Goal: Feedback & Contribution: Contribute content

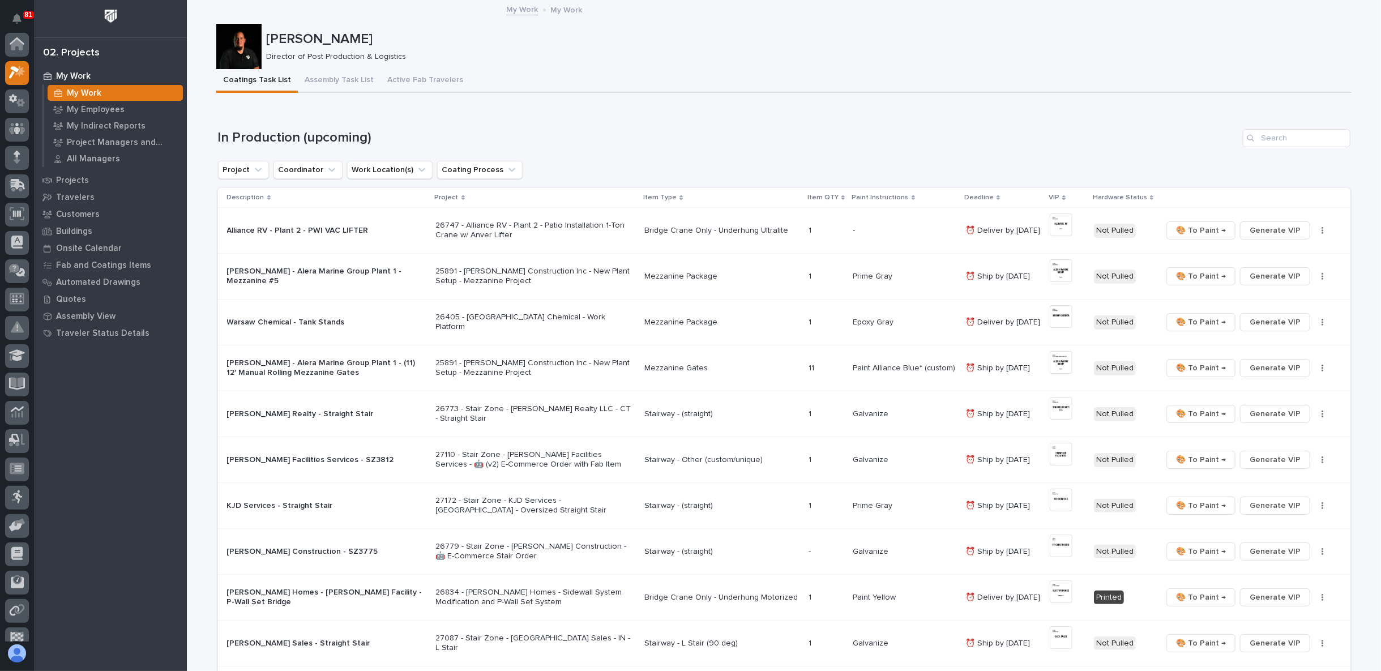
scroll to position [28, 0]
click at [672, 115] on div "Loading... Saving… In Production (upcoming) Project Coordinator Work Location(s…" at bounding box center [784, 635] width 1133 height 1058
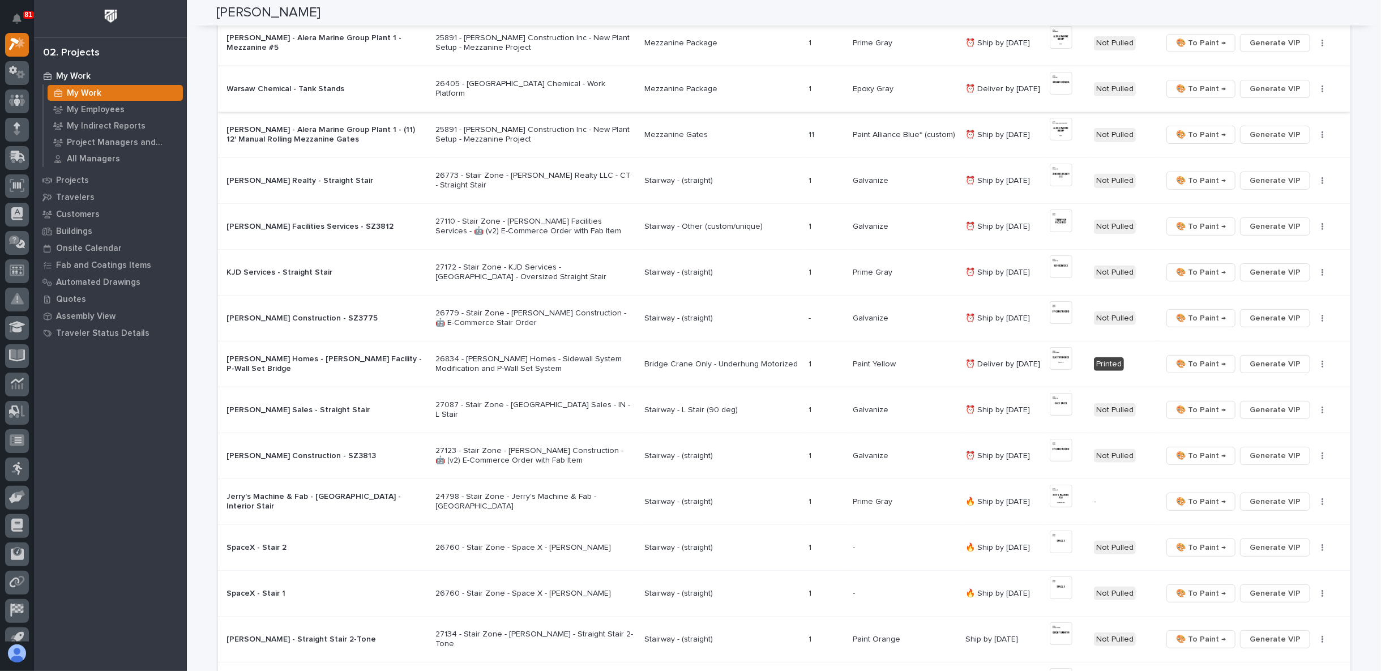
scroll to position [0, 0]
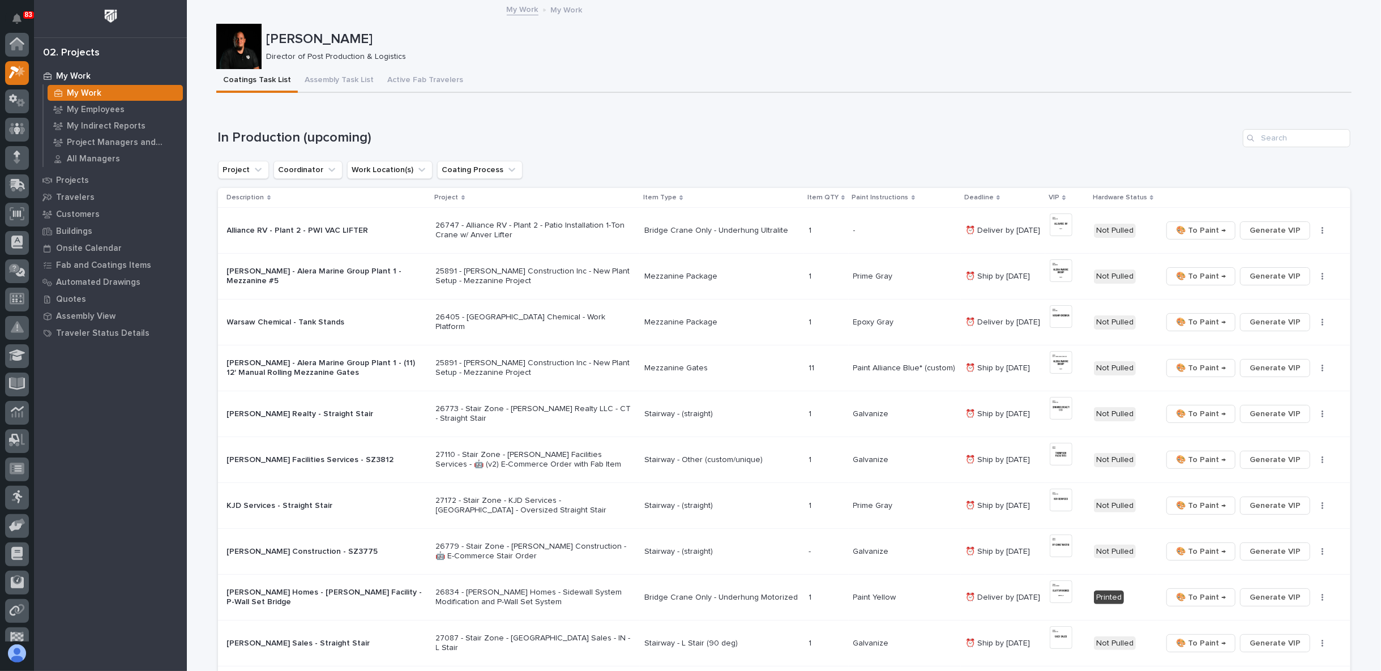
scroll to position [28, 0]
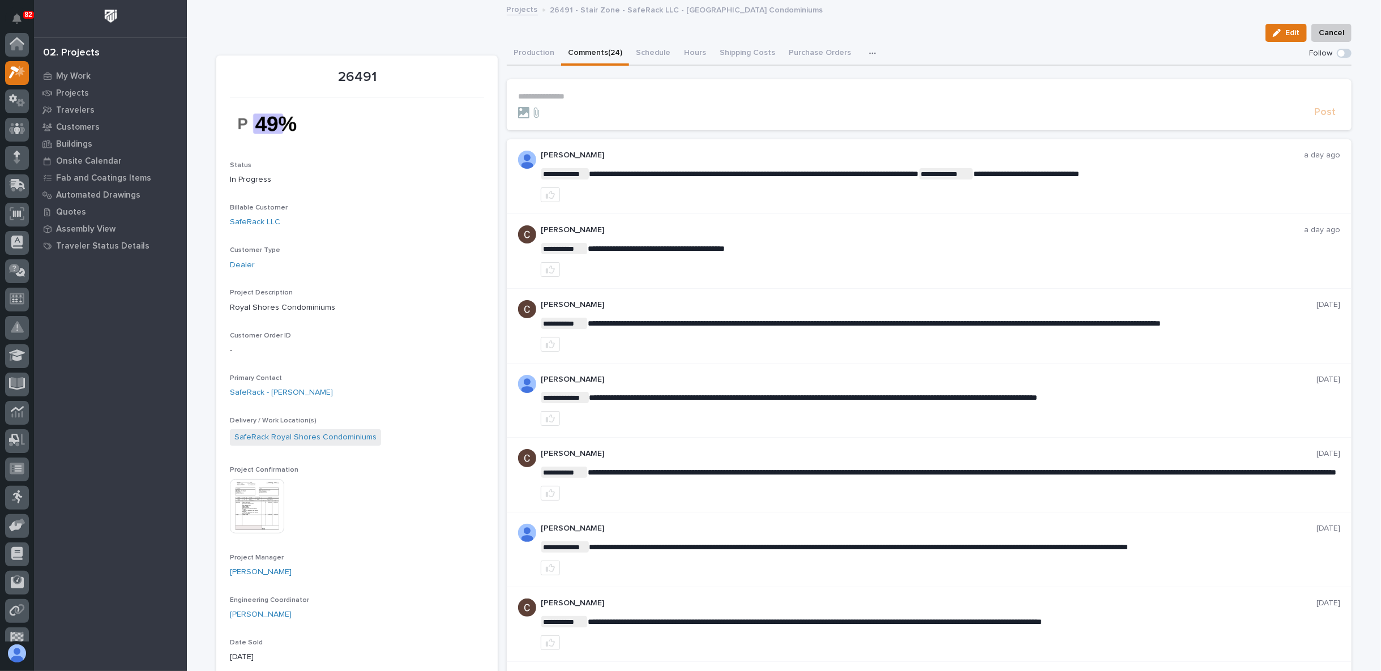
scroll to position [28, 0]
click at [22, 189] on icon at bounding box center [17, 185] width 15 height 13
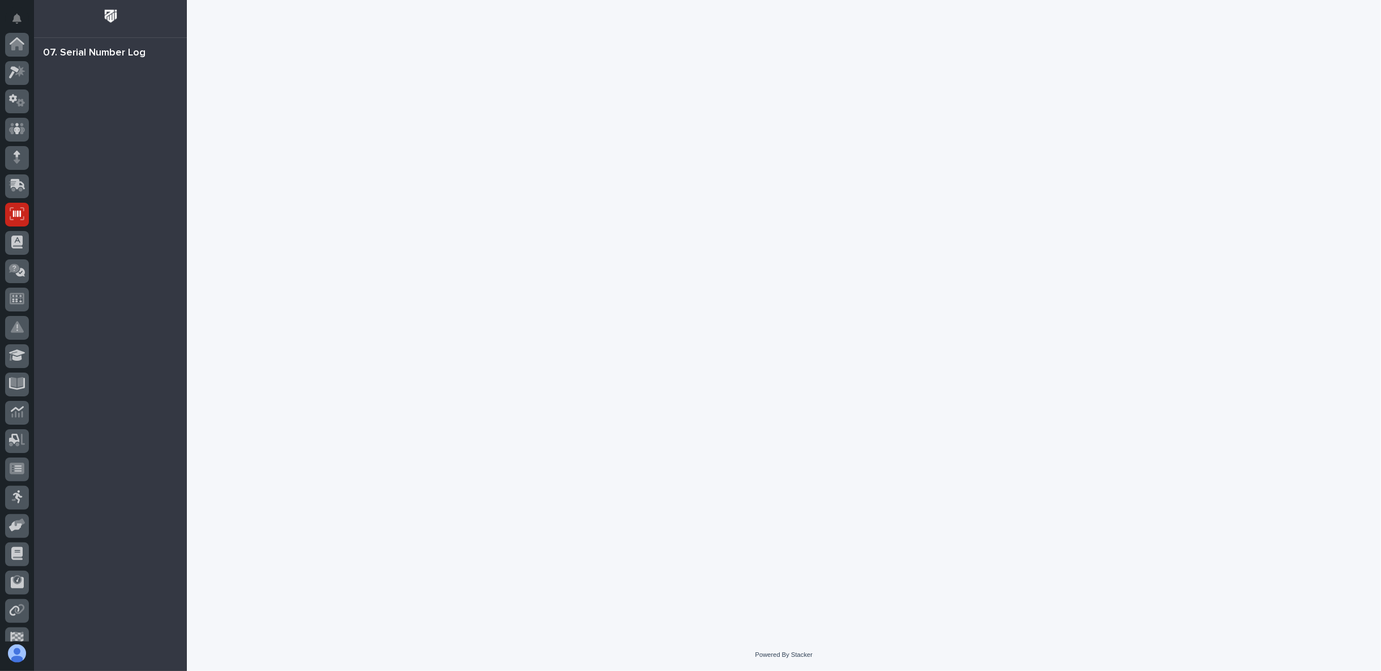
scroll to position [99, 0]
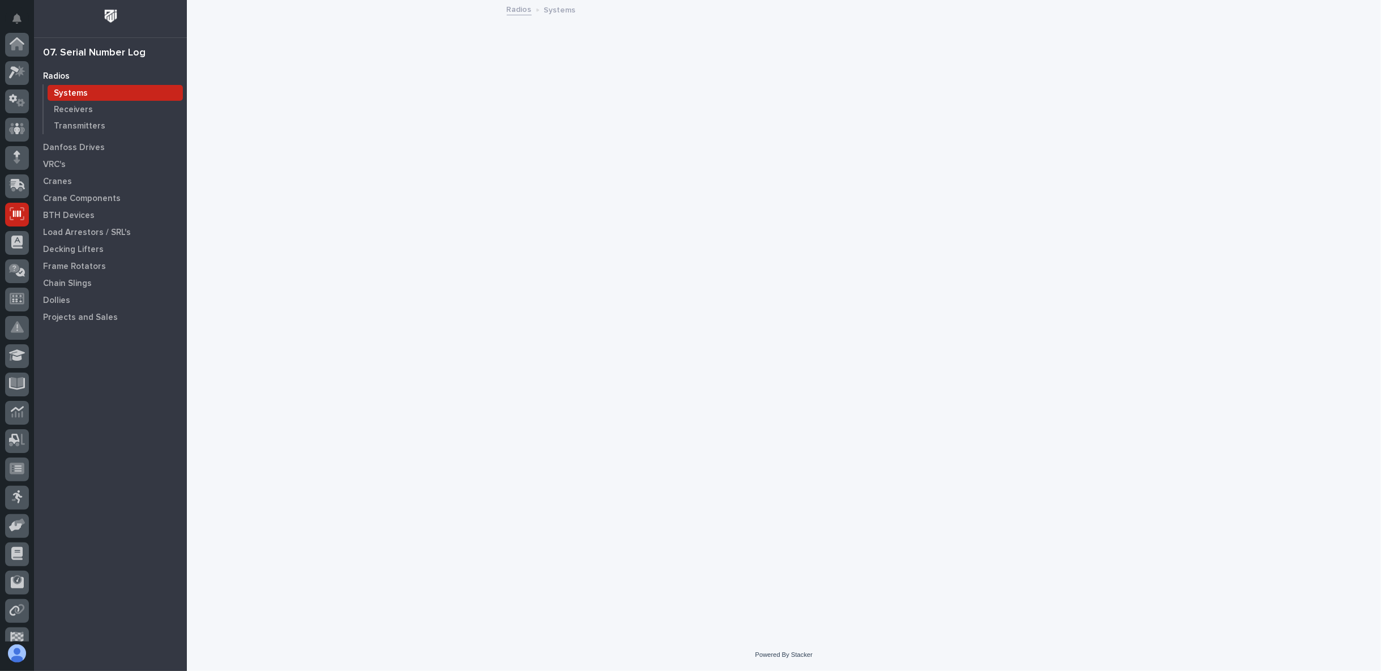
scroll to position [99, 0]
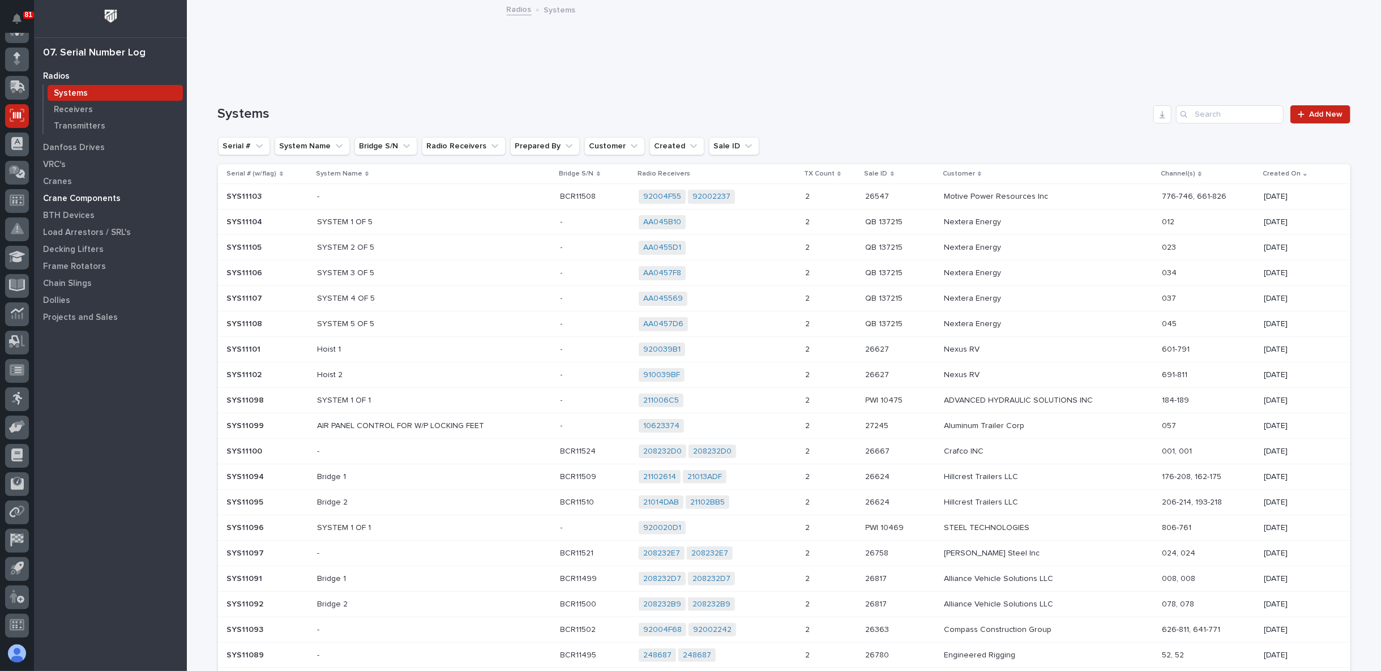
click at [68, 199] on p "Crane Components" at bounding box center [82, 199] width 78 height 10
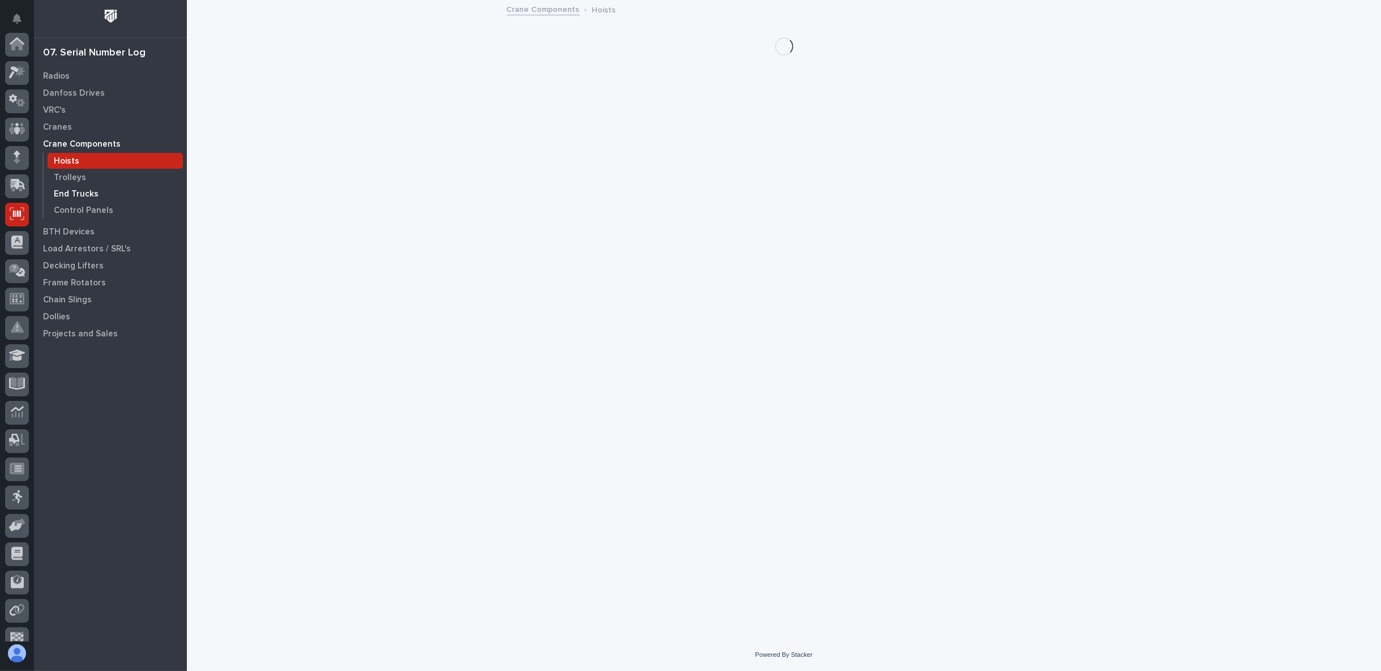
scroll to position [99, 0]
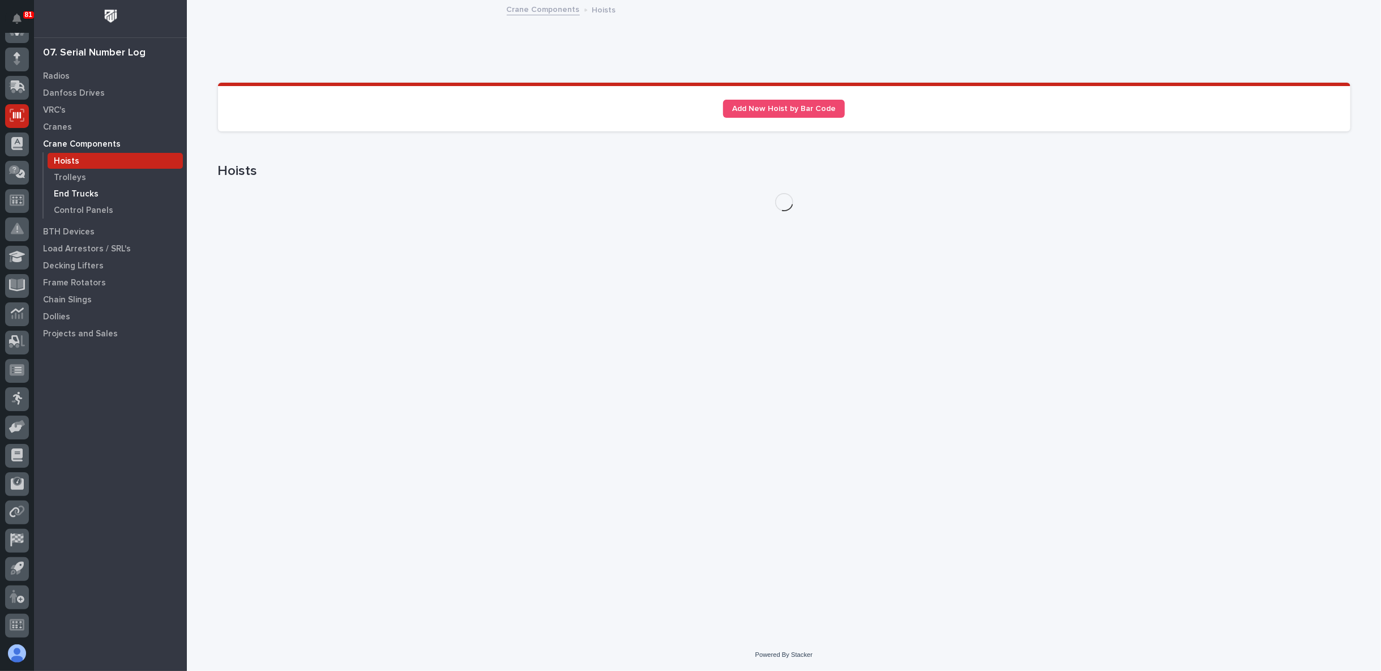
click at [74, 189] on p "End Trucks" at bounding box center [76, 194] width 45 height 10
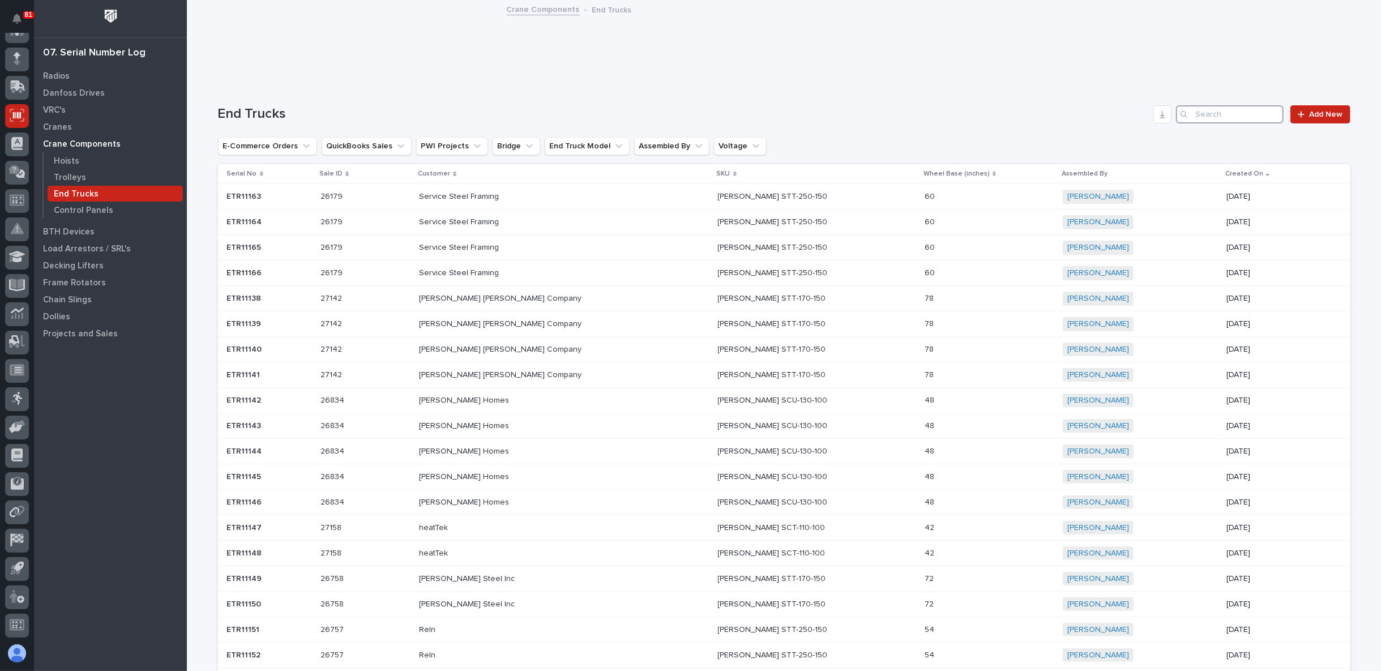
click at [1206, 113] on input "Search" at bounding box center [1230, 114] width 108 height 18
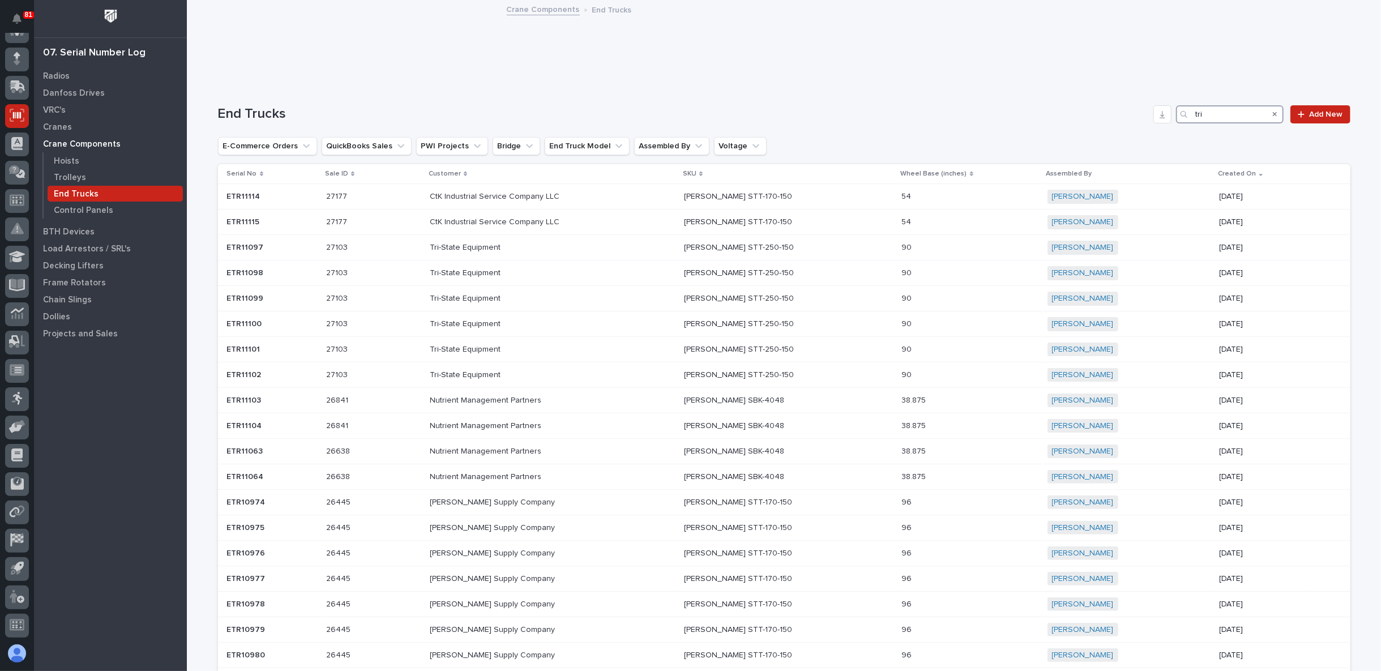
type input "tri"
click at [1273, 113] on icon "Search" at bounding box center [1275, 114] width 5 height 5
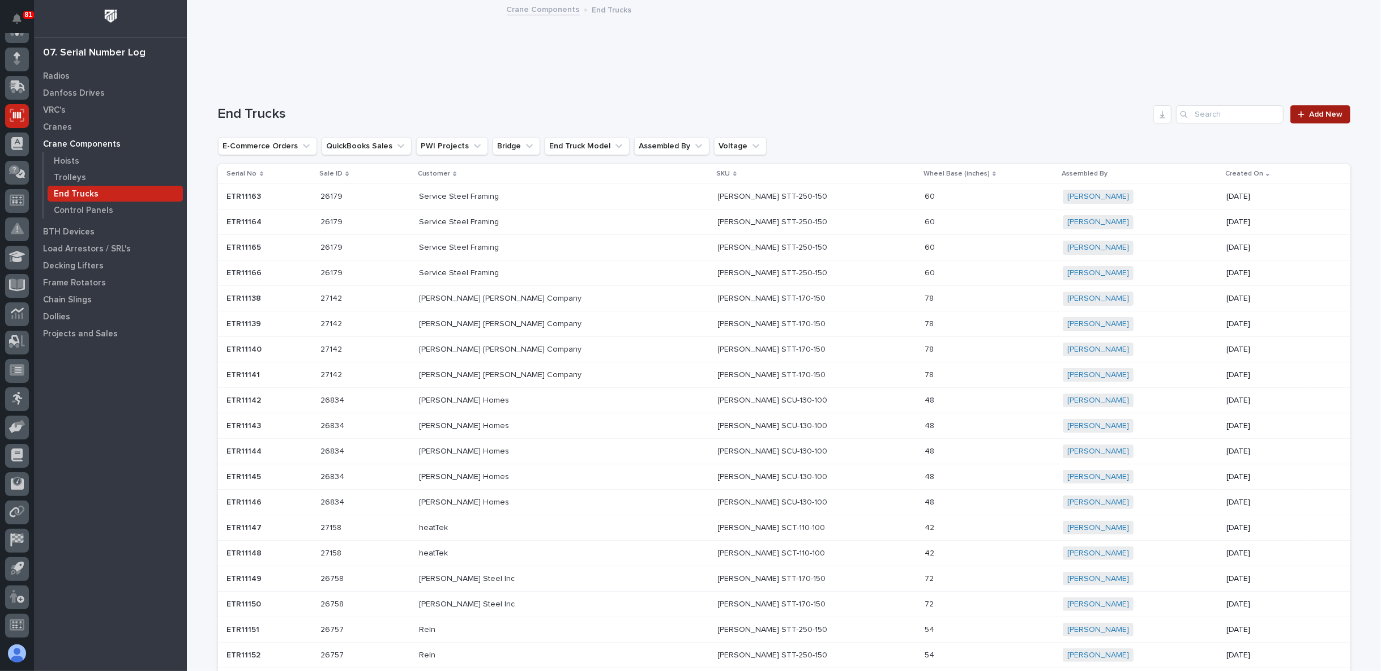
click at [1323, 115] on span "Add New" at bounding box center [1326, 114] width 33 height 8
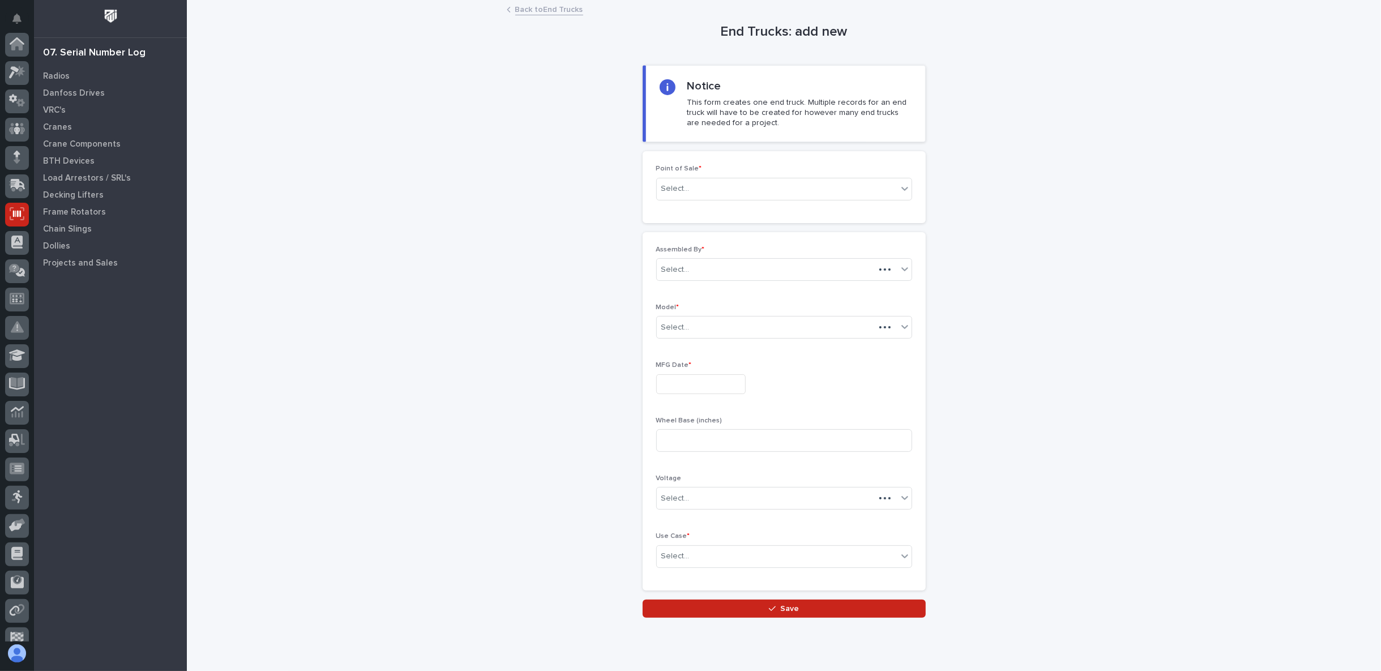
scroll to position [99, 0]
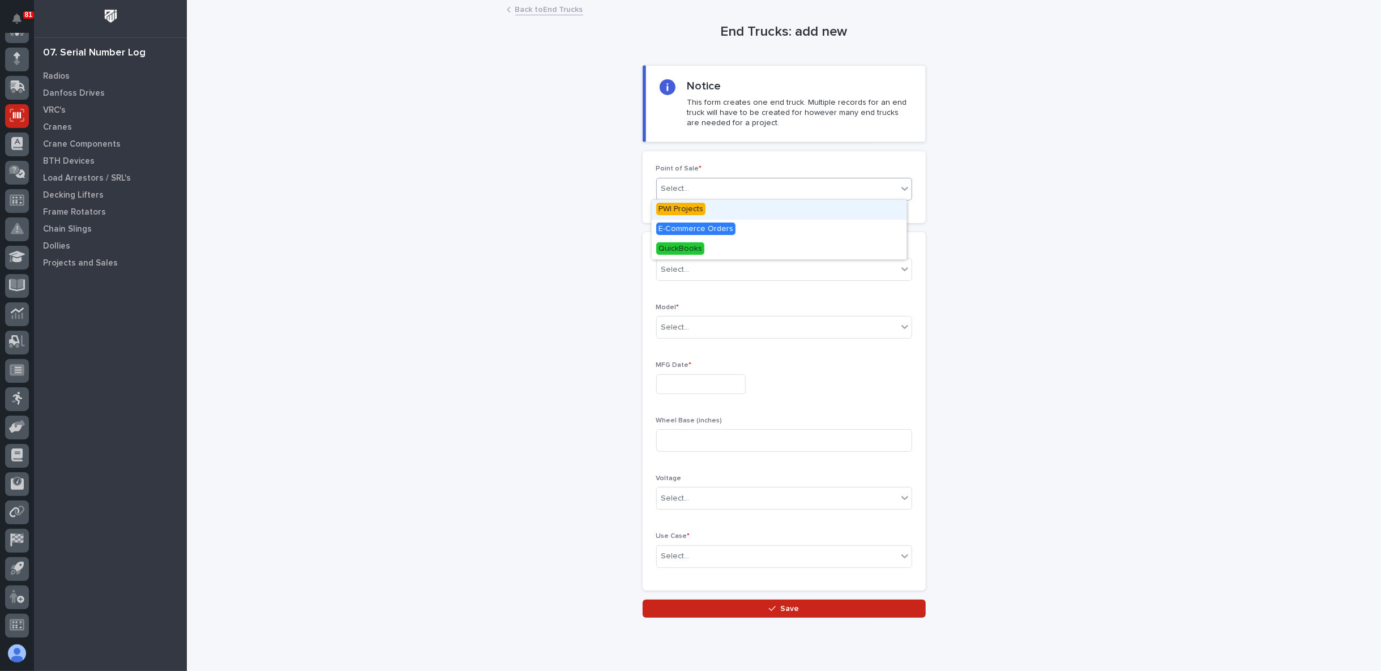
click at [803, 193] on div "Select..." at bounding box center [777, 189] width 241 height 19
click at [685, 248] on span "QuickBooks" at bounding box center [680, 248] width 48 height 12
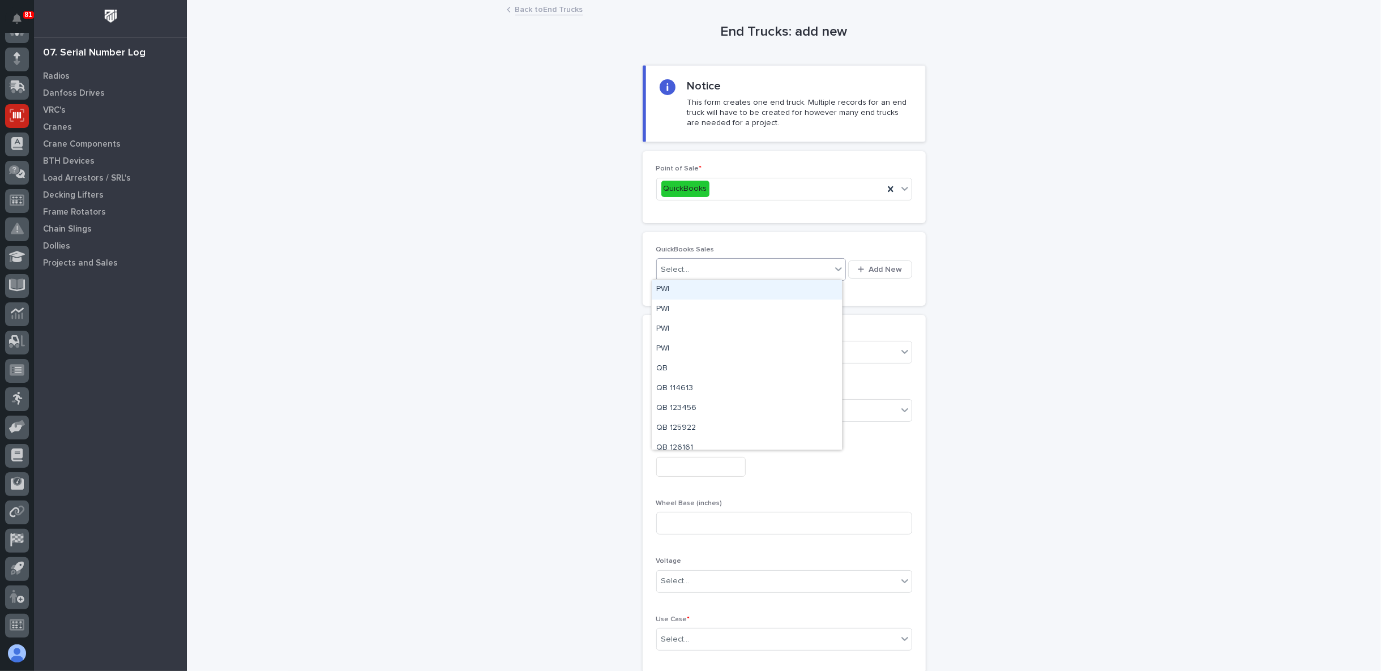
click at [686, 266] on div "Select..." at bounding box center [744, 269] width 175 height 19
type input "*"
click at [812, 266] on div "Select..." at bounding box center [744, 269] width 175 height 19
click at [845, 198] on div "QuickBooks" at bounding box center [784, 189] width 256 height 23
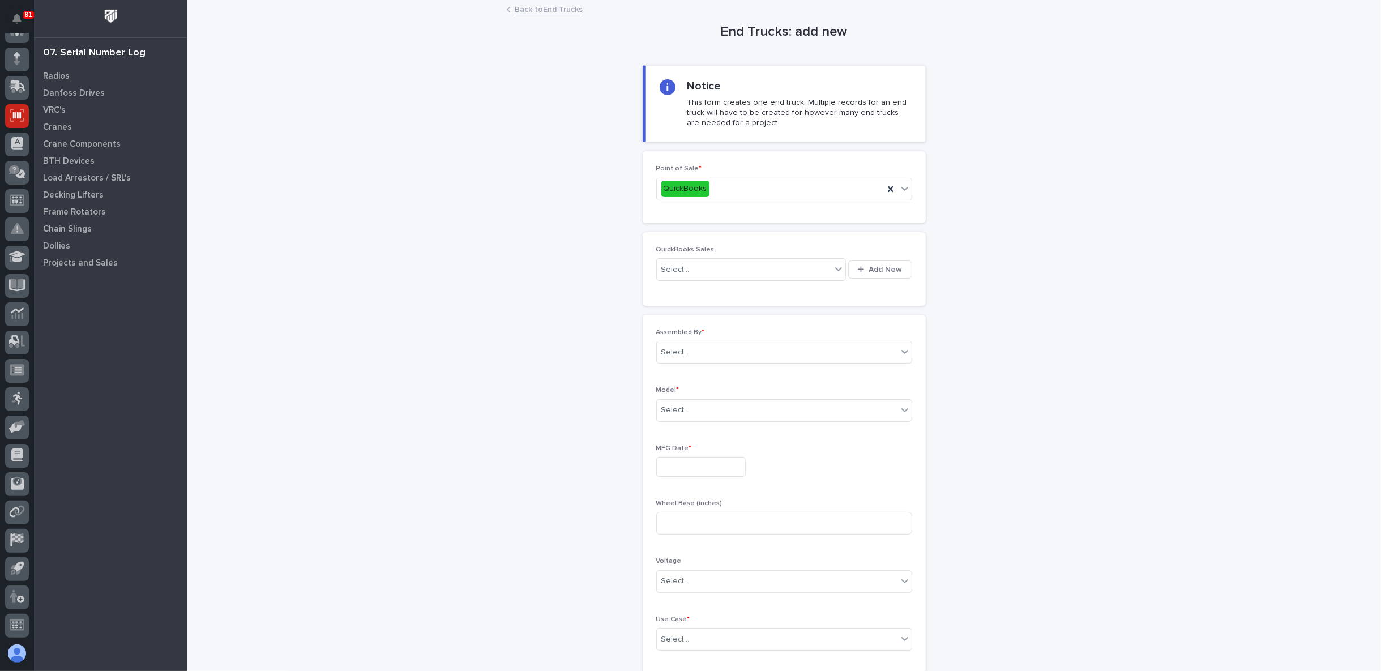
click at [839, 174] on div "Point of Sale * QuickBooks" at bounding box center [784, 187] width 256 height 44
click at [840, 178] on div "QuickBooks" at bounding box center [784, 189] width 256 height 23
click at [708, 232] on span "E-Commerce Orders" at bounding box center [695, 229] width 79 height 12
click at [702, 267] on div "Select..." at bounding box center [777, 269] width 241 height 19
click at [724, 269] on div "Select..." at bounding box center [777, 269] width 241 height 19
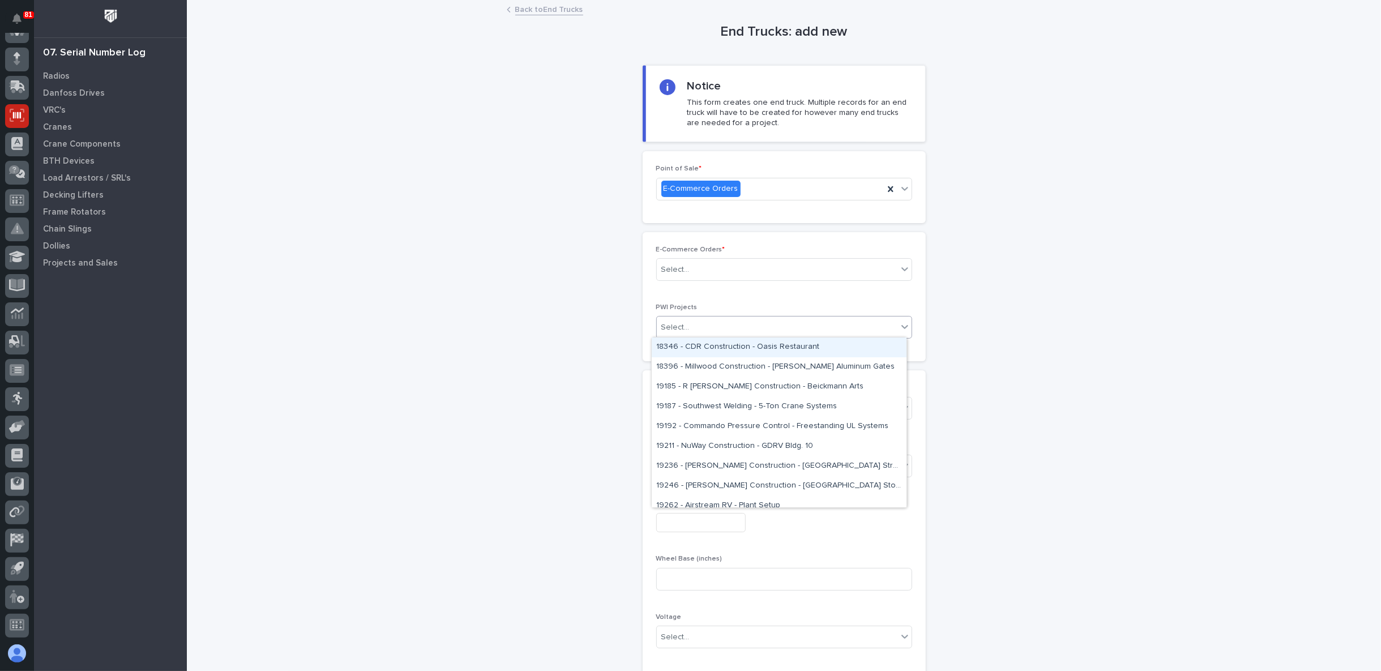
click at [690, 325] on div "Select..." at bounding box center [777, 327] width 241 height 19
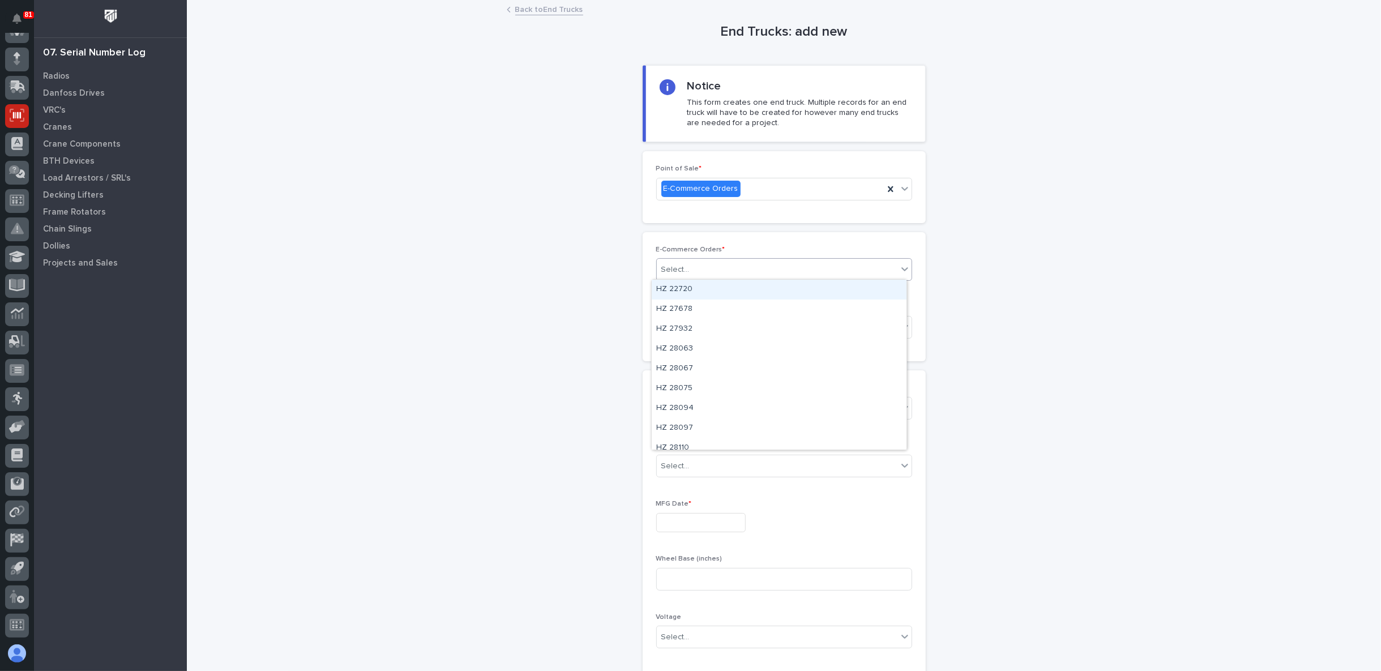
click at [719, 267] on div "Select..." at bounding box center [777, 269] width 241 height 19
type input "******"
click at [871, 190] on div "E-Commerce Orders" at bounding box center [770, 189] width 227 height 19
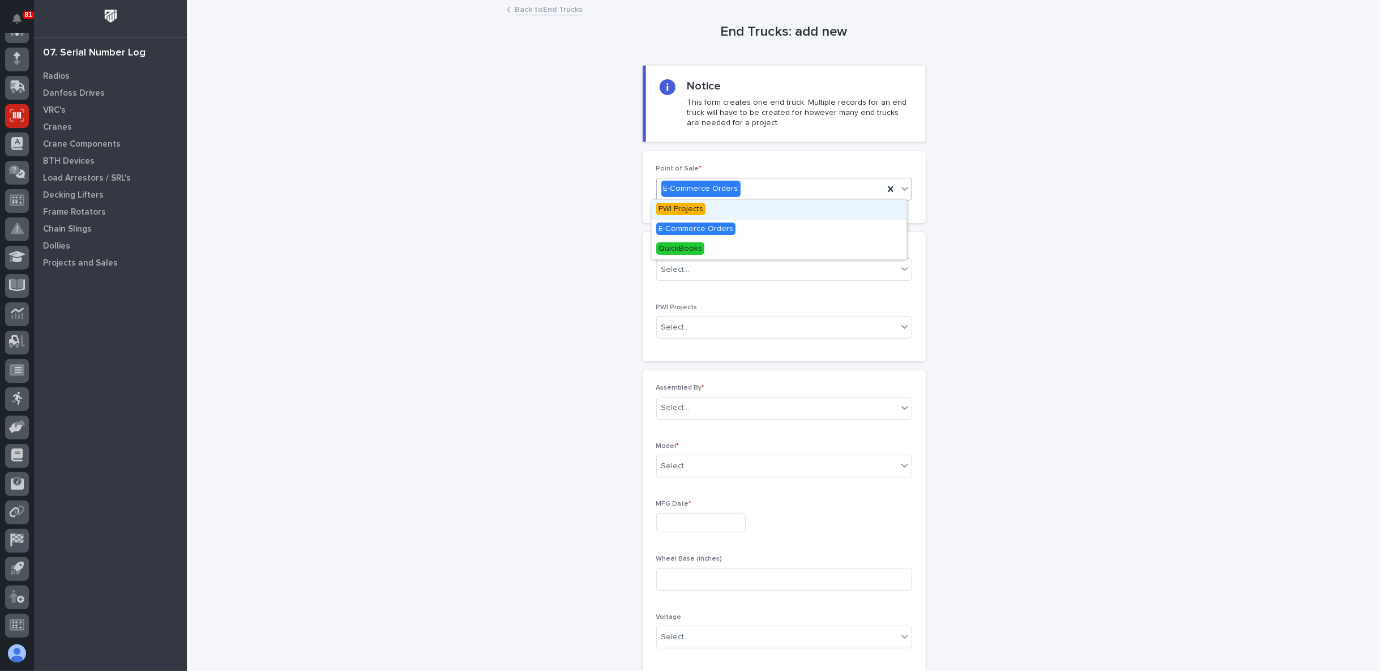
click at [720, 206] on div "PWI Projects" at bounding box center [779, 210] width 255 height 20
click at [700, 269] on div "Select..." at bounding box center [766, 269] width 218 height 19
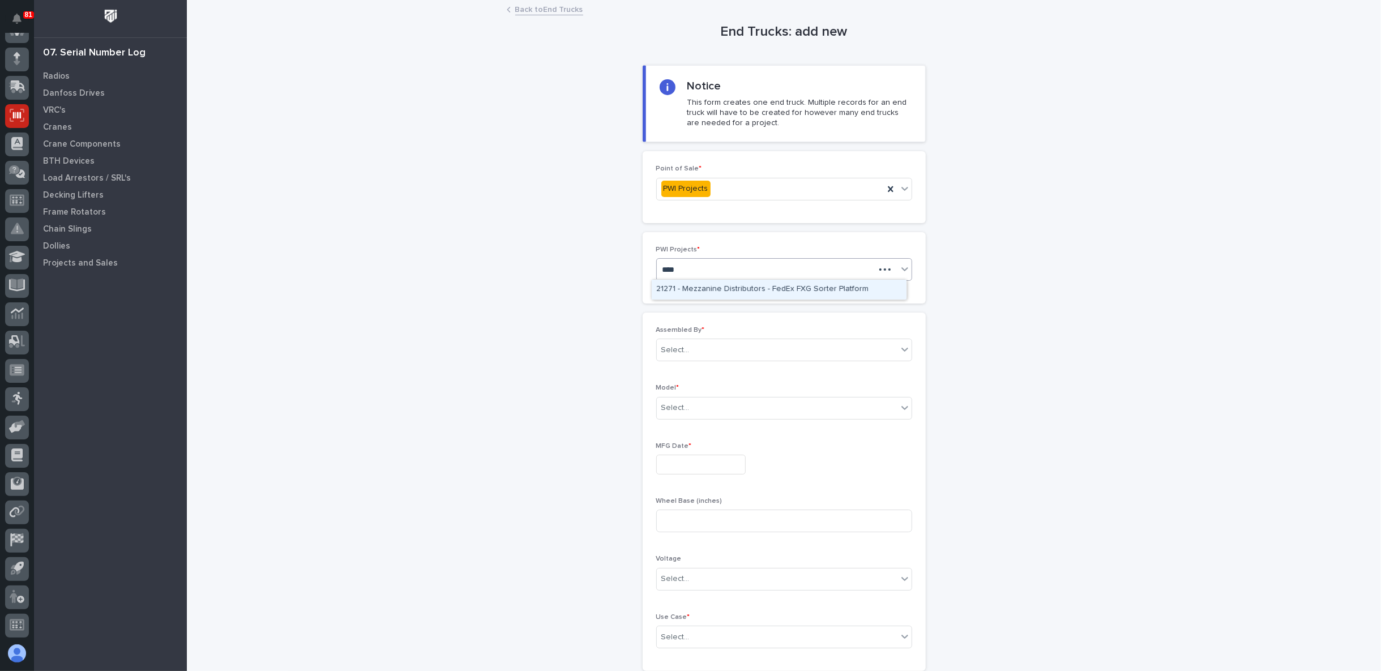
type input "*****"
click at [728, 287] on div "27150 - Starke - Tri-State Equipment - SCU-160-100-72" at bounding box center [779, 290] width 255 height 20
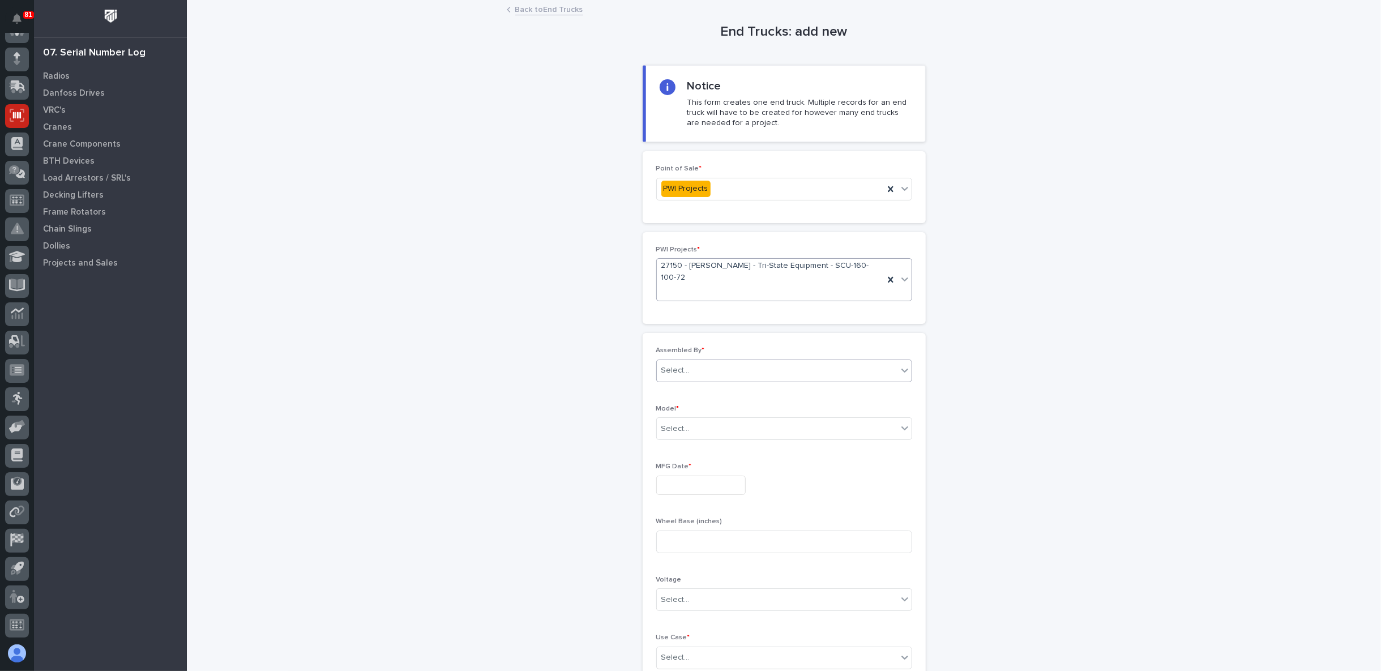
click at [717, 361] on div "Select..." at bounding box center [777, 370] width 241 height 19
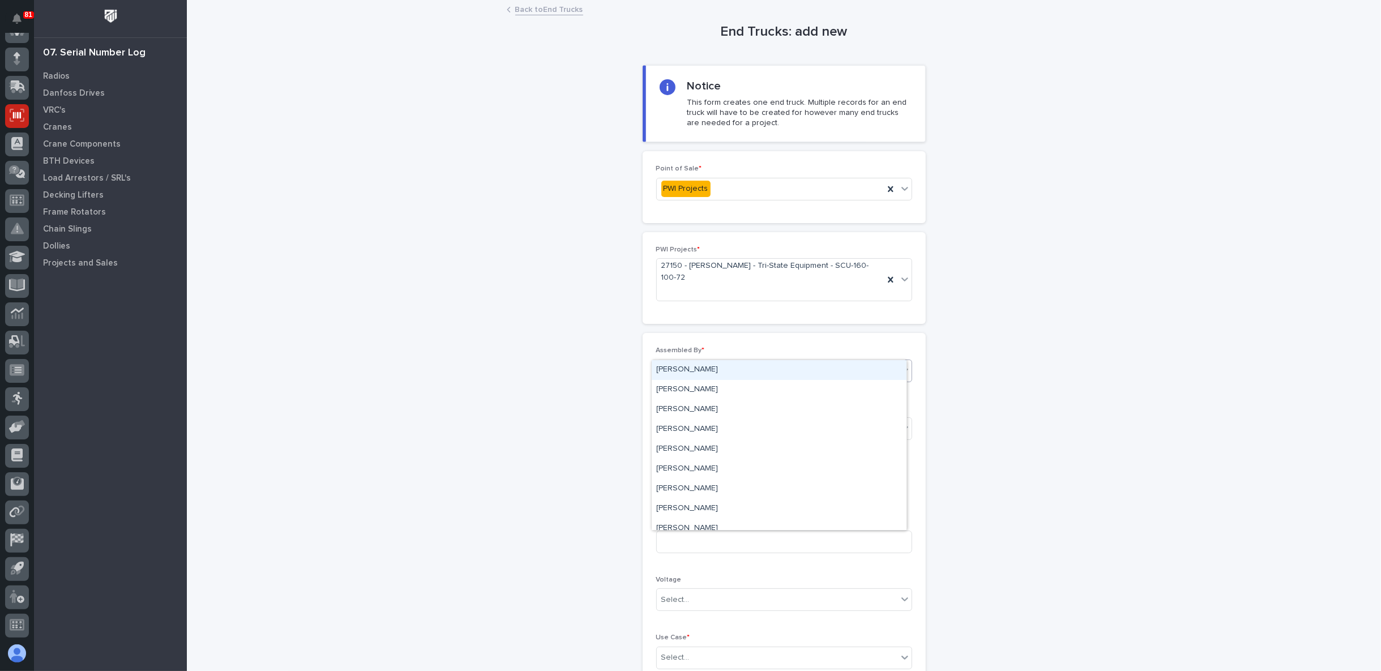
type input "**"
click at [735, 370] on div "[PERSON_NAME]" at bounding box center [779, 370] width 255 height 20
click at [725, 420] on div "Select..." at bounding box center [777, 429] width 241 height 19
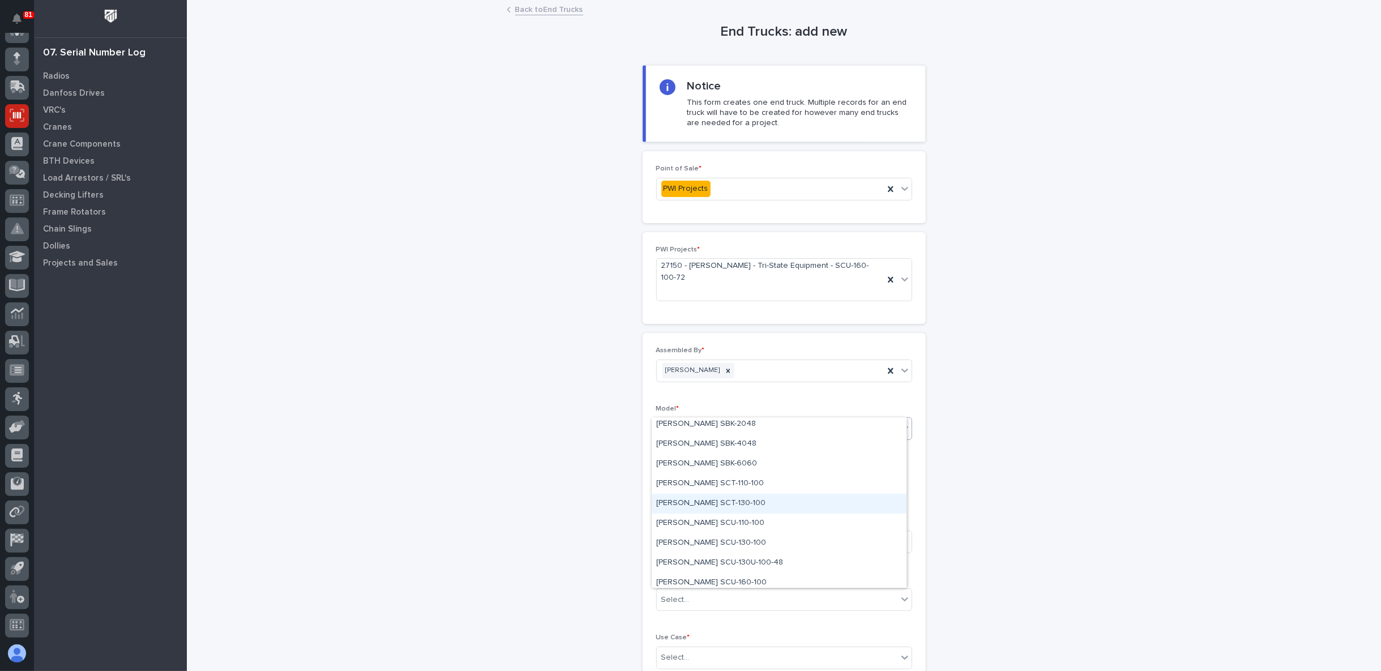
scroll to position [126, 0]
drag, startPoint x: 712, startPoint y: 531, endPoint x: 712, endPoint y: 519, distance: 11.9
click at [711, 519] on div "Starke SCU-160-100" at bounding box center [779, 520] width 255 height 20
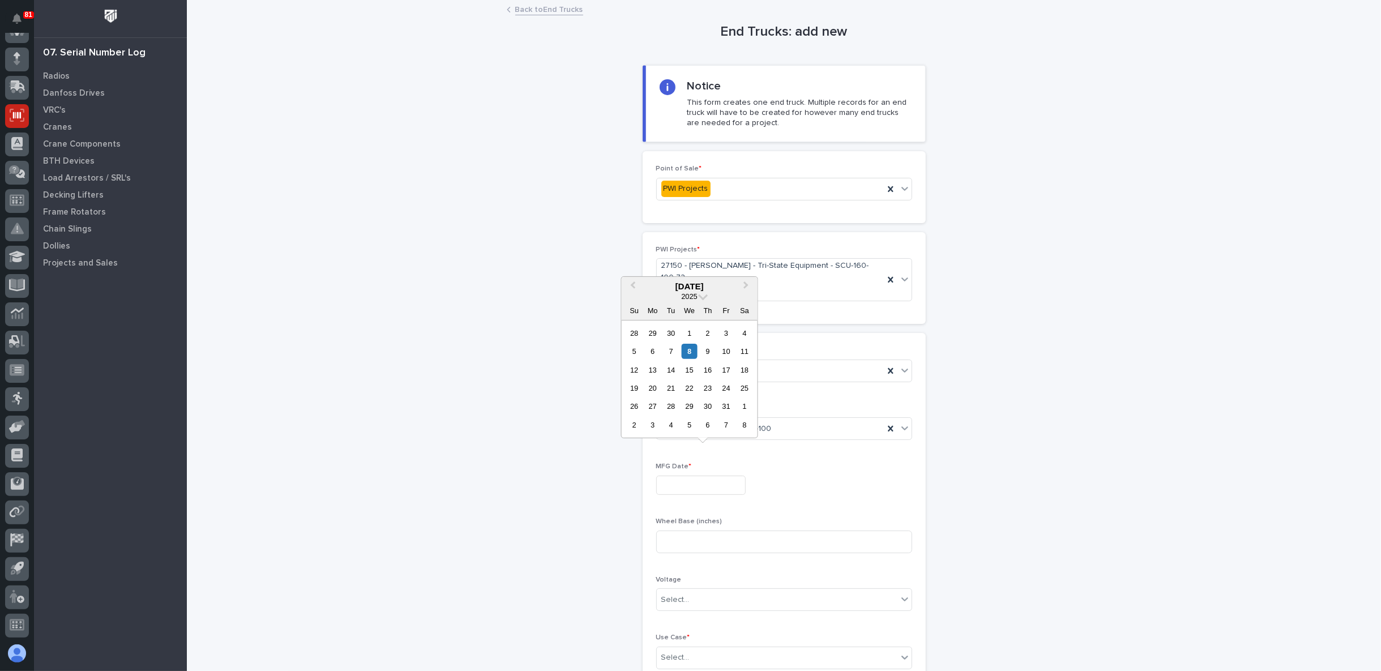
click at [689, 476] on input "text" at bounding box center [700, 486] width 89 height 20
click at [652, 351] on div "6" at bounding box center [652, 351] width 15 height 15
type input "**********"
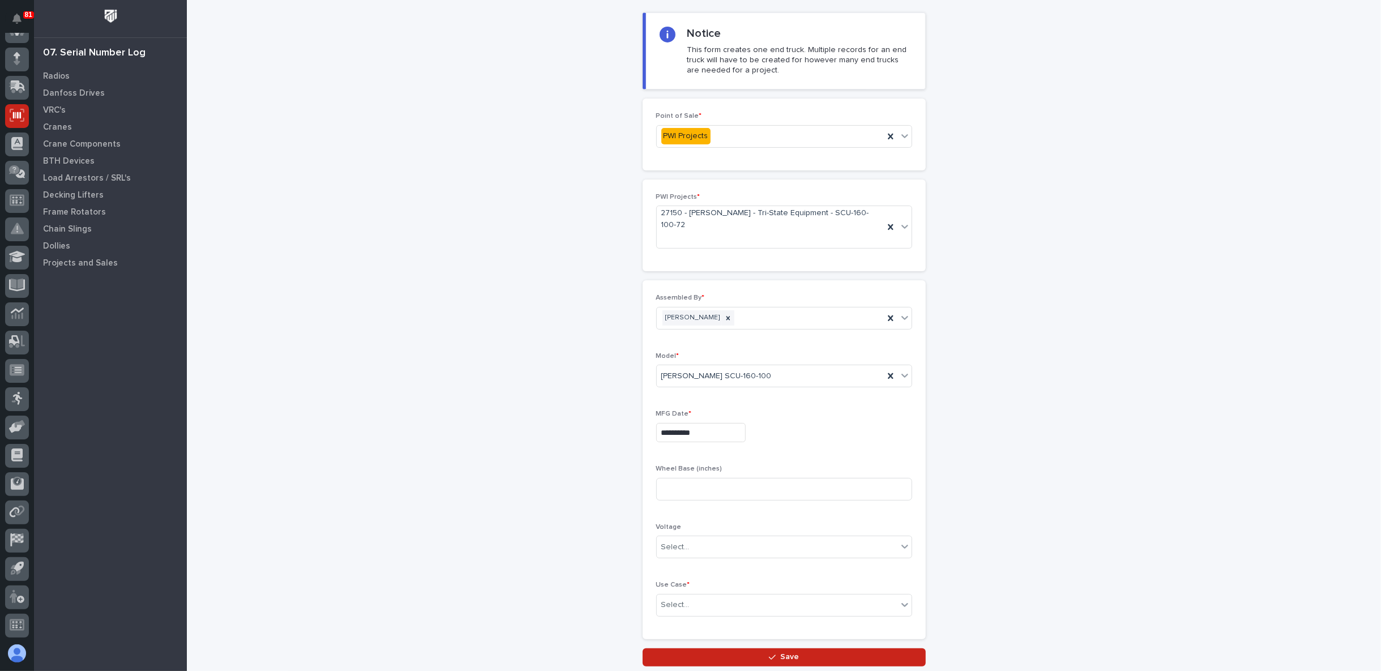
scroll to position [63, 0]
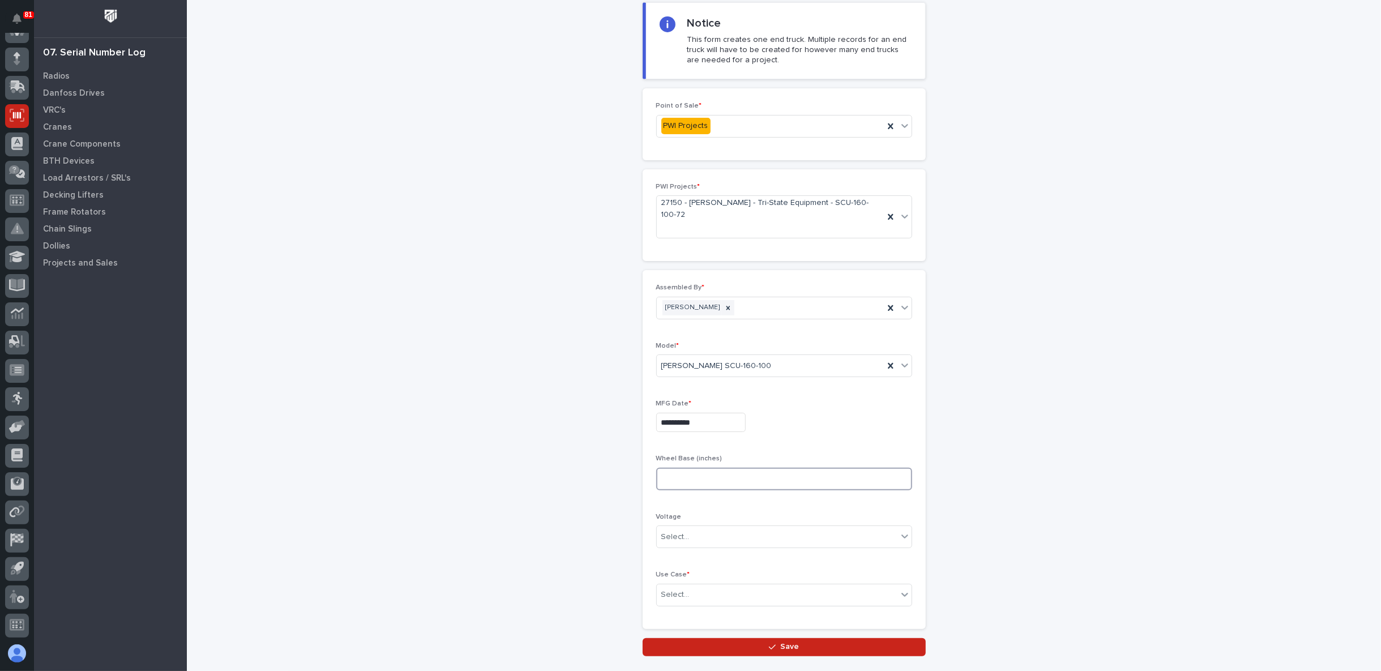
click at [707, 468] on input at bounding box center [784, 479] width 256 height 23
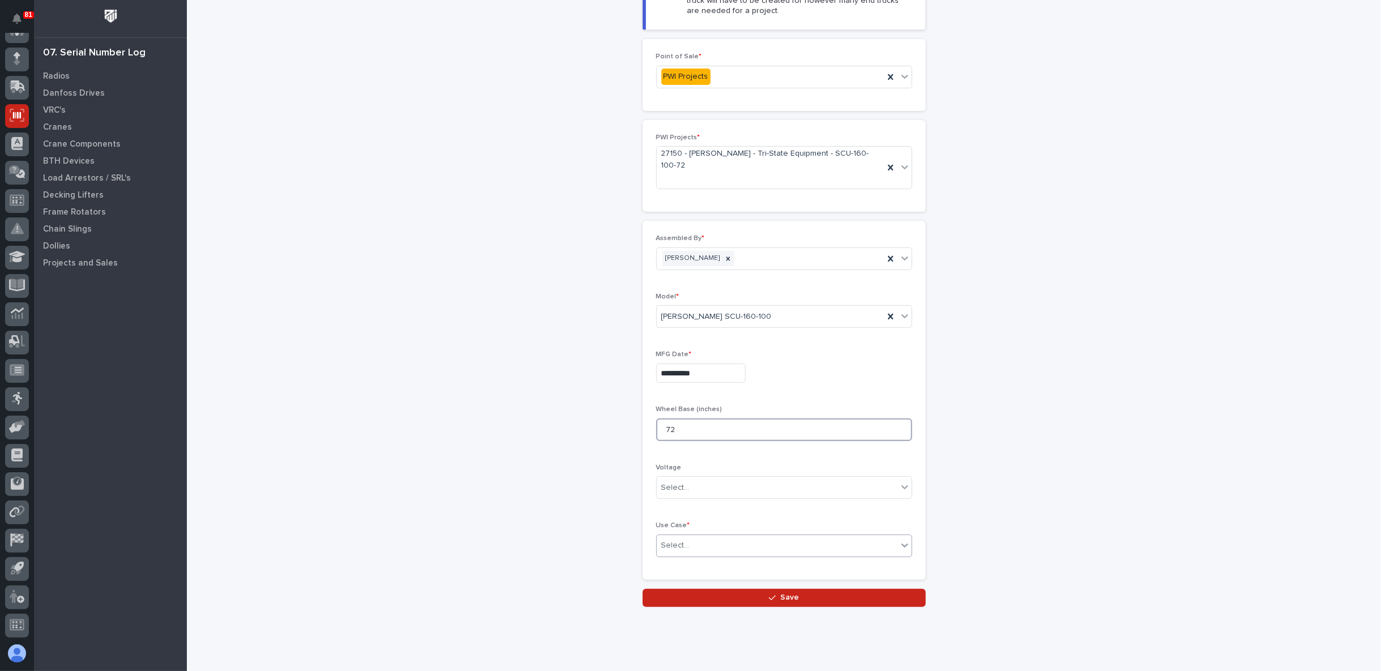
type input "72"
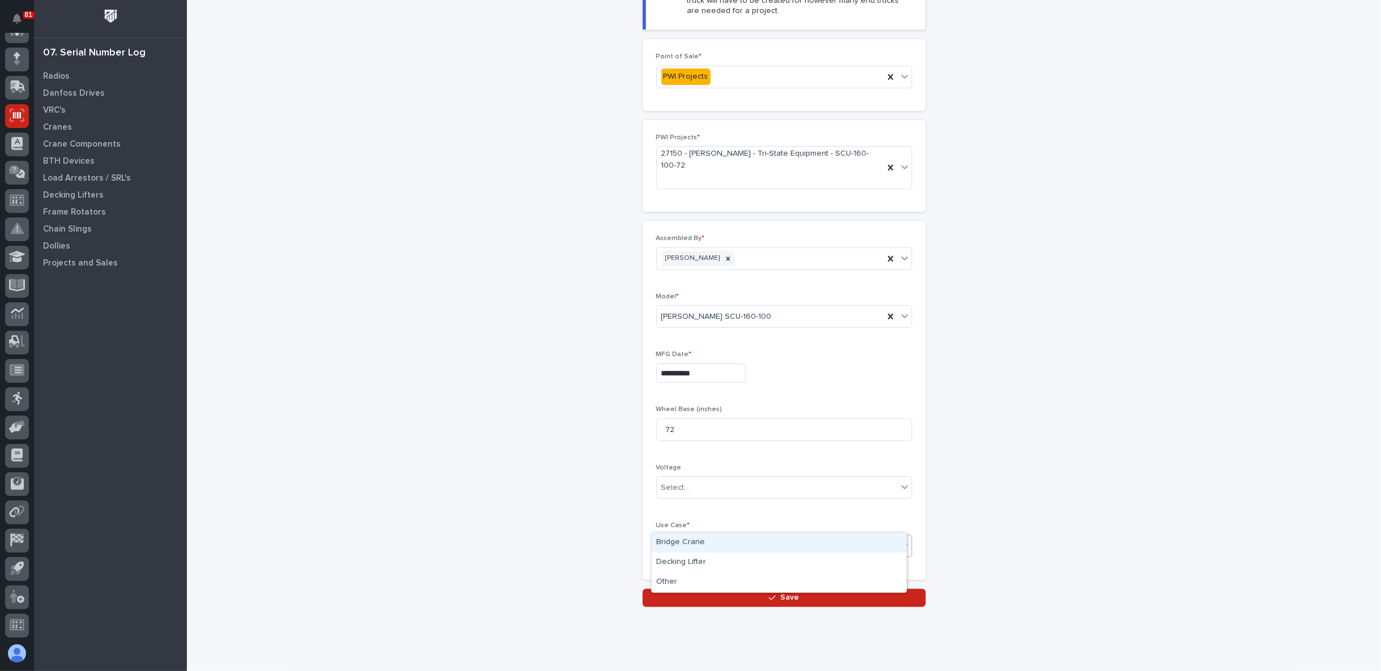
click at [723, 536] on div "Select..." at bounding box center [777, 545] width 241 height 19
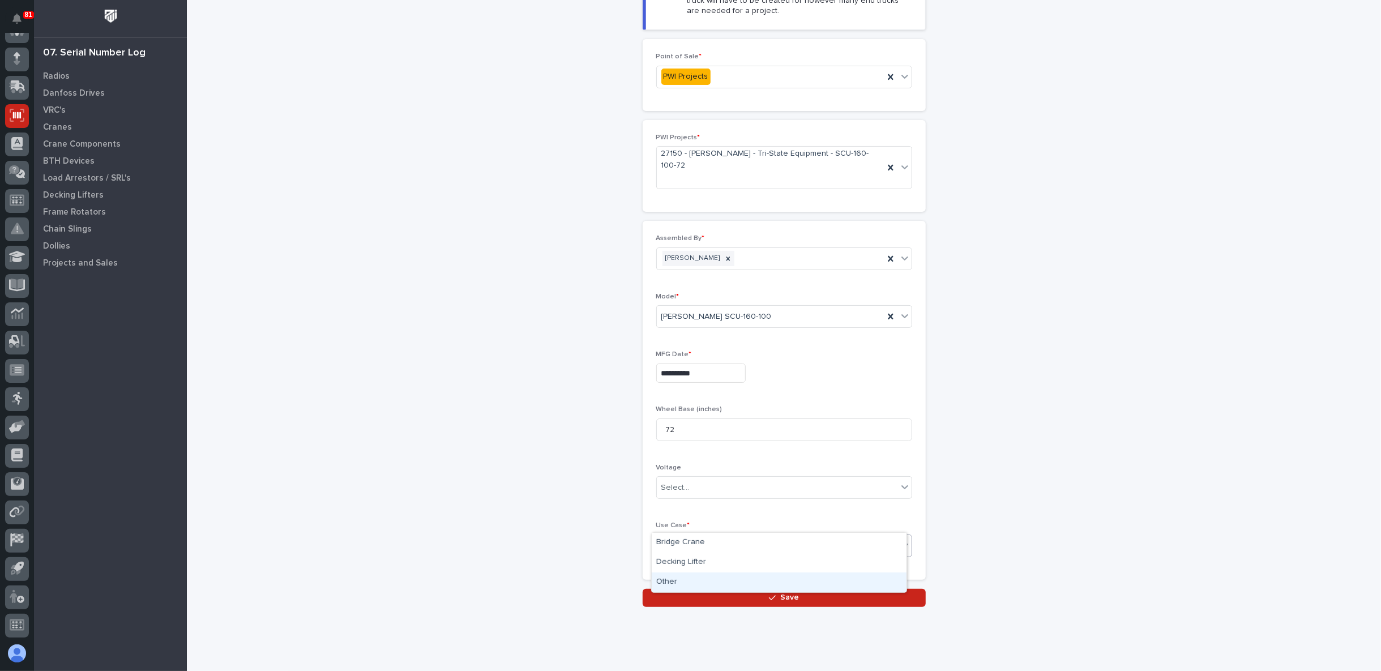
click at [710, 579] on div "Other" at bounding box center [779, 582] width 255 height 20
click at [745, 589] on button "Save" at bounding box center [784, 598] width 283 height 18
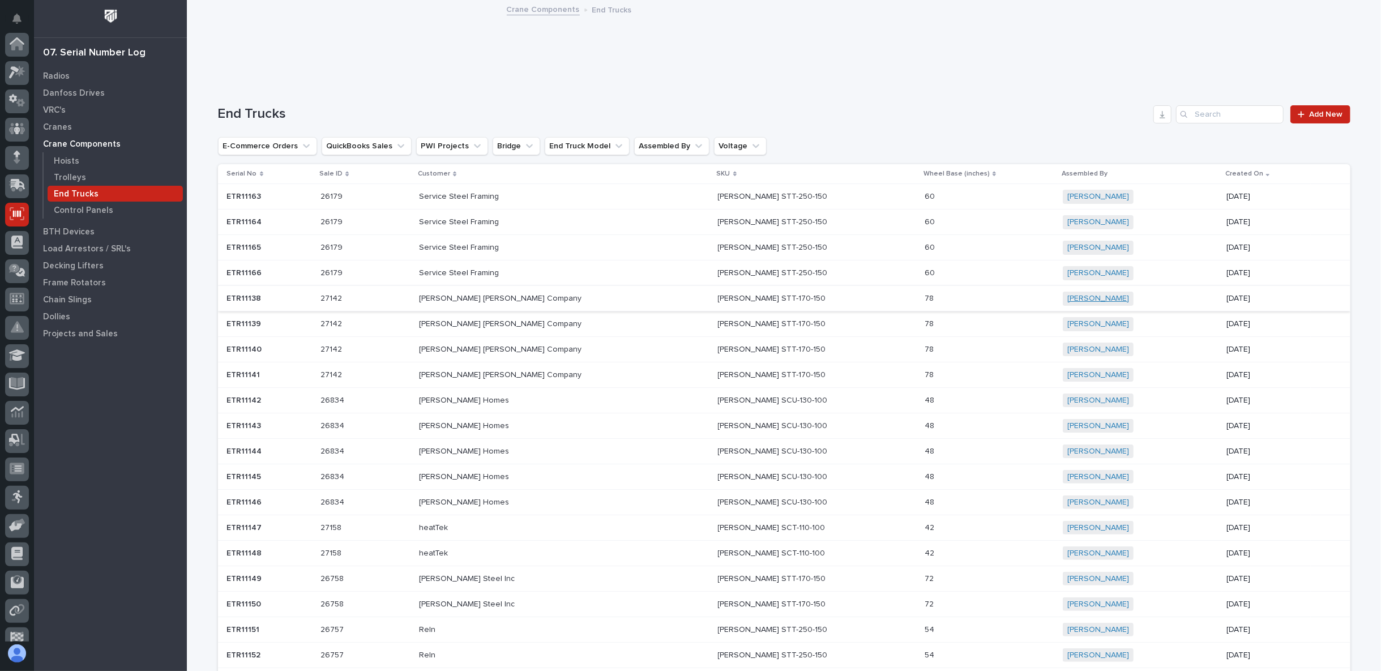
scroll to position [99, 0]
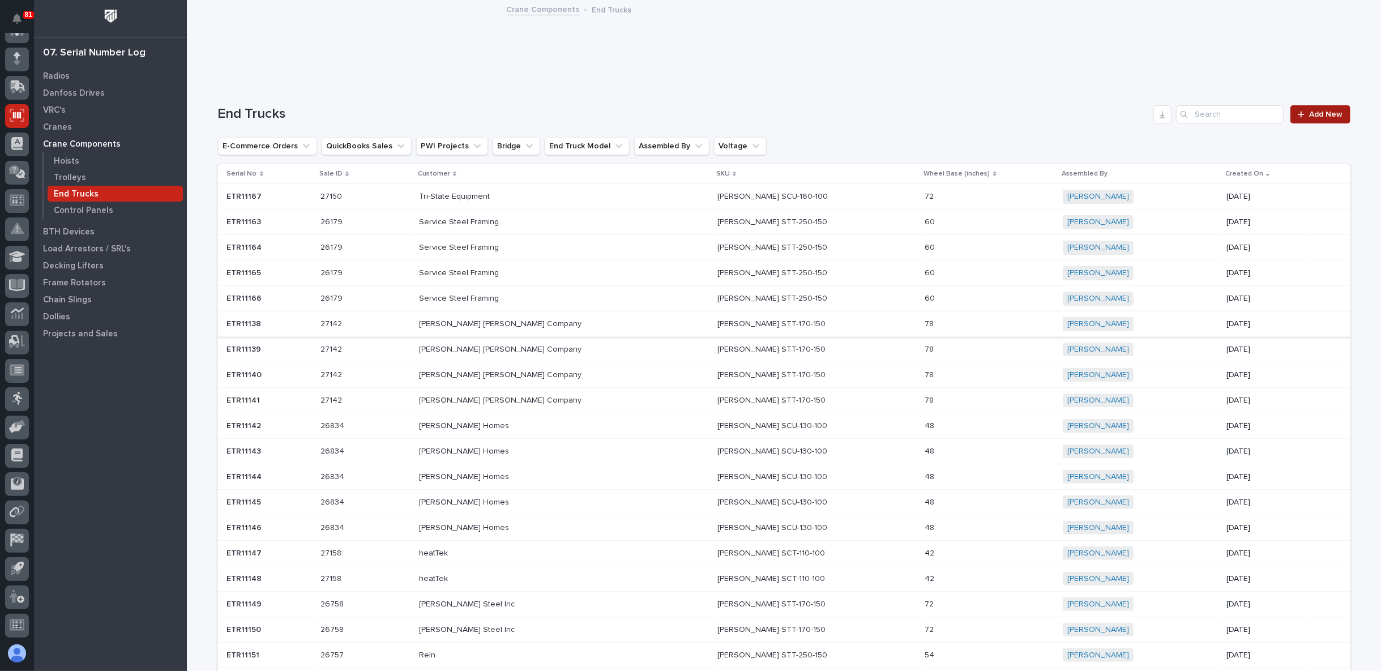
click at [1317, 113] on span "Add New" at bounding box center [1326, 114] width 33 height 8
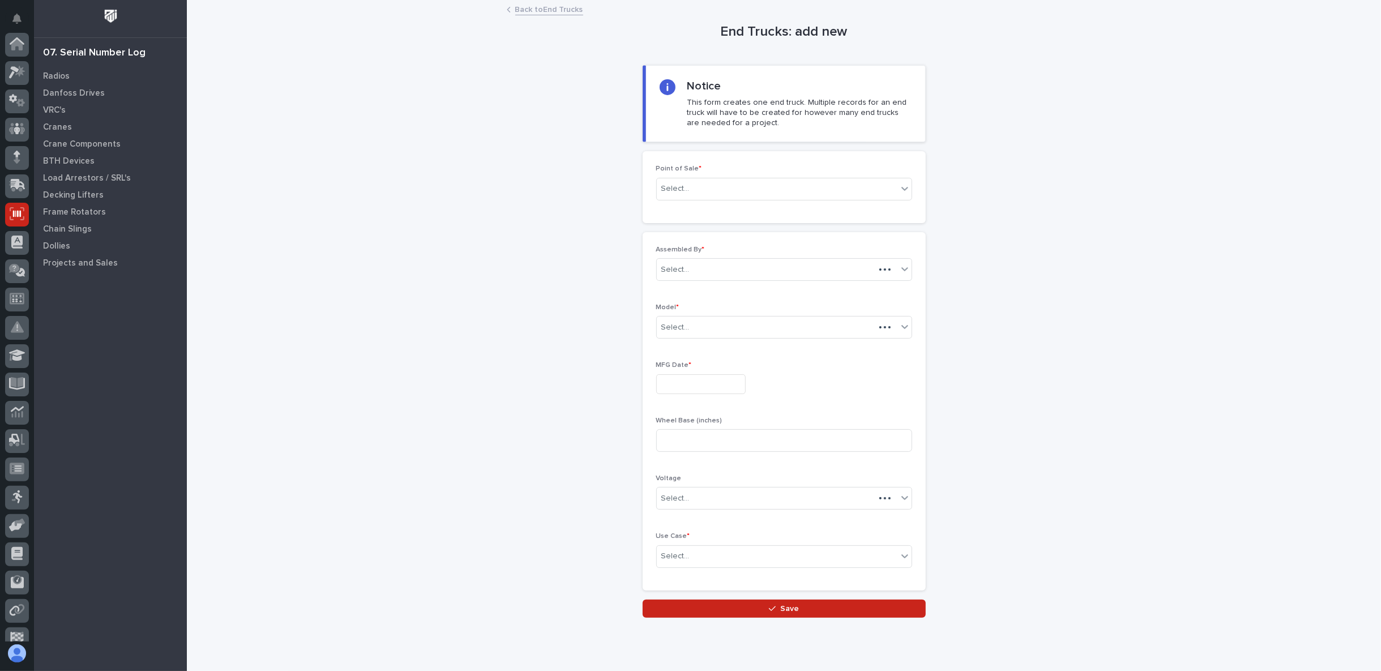
scroll to position [99, 0]
click at [775, 187] on div "Select..." at bounding box center [777, 189] width 241 height 19
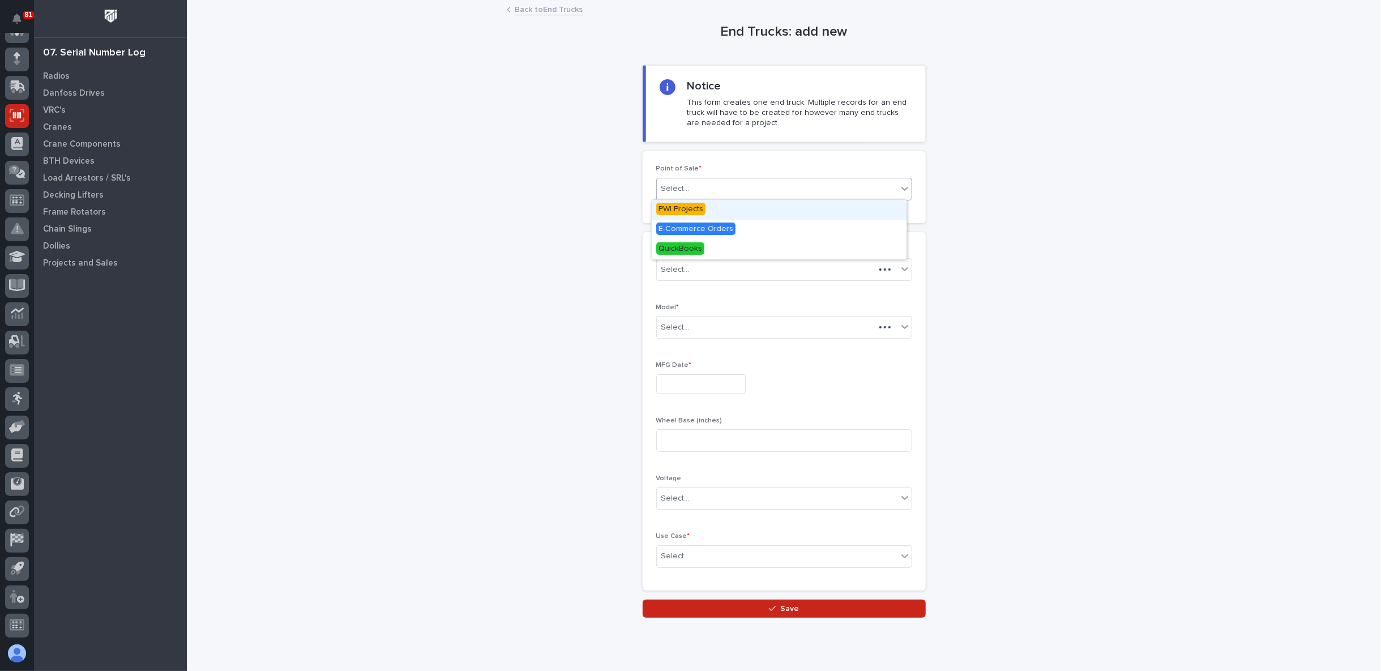
click at [678, 211] on span "PWI Projects" at bounding box center [680, 209] width 49 height 12
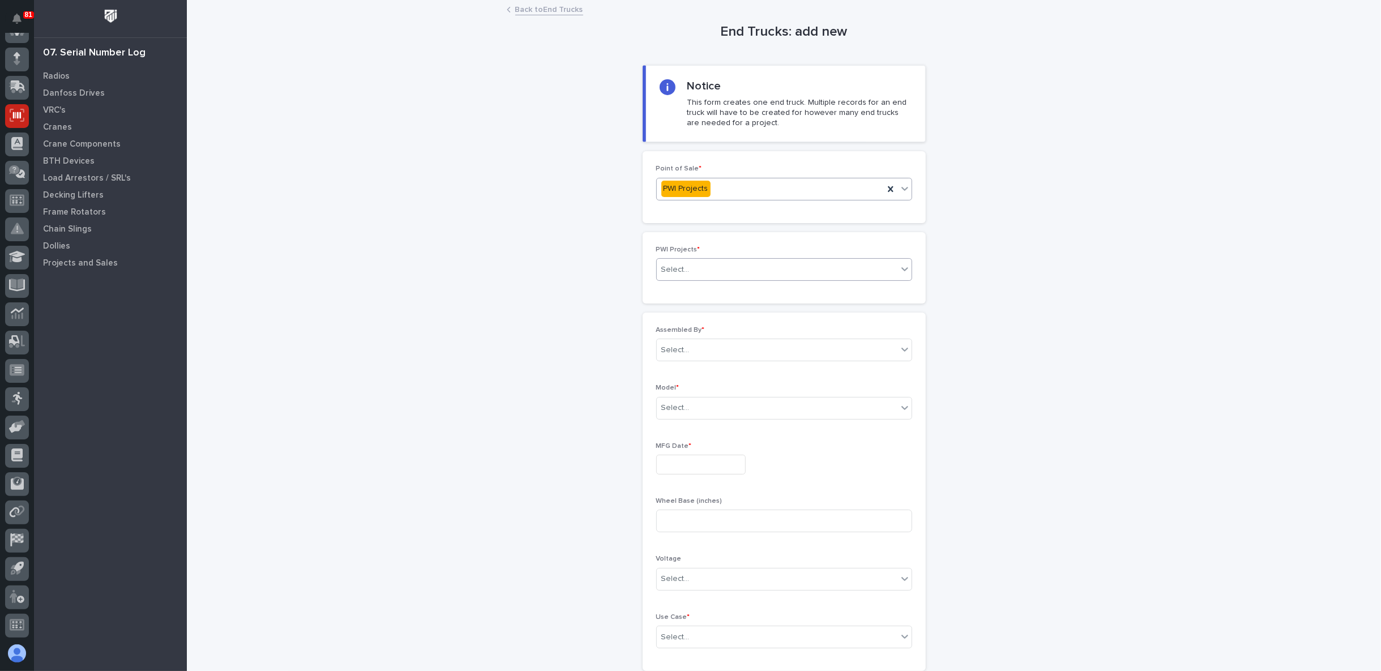
click at [688, 268] on div "Select..." at bounding box center [777, 269] width 241 height 19
type input "*****"
click at [695, 289] on div "27150 - Starke - Tri-State Equipment - SCU-160-100-72" at bounding box center [779, 290] width 255 height 20
click at [720, 361] on div "Select..." at bounding box center [777, 370] width 241 height 19
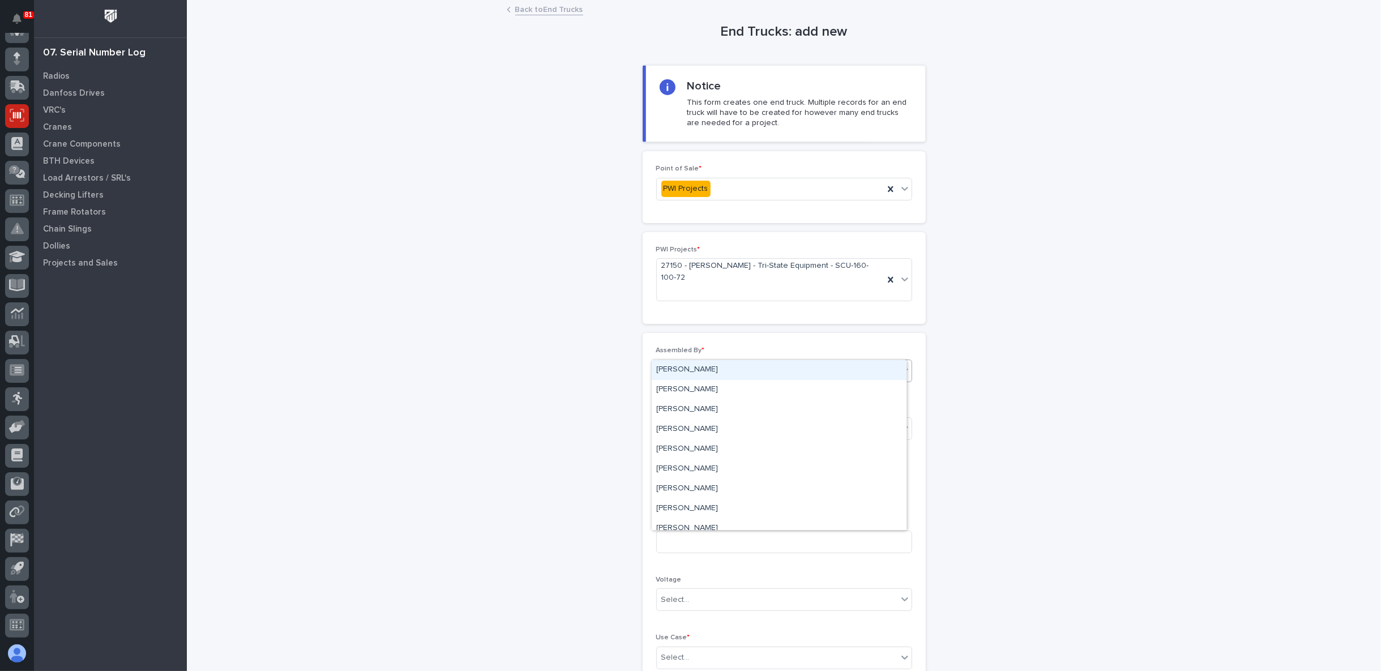
type input "**"
click at [681, 373] on div "[PERSON_NAME]" at bounding box center [779, 370] width 255 height 20
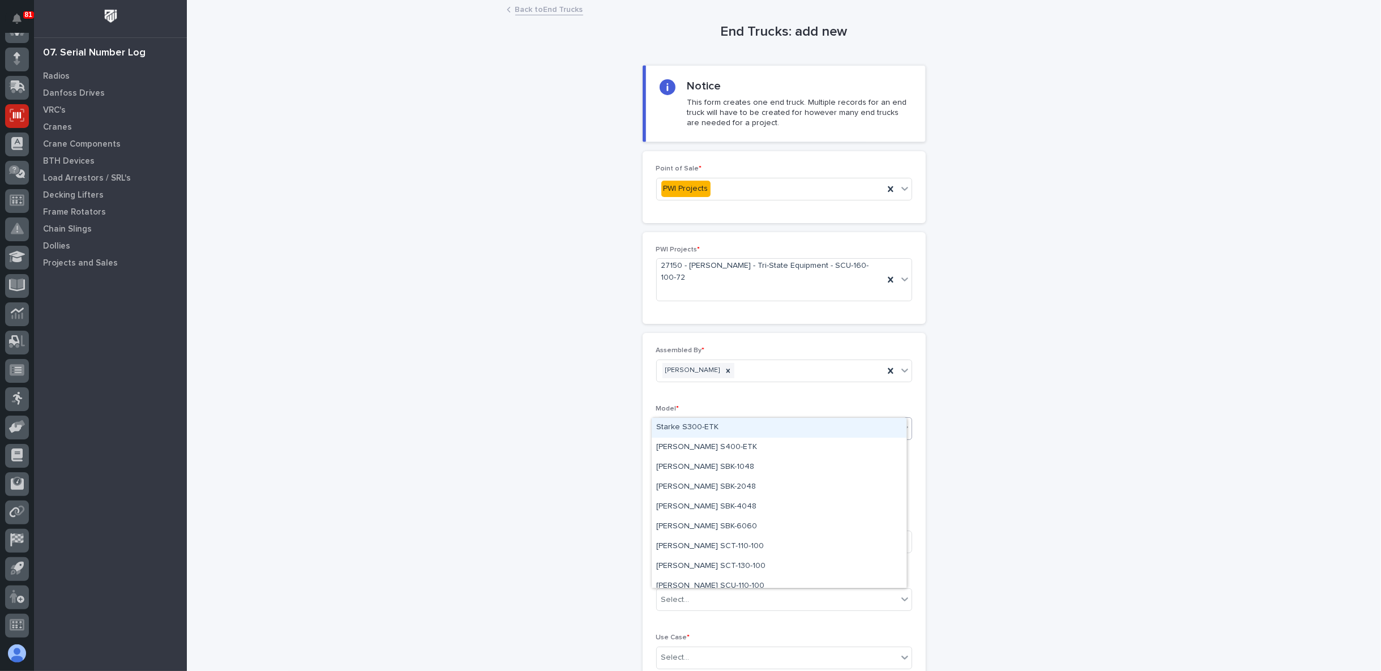
click at [682, 423] on div "Select..." at bounding box center [675, 429] width 28 height 12
click at [725, 519] on div "Starke SCU-160-100" at bounding box center [779, 520] width 255 height 20
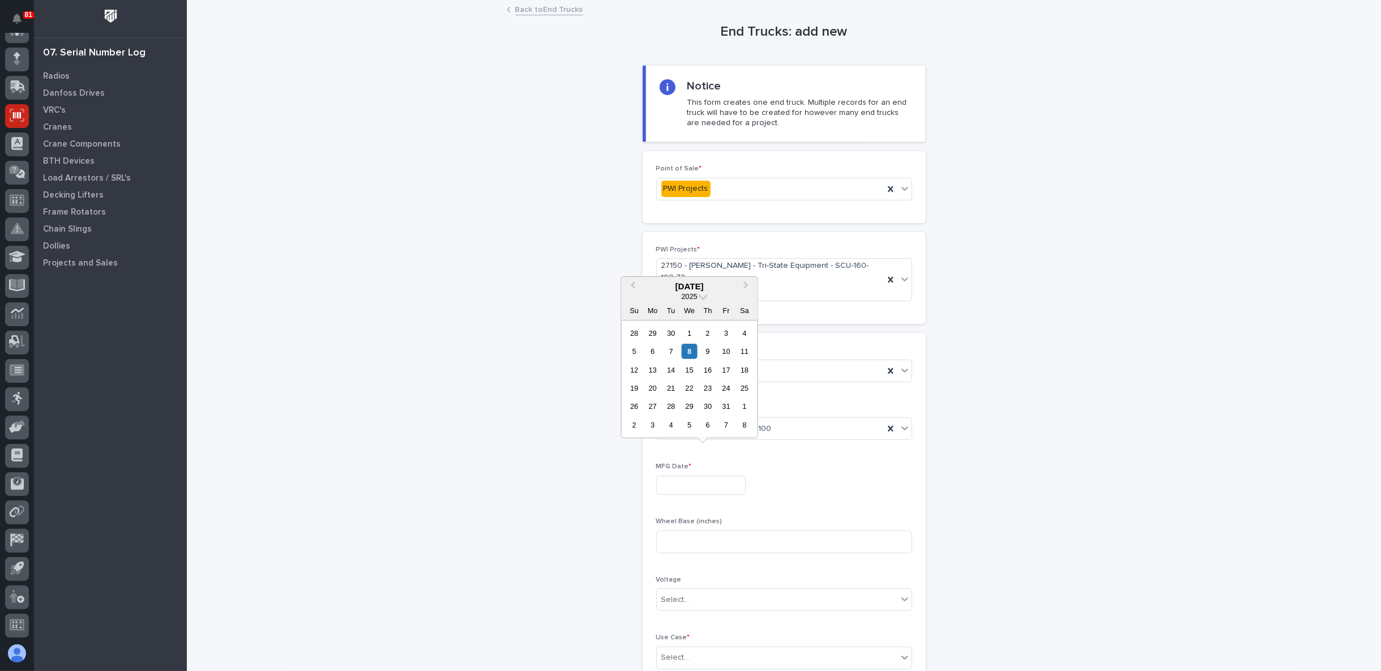
click at [707, 476] on input "text" at bounding box center [700, 486] width 89 height 20
click at [657, 348] on div "6" at bounding box center [652, 351] width 15 height 15
type input "**********"
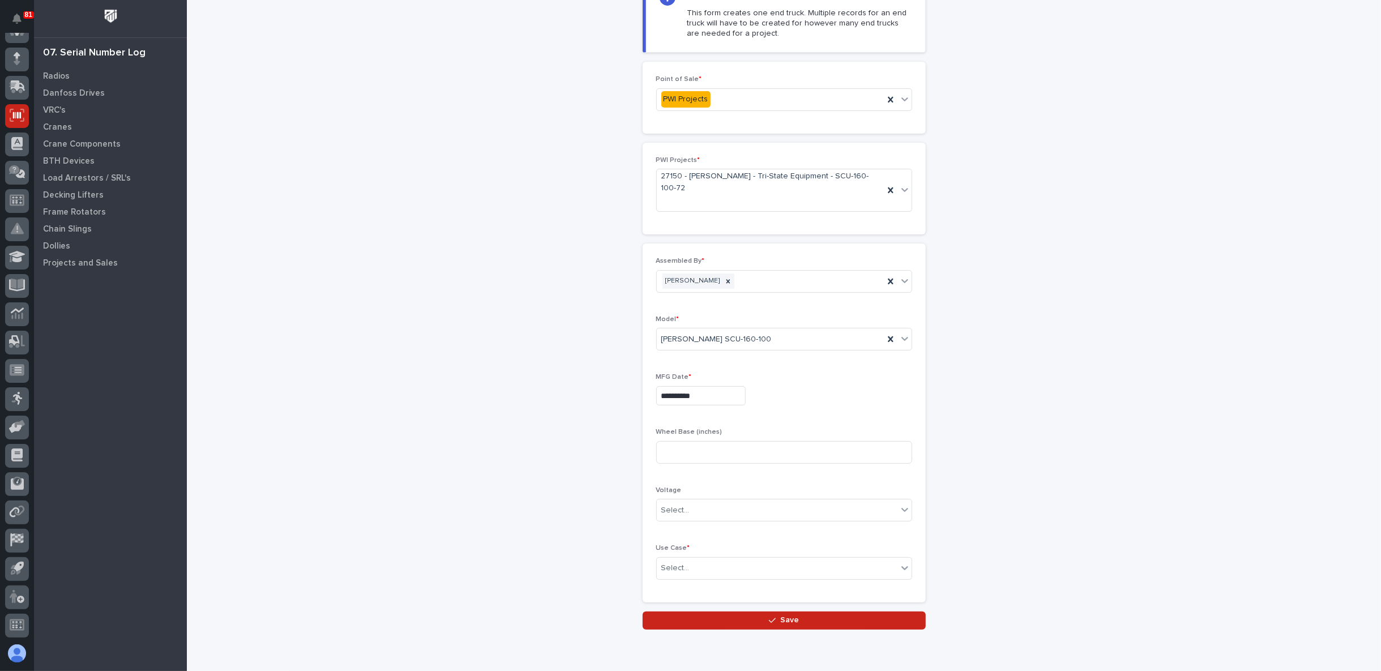
scroll to position [112, 0]
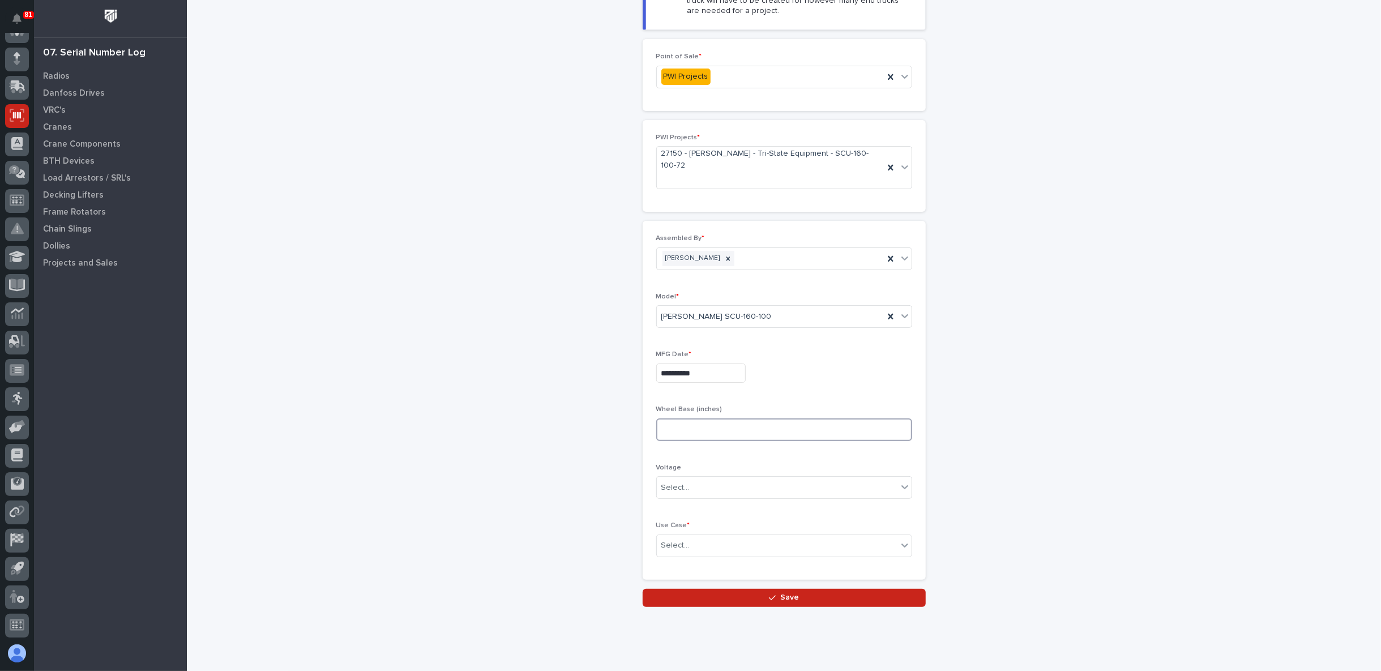
click at [685, 418] on input at bounding box center [784, 429] width 256 height 23
type input "72"
click at [744, 536] on div "Select..." at bounding box center [777, 545] width 241 height 19
click at [732, 582] on div "Other" at bounding box center [779, 582] width 255 height 20
drag, startPoint x: 751, startPoint y: 570, endPoint x: 767, endPoint y: 570, distance: 15.9
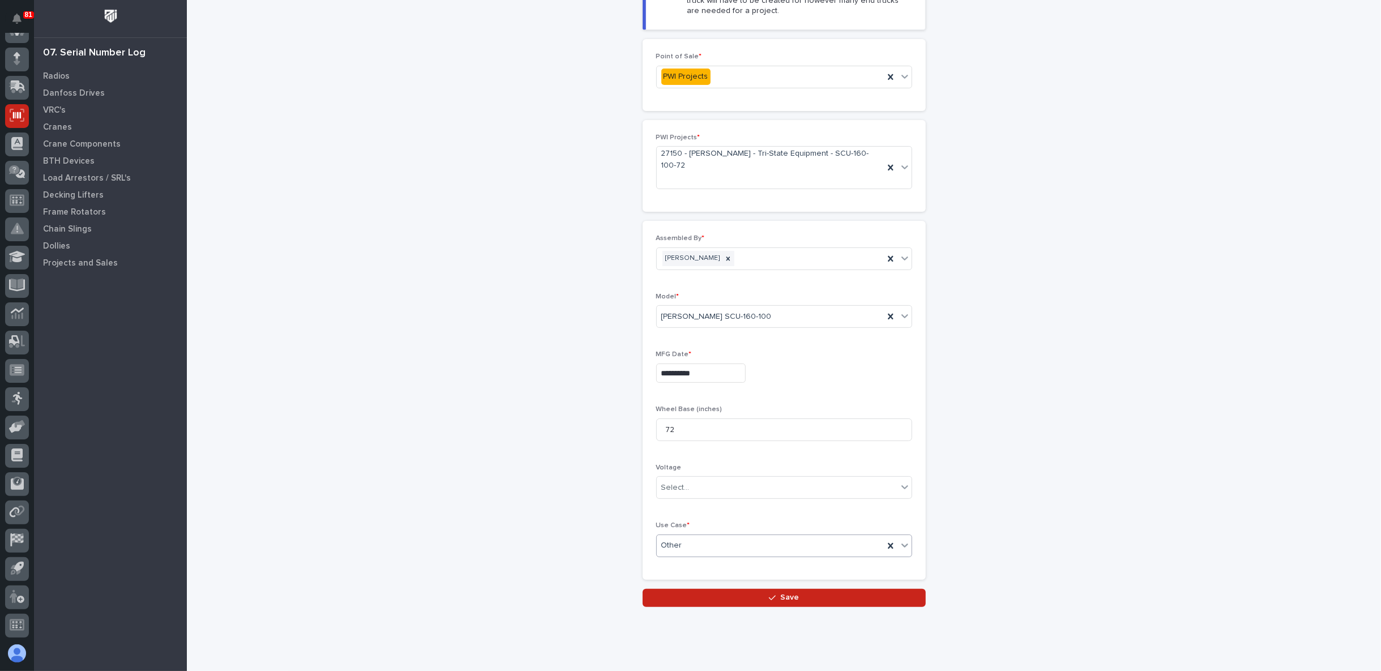
click at [755, 589] on button "Save" at bounding box center [784, 598] width 283 height 18
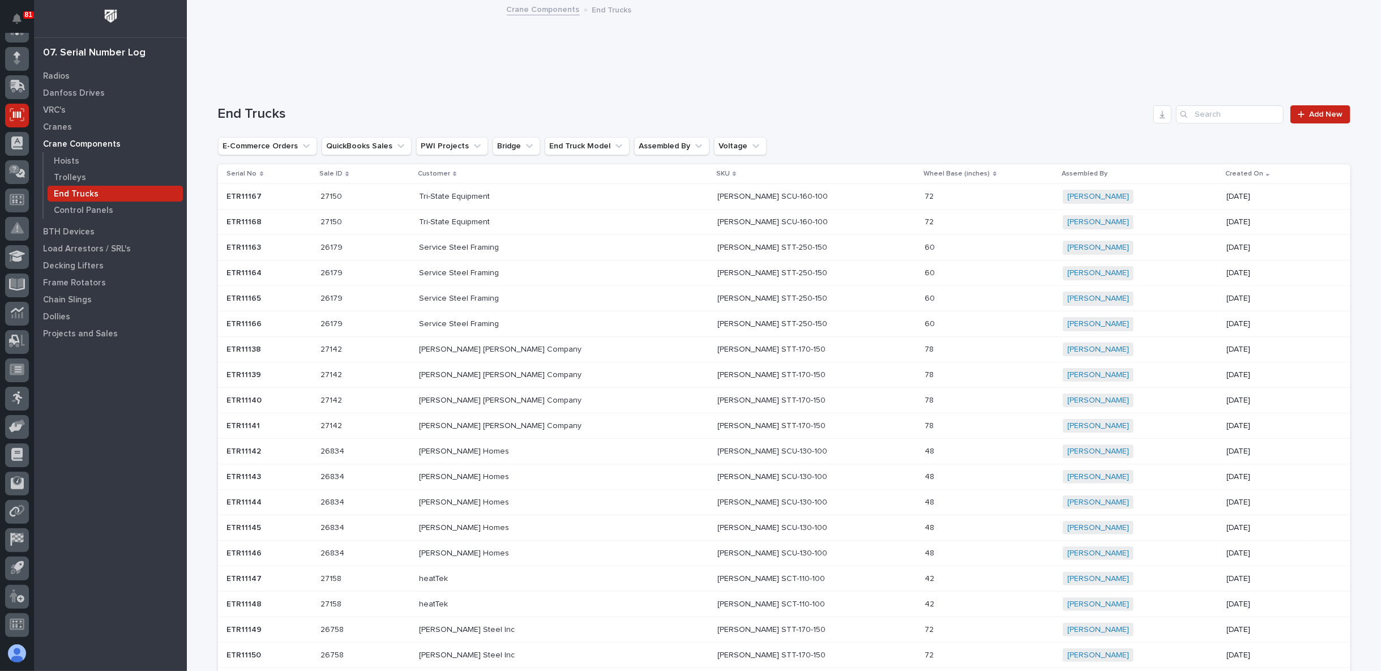
scroll to position [99, 0]
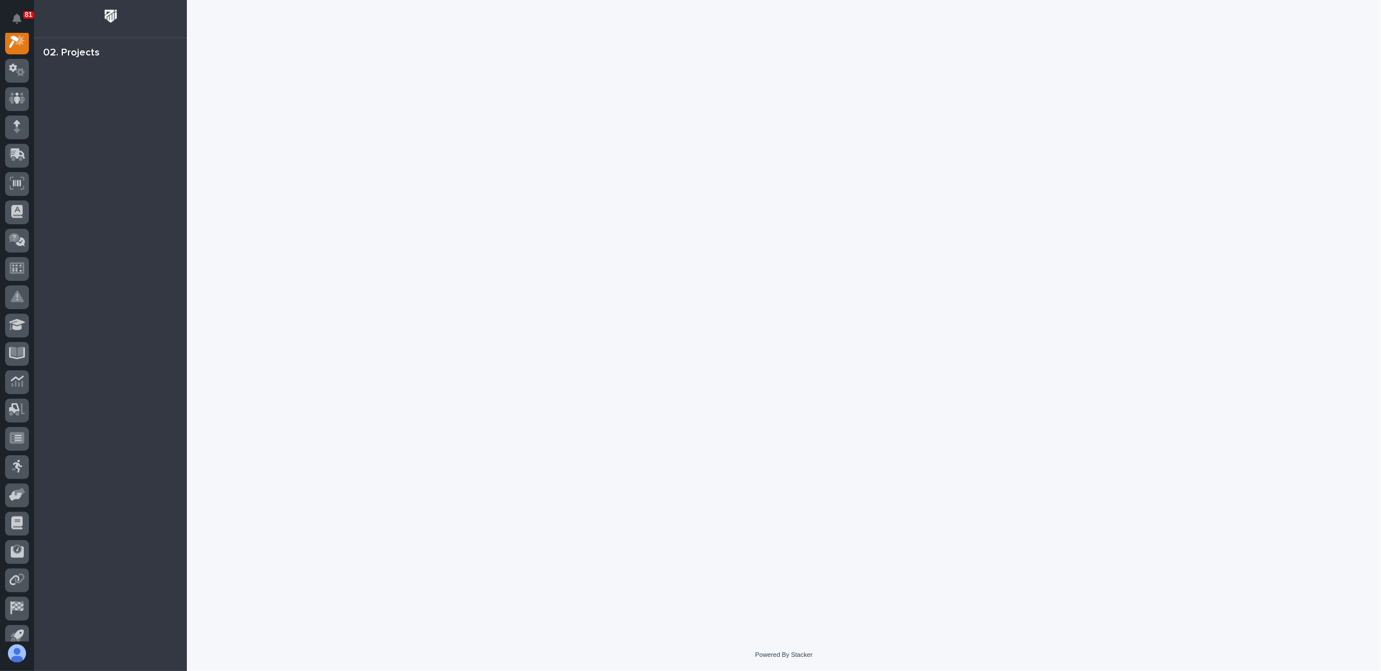
scroll to position [28, 0]
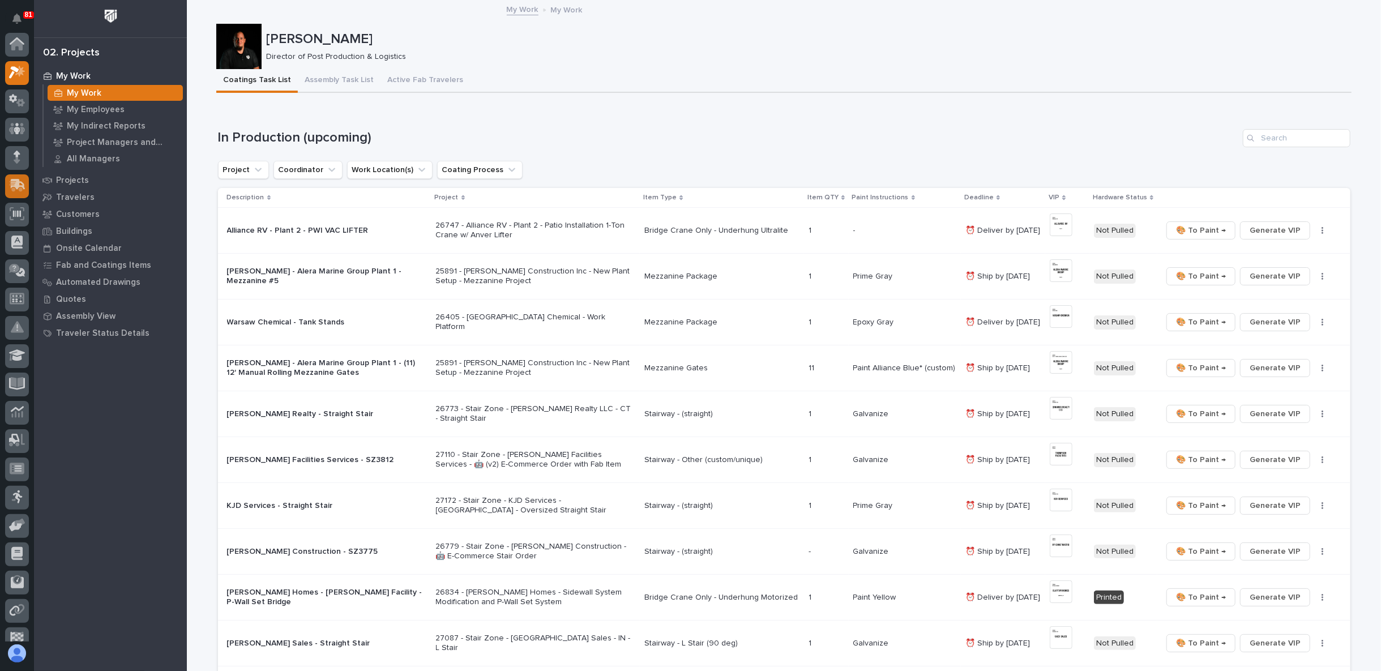
click at [16, 184] on div at bounding box center [17, 337] width 34 height 609
click at [14, 152] on icon at bounding box center [18, 156] width 15 height 11
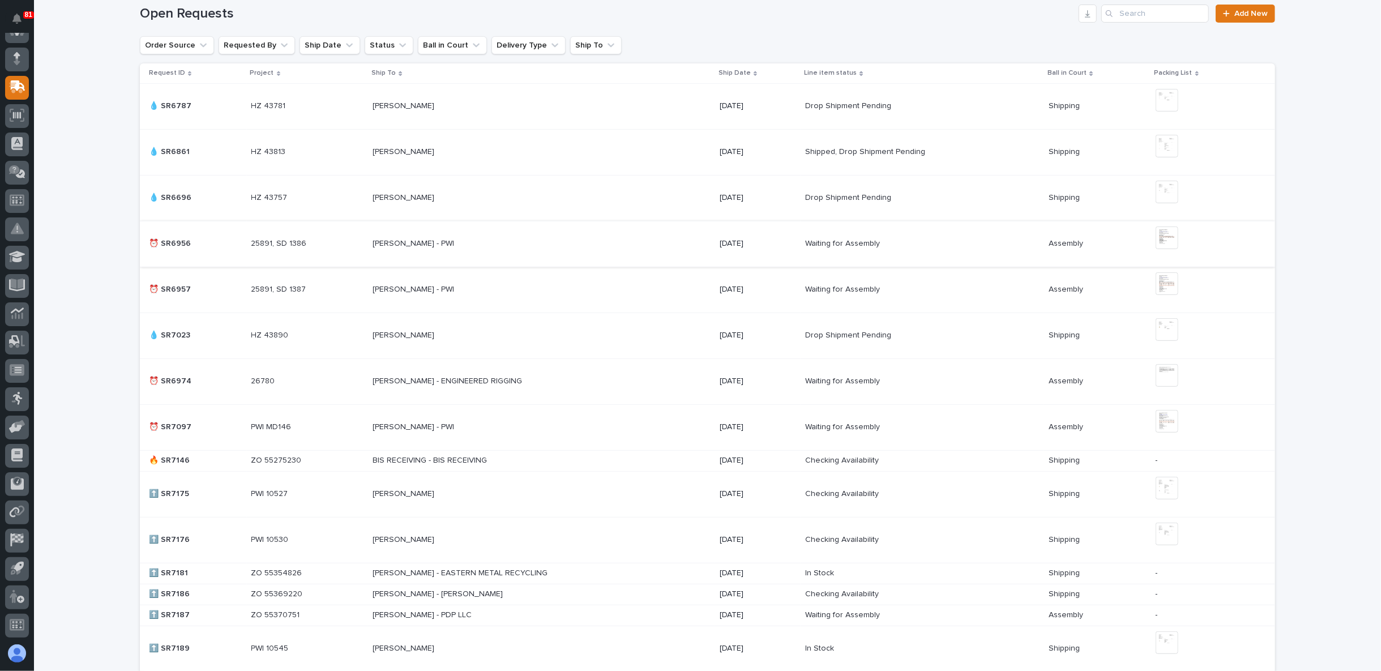
scroll to position [314, 0]
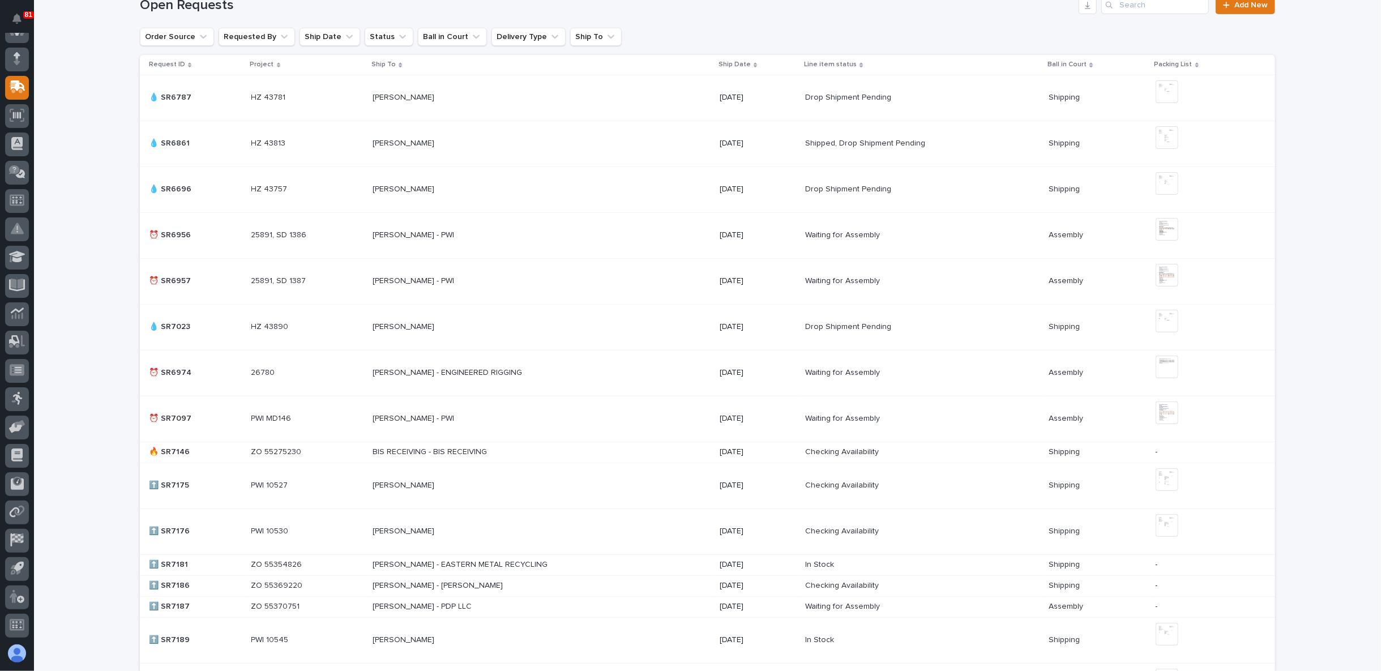
click at [111, 106] on div "Loading... Saving… Loading... Saving… 8 ⬆️ Upcoming 1 🔥 Due Today 4 💧 Drop Ship…" at bounding box center [707, 380] width 1347 height 1159
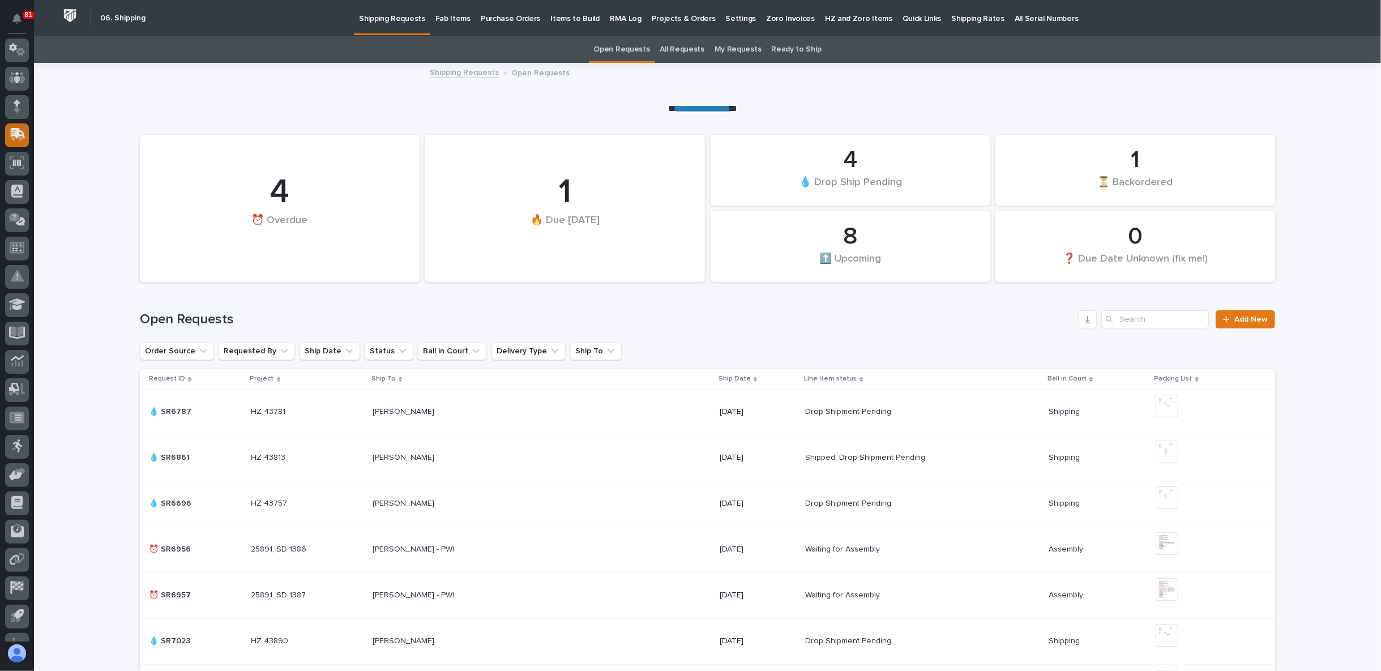
scroll to position [0, 0]
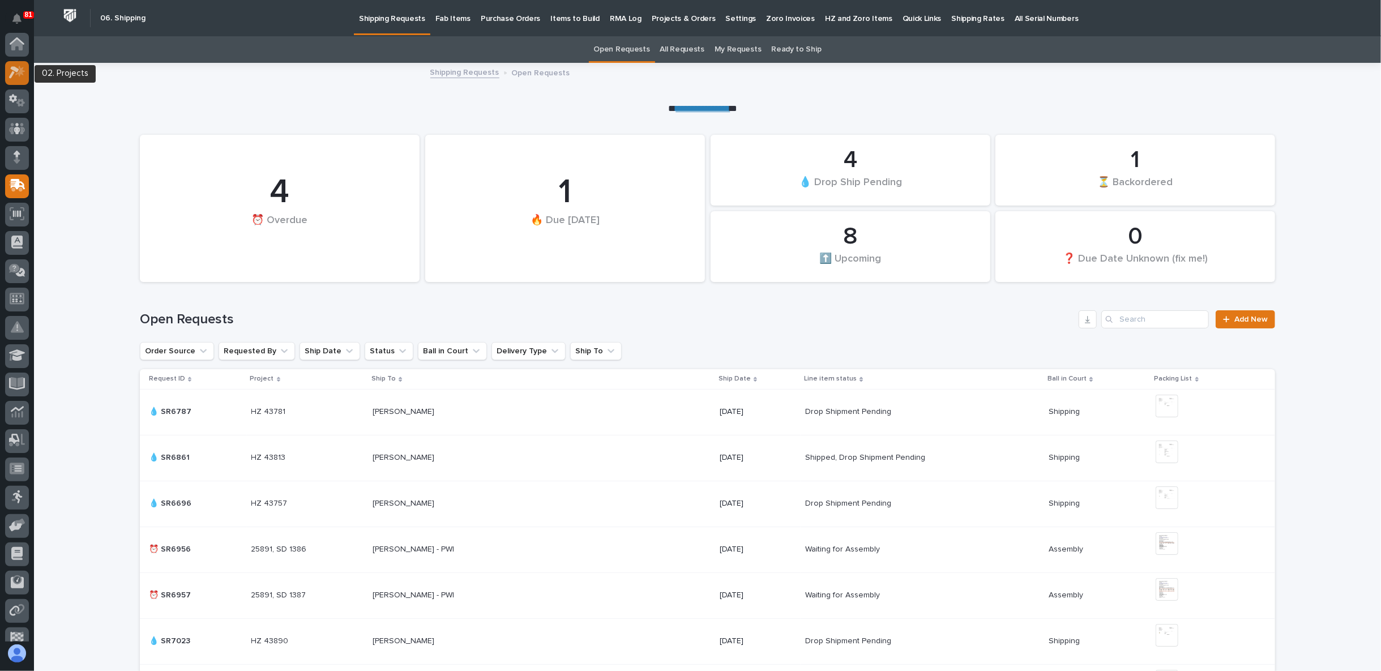
click at [15, 69] on icon at bounding box center [14, 73] width 10 height 12
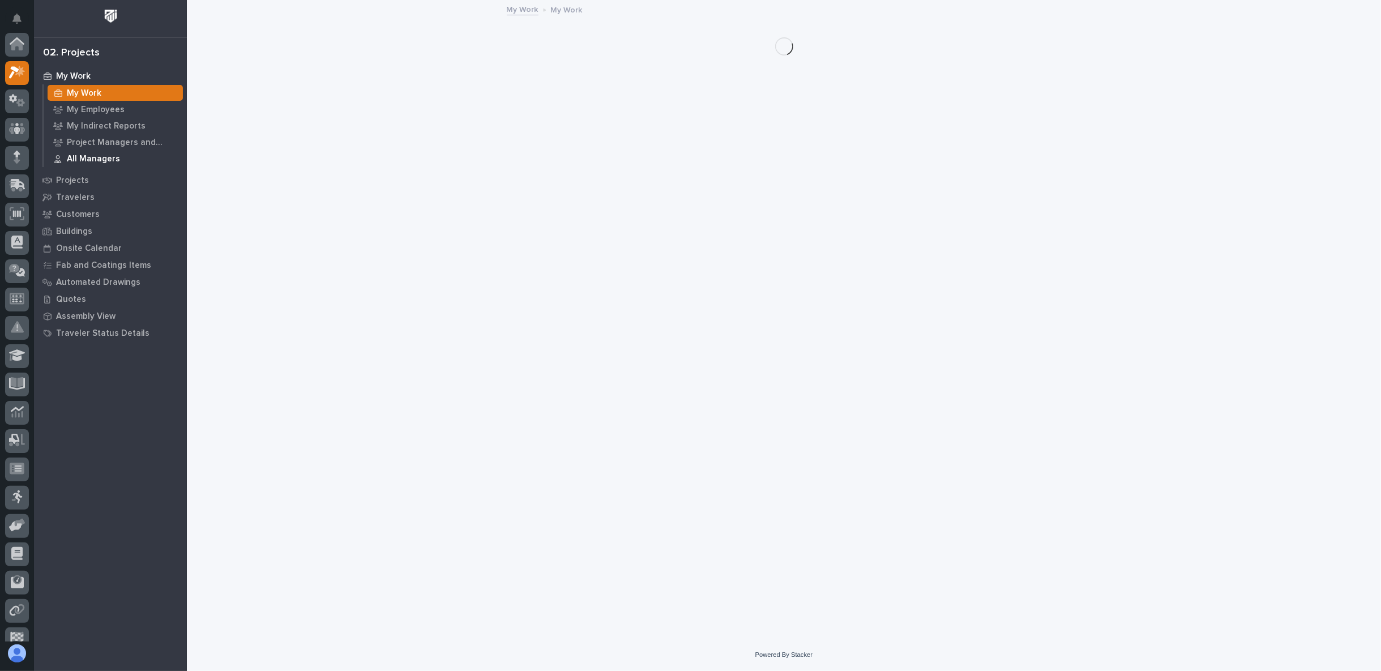
scroll to position [28, 0]
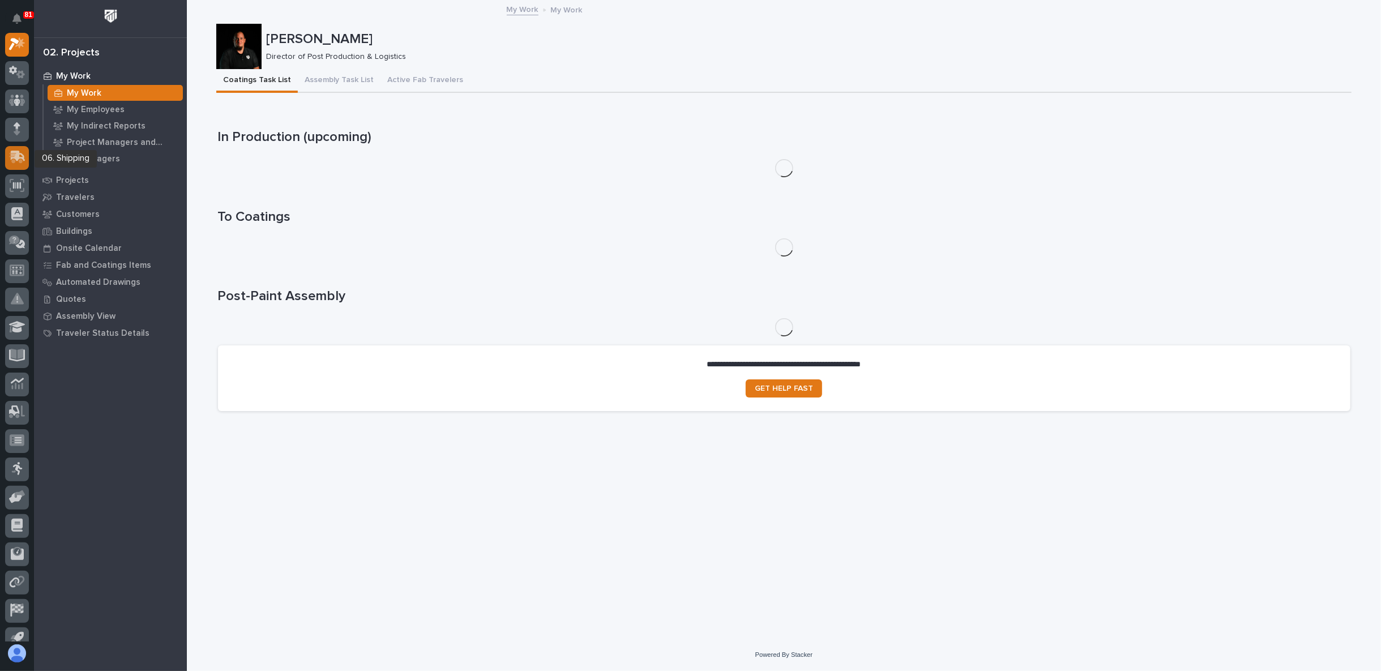
click at [19, 149] on div at bounding box center [17, 158] width 24 height 24
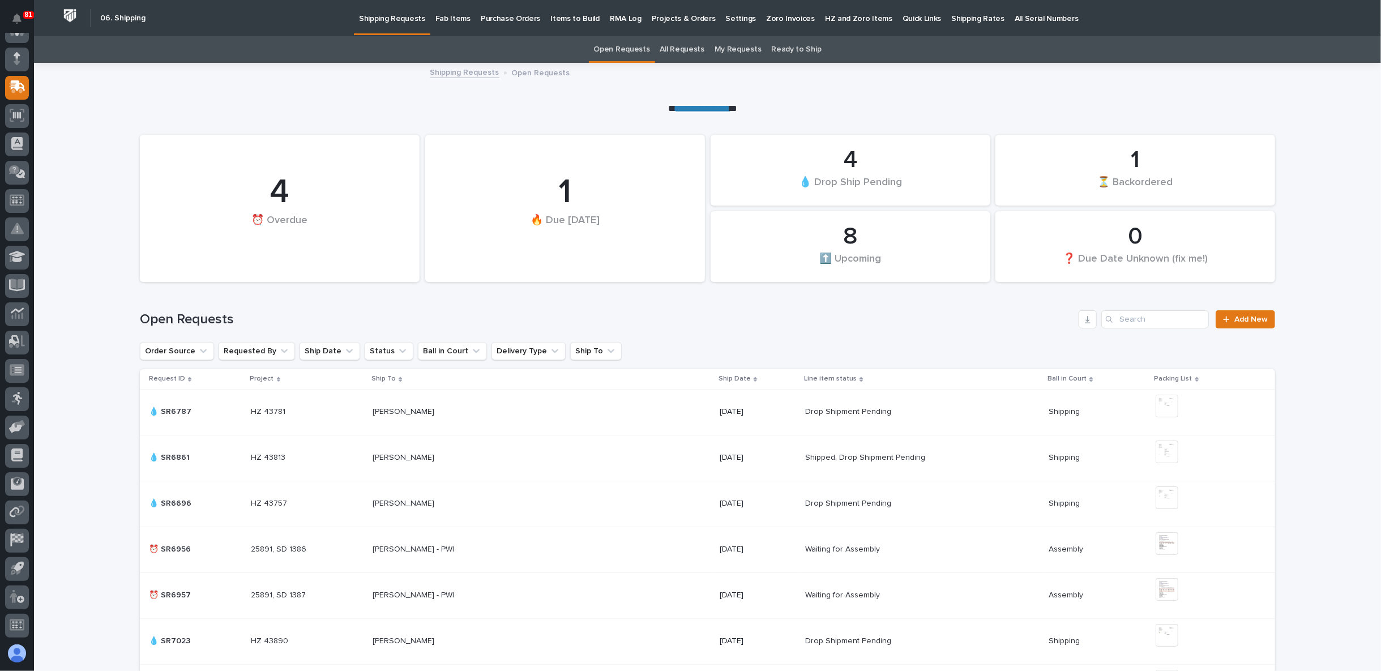
drag, startPoint x: 94, startPoint y: 304, endPoint x: 93, endPoint y: 296, distance: 7.4
click at [13, 83] on div at bounding box center [17, 73] width 24 height 24
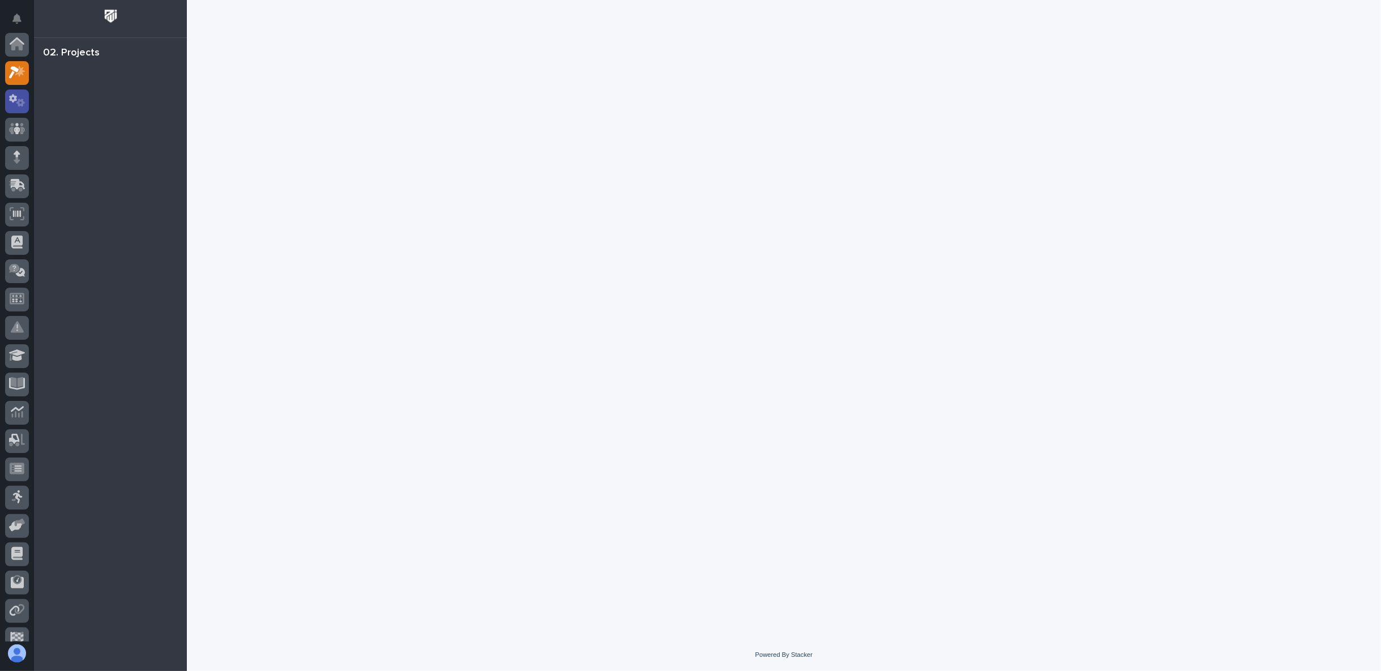
scroll to position [28, 0]
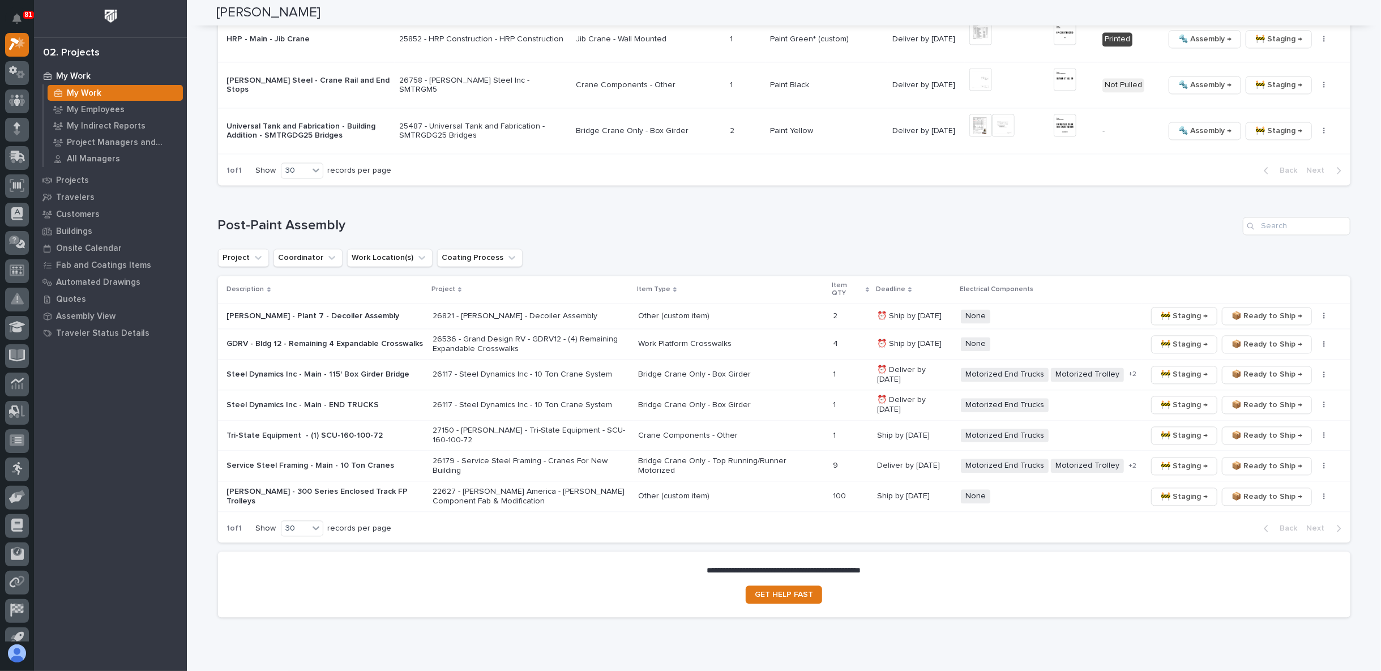
scroll to position [1977, 0]
click at [1185, 366] on span "🚧 Staging →" at bounding box center [1184, 373] width 47 height 14
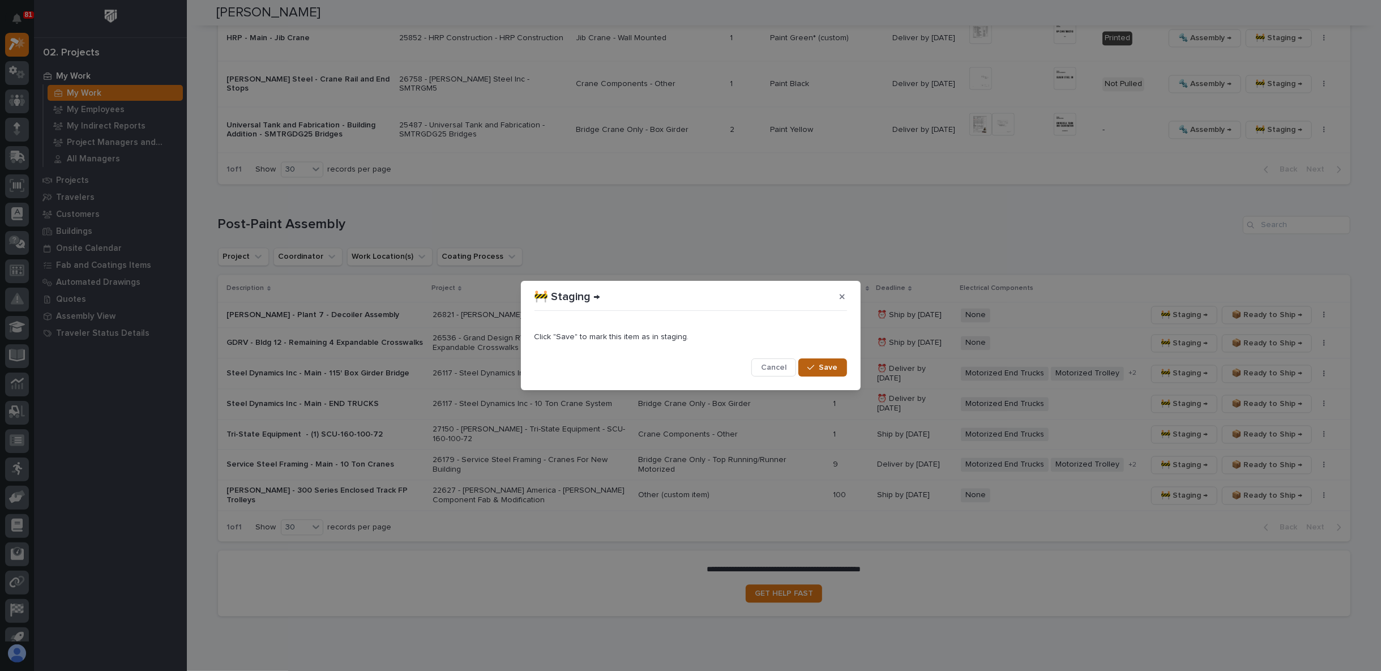
click at [814, 364] on icon "button" at bounding box center [810, 368] width 7 height 8
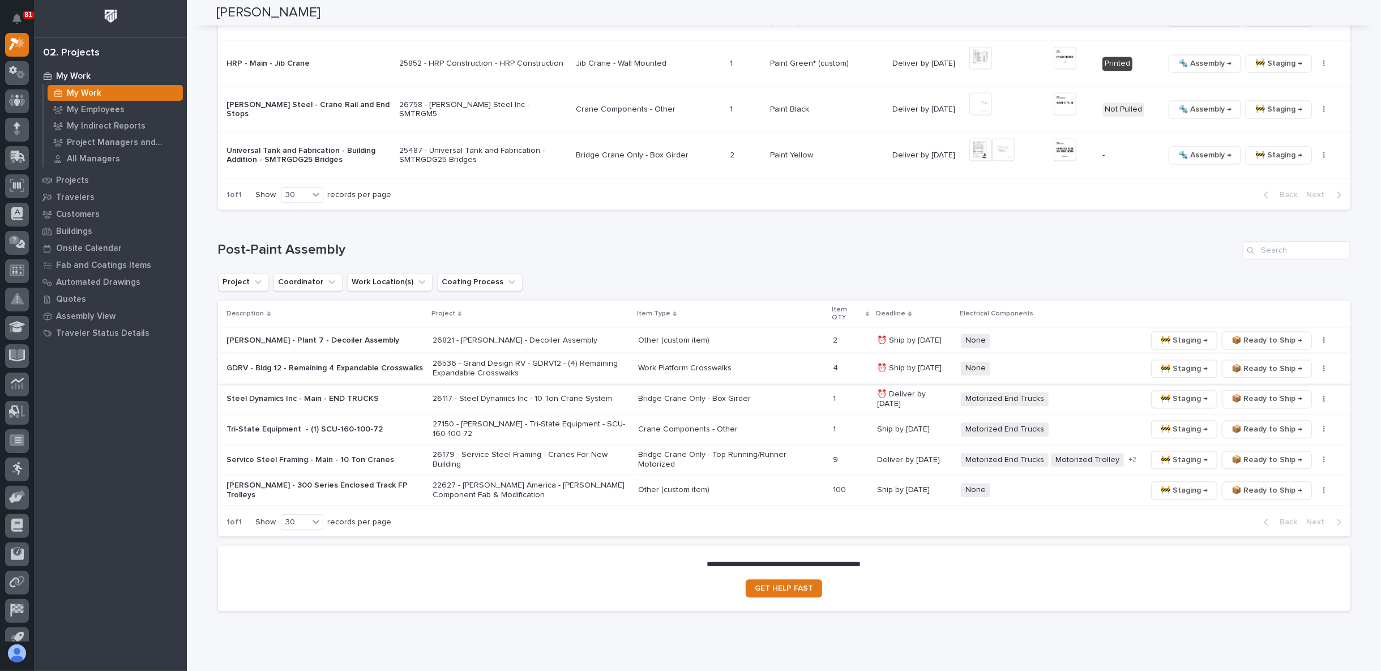
scroll to position [1952, 0]
click at [1181, 392] on span "🚧 Staging →" at bounding box center [1184, 399] width 47 height 14
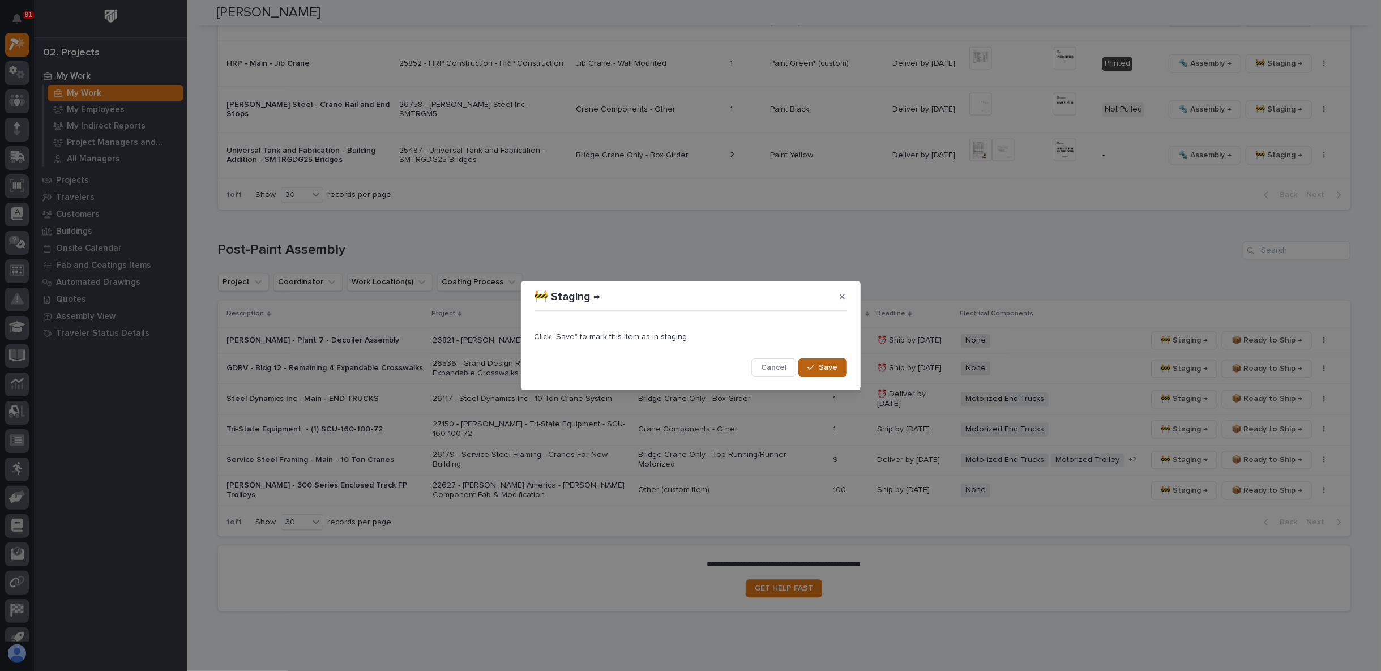
click at [838, 370] on button "Save" at bounding box center [822, 367] width 48 height 18
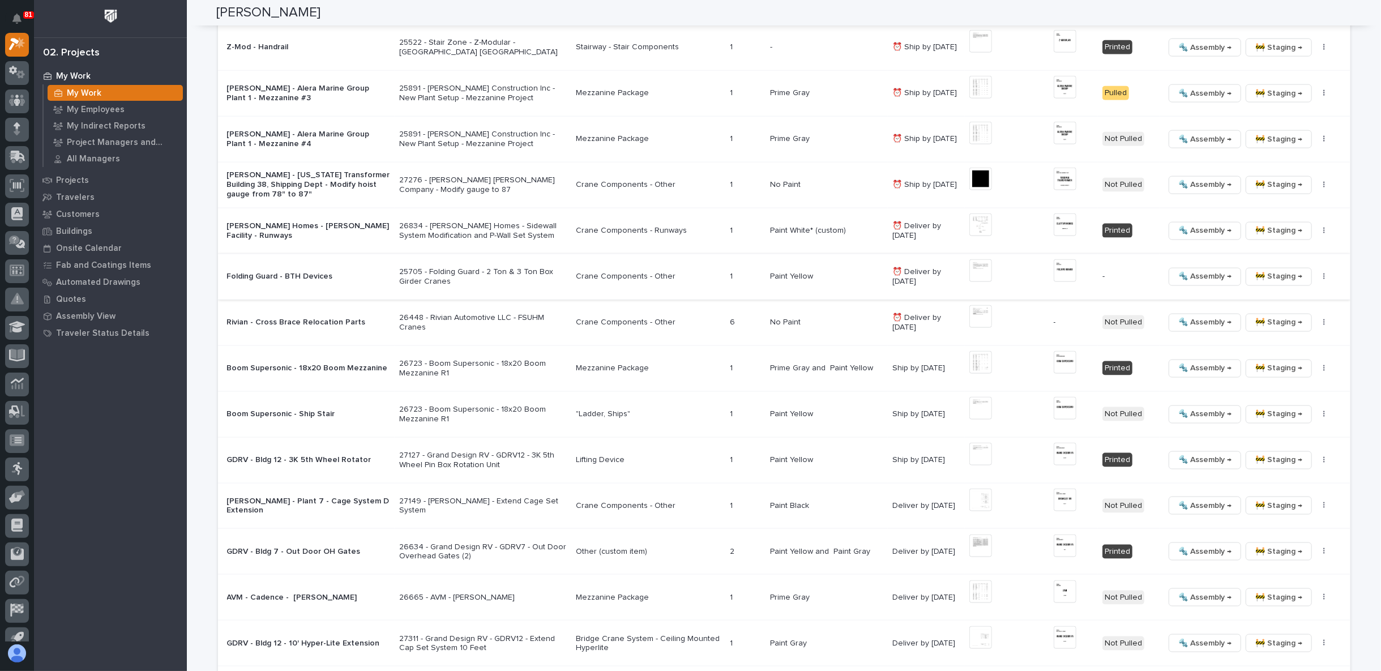
scroll to position [1174, 0]
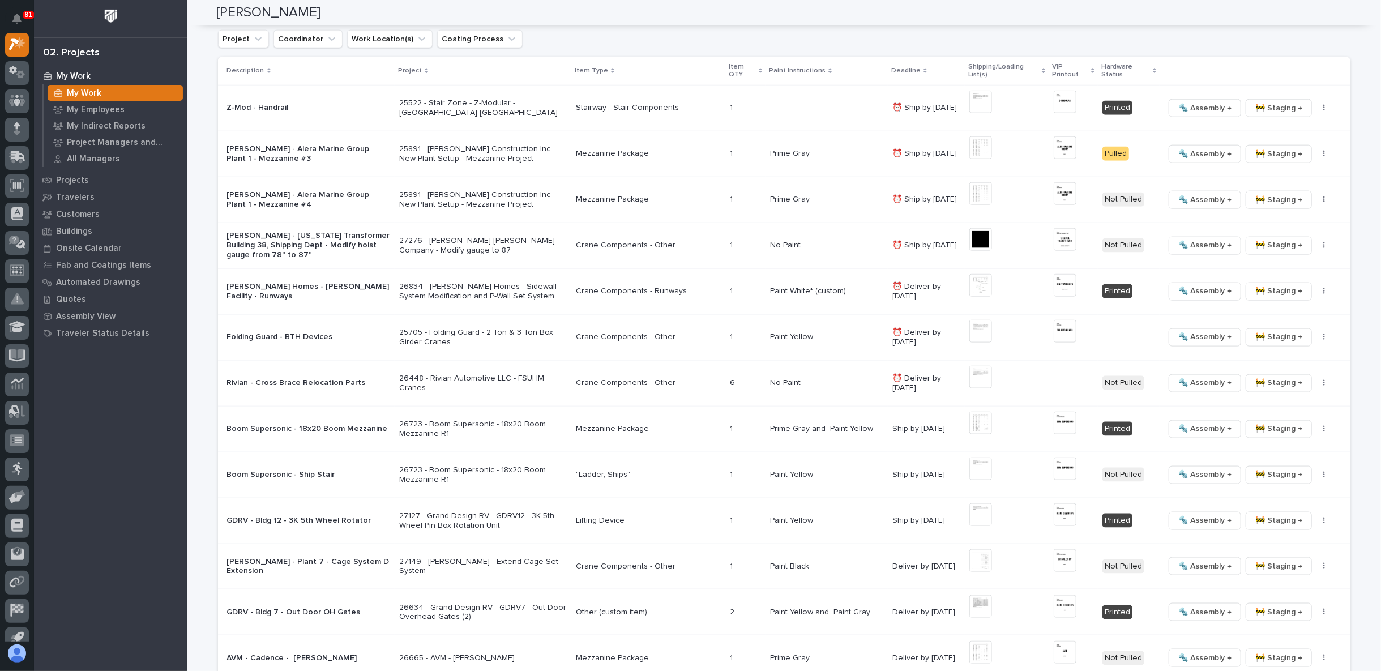
click at [540, 377] on p "26448 - Rivian Automotive LLC - FSUHM Cranes" at bounding box center [483, 383] width 168 height 19
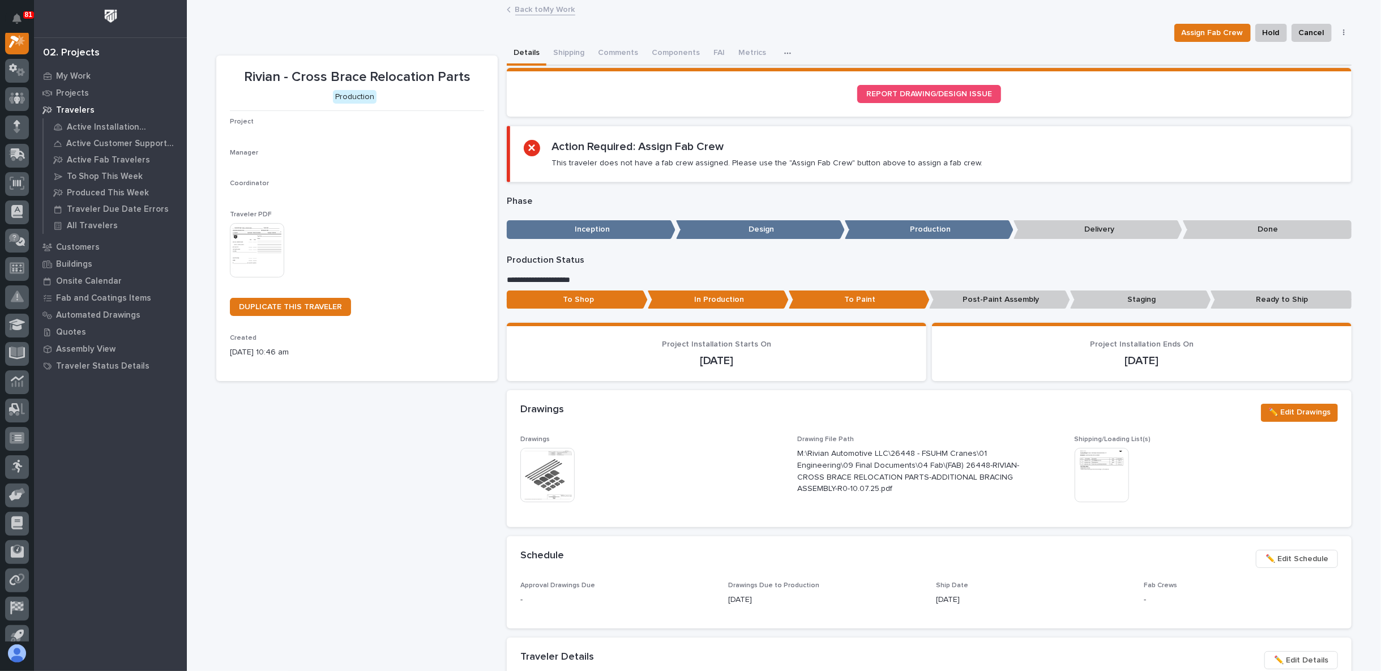
scroll to position [28, 0]
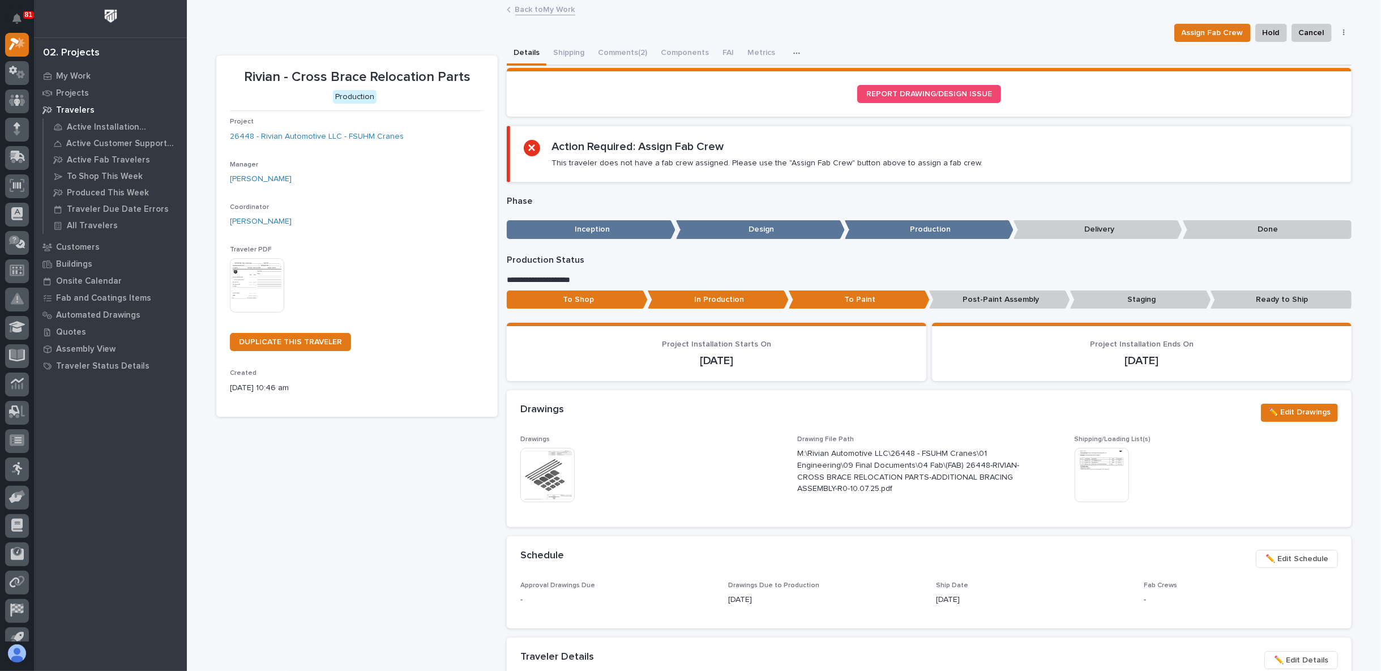
click at [1127, 301] on p "Staging" at bounding box center [1140, 299] width 141 height 19
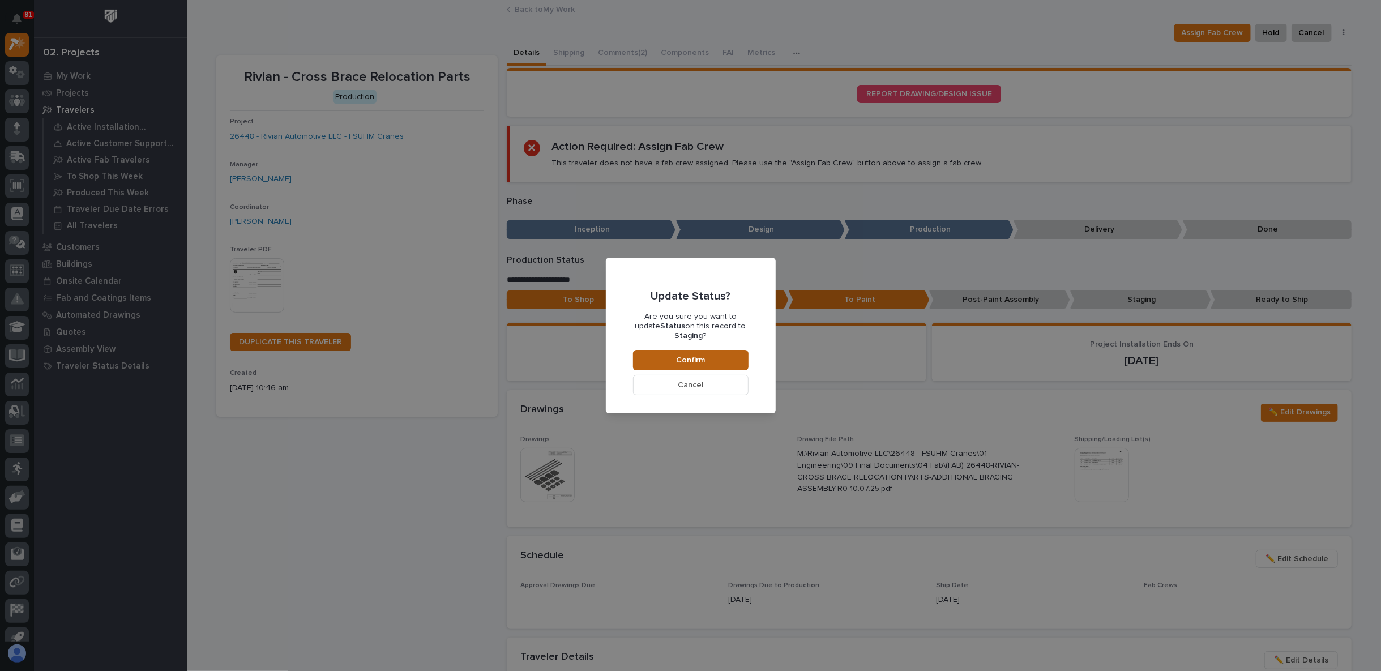
click at [710, 354] on button "Confirm" at bounding box center [691, 360] width 116 height 20
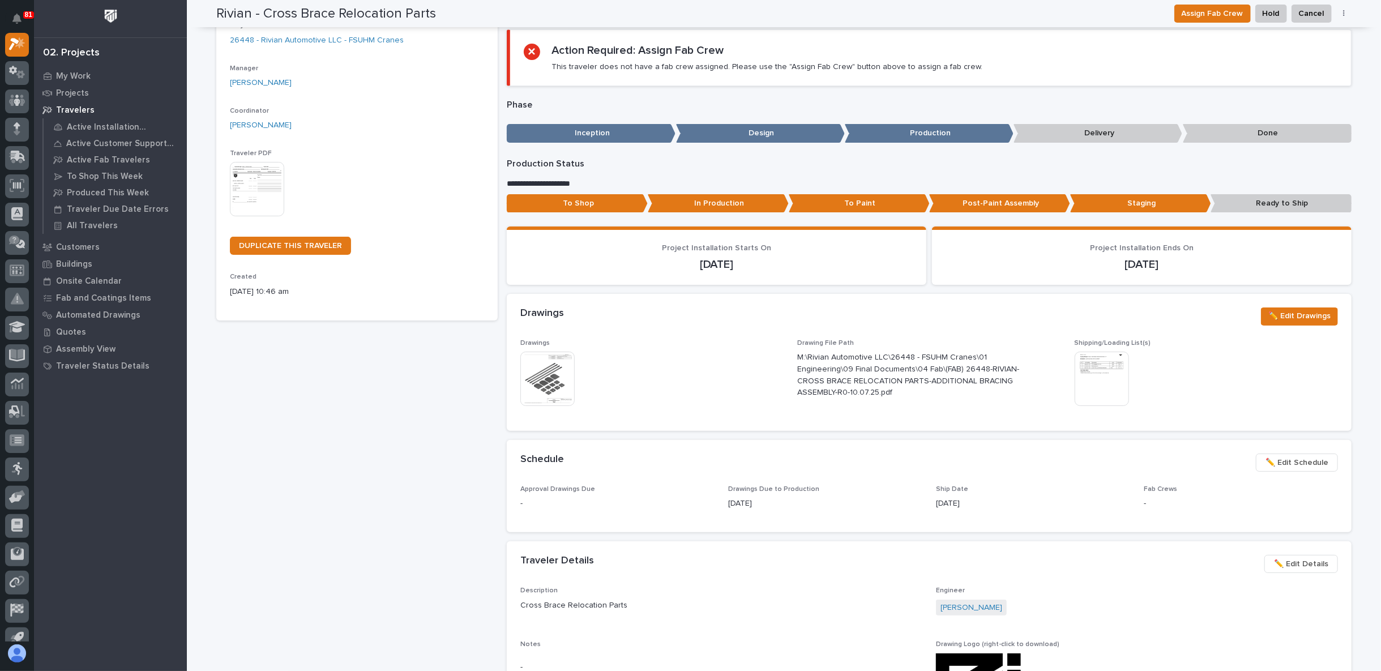
scroll to position [0, 0]
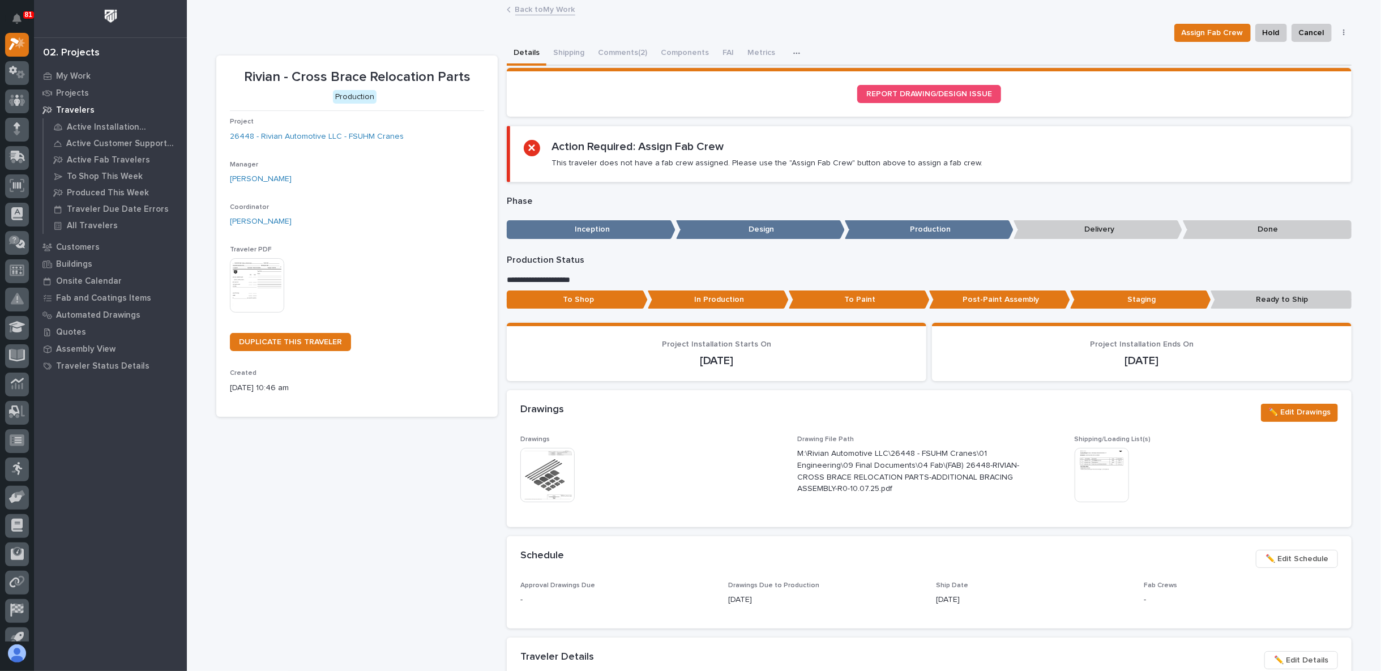
click at [535, 8] on link "Back to My Work" at bounding box center [545, 8] width 60 height 13
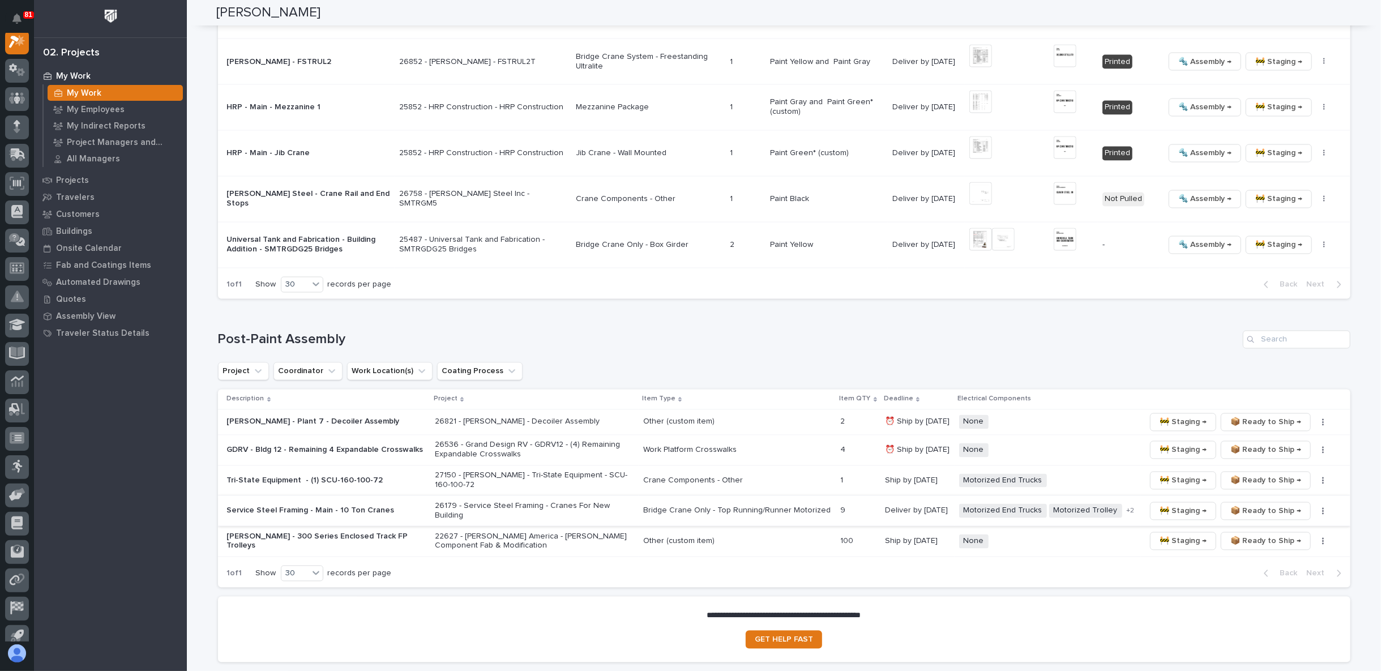
scroll to position [1870, 0]
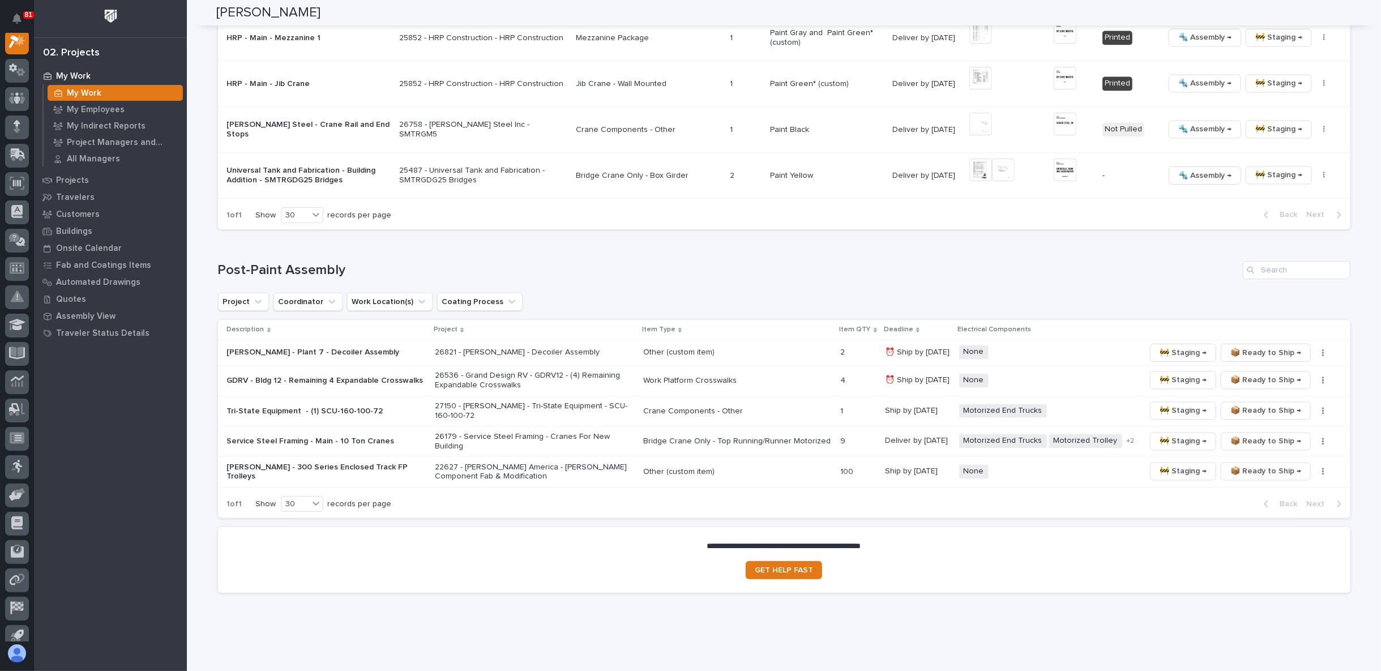
click at [294, 407] on p "Tri-State Equipment - (1) SCU-160-100-72" at bounding box center [326, 412] width 198 height 10
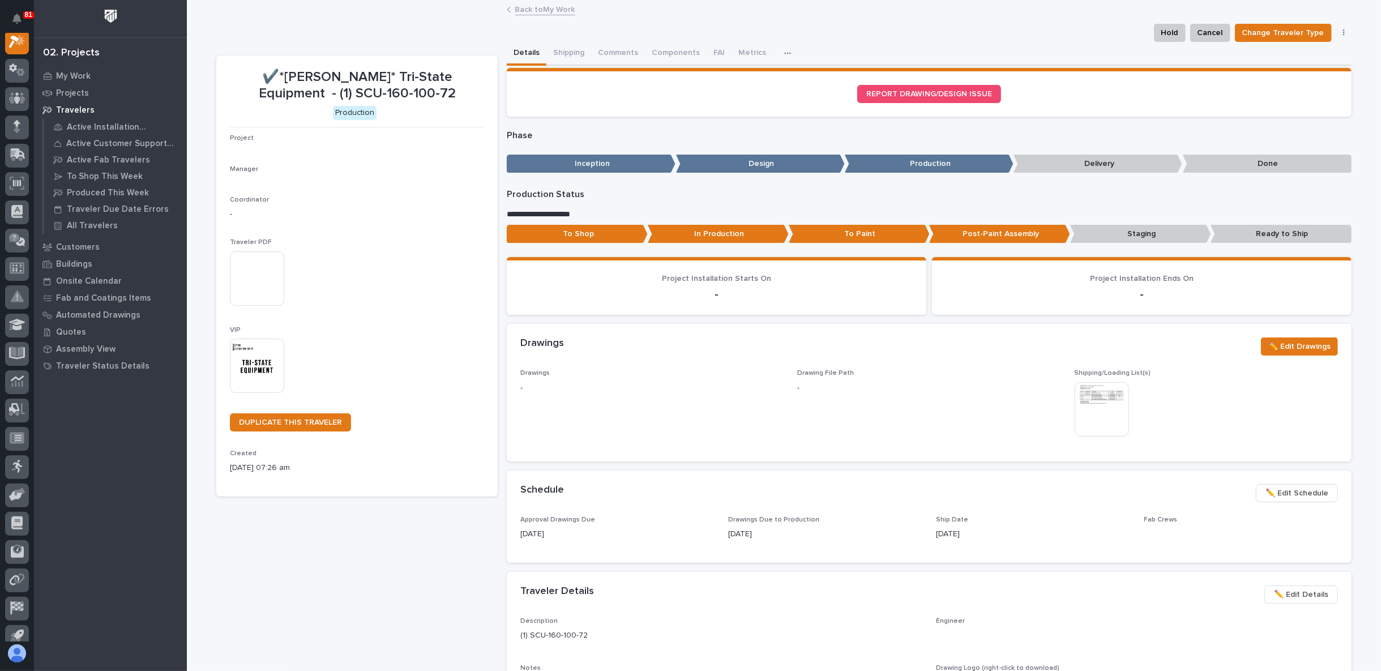
scroll to position [28, 0]
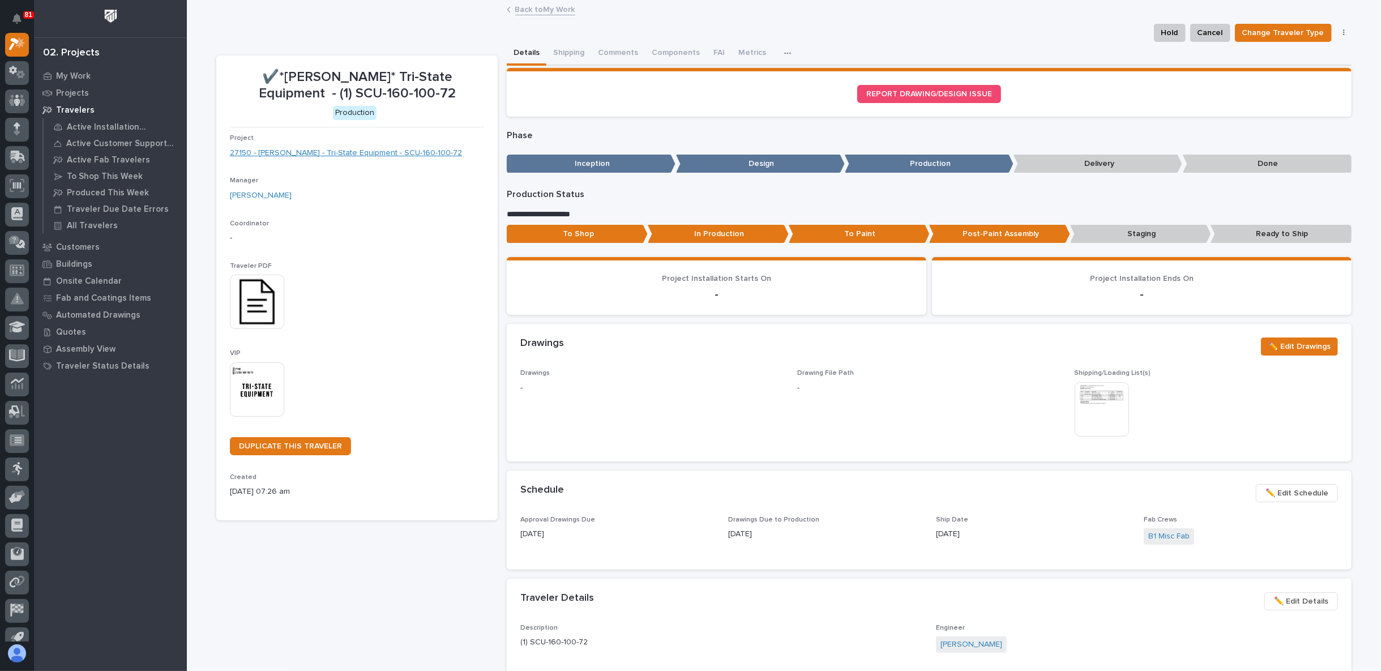
click at [347, 157] on link "27150 - Starke - Tri-State Equipment - SCU-160-100-72" at bounding box center [346, 153] width 232 height 12
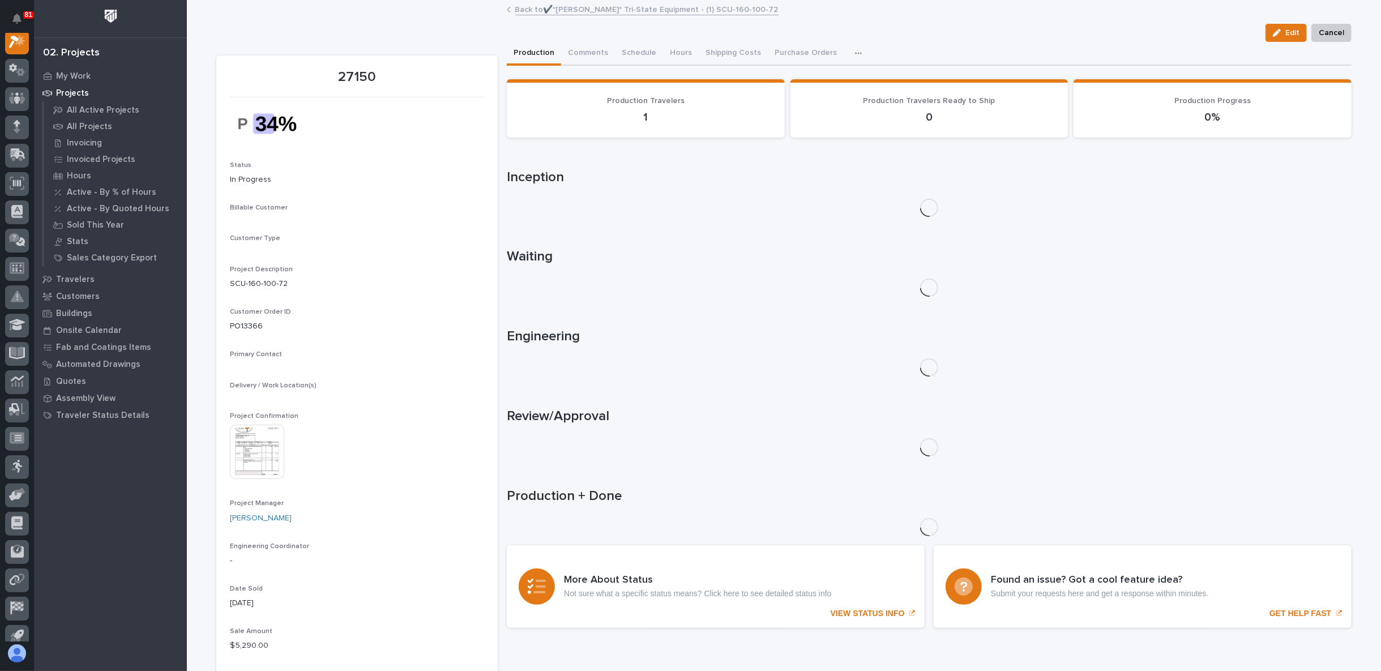
scroll to position [28, 0]
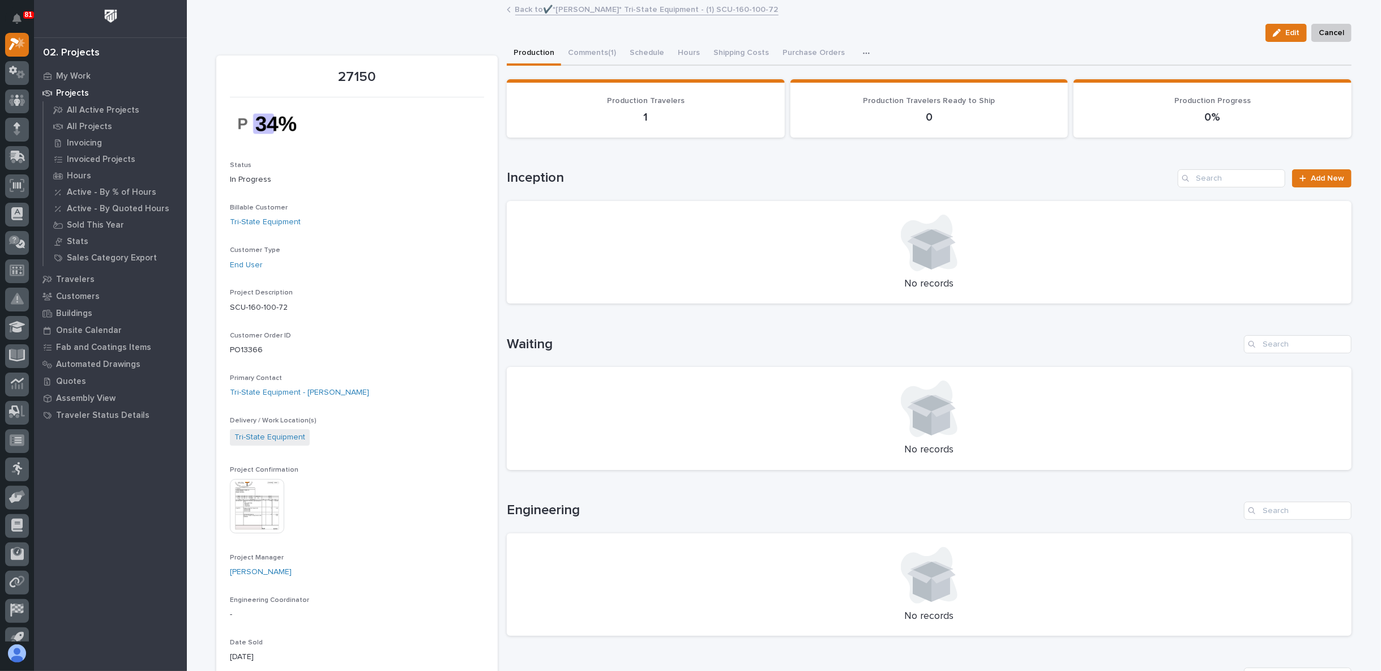
click at [274, 505] on img at bounding box center [257, 506] width 54 height 54
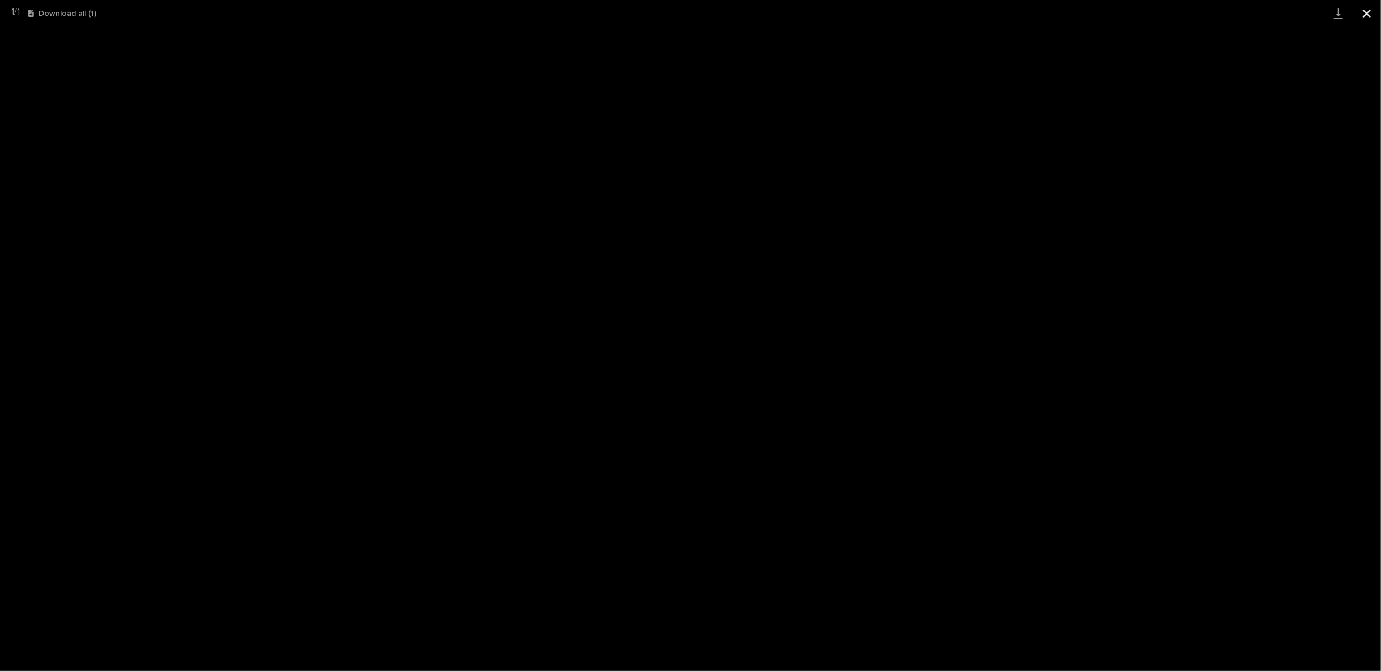
click at [1369, 16] on button "Close gallery" at bounding box center [1367, 13] width 28 height 27
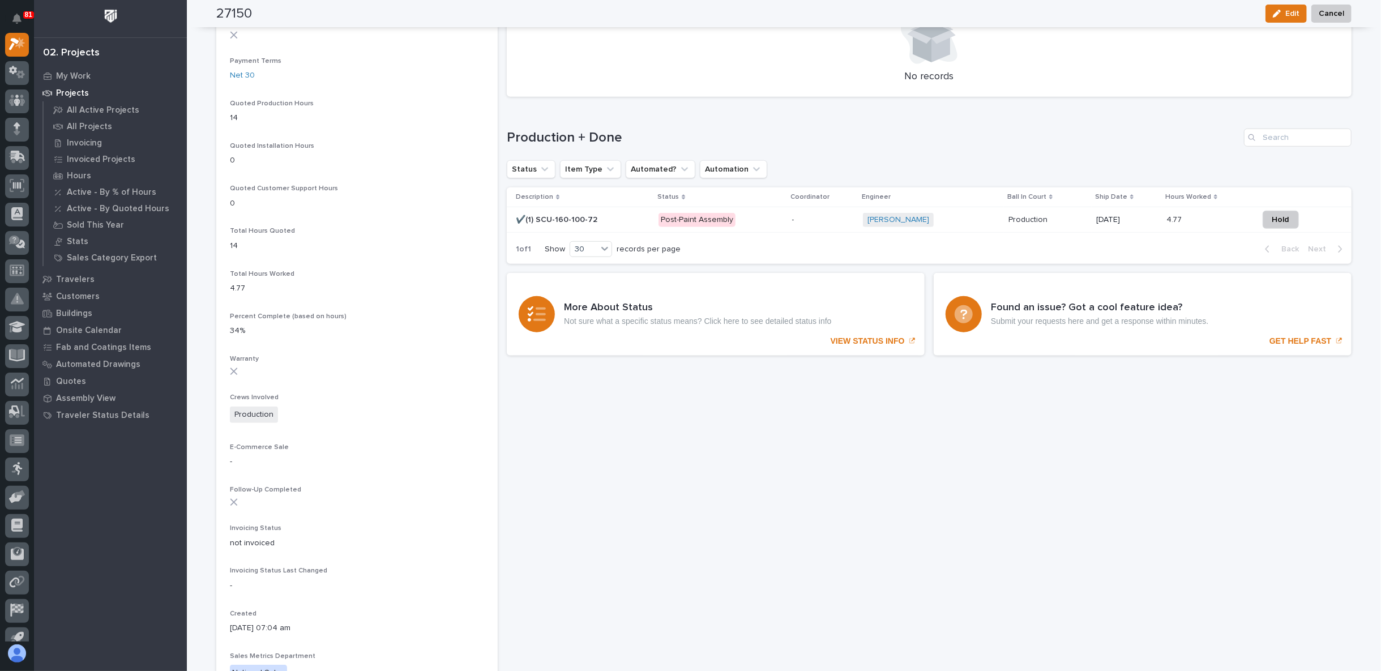
scroll to position [612, 0]
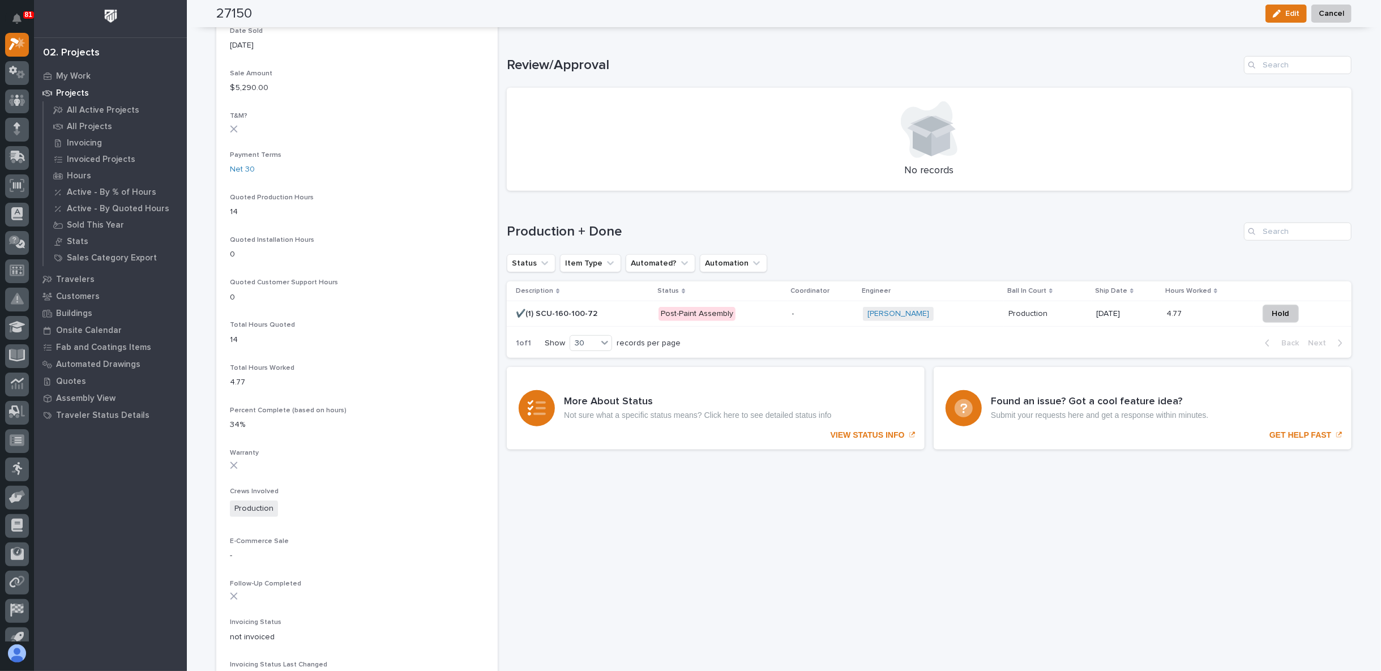
click at [555, 308] on p "✔️(1) SCU-160-100-72" at bounding box center [558, 313] width 84 height 12
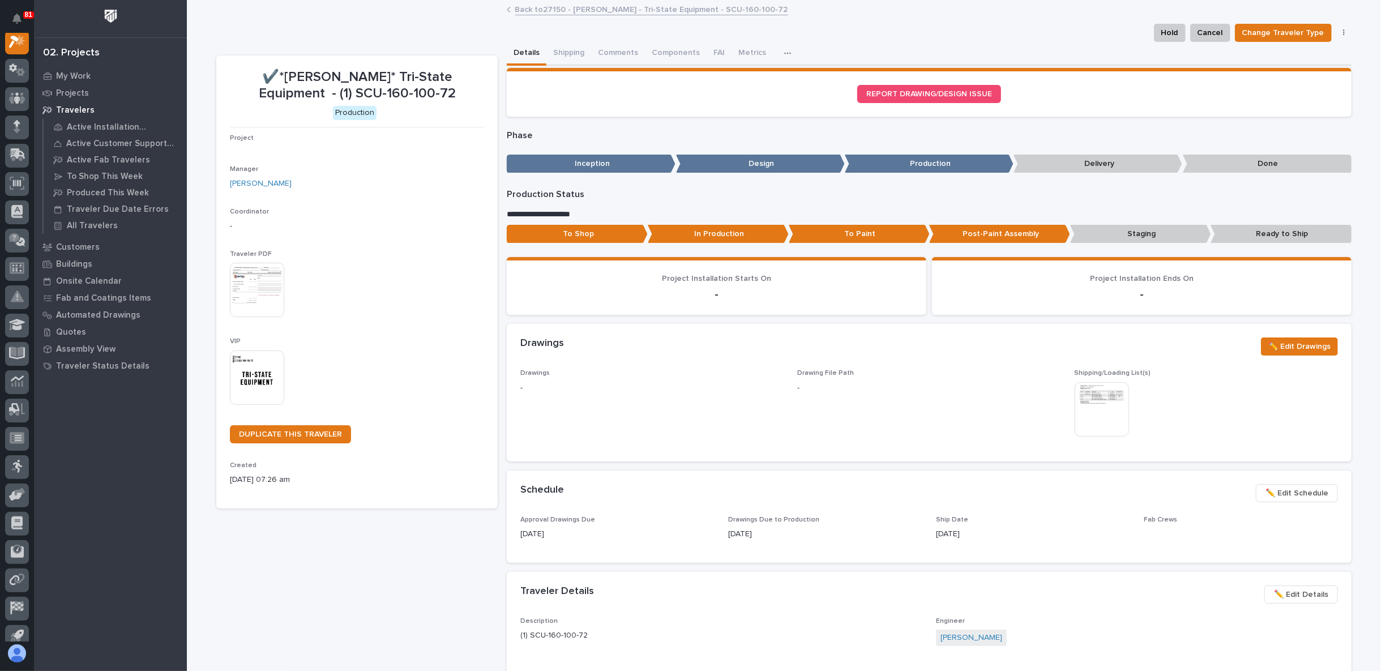
scroll to position [28, 0]
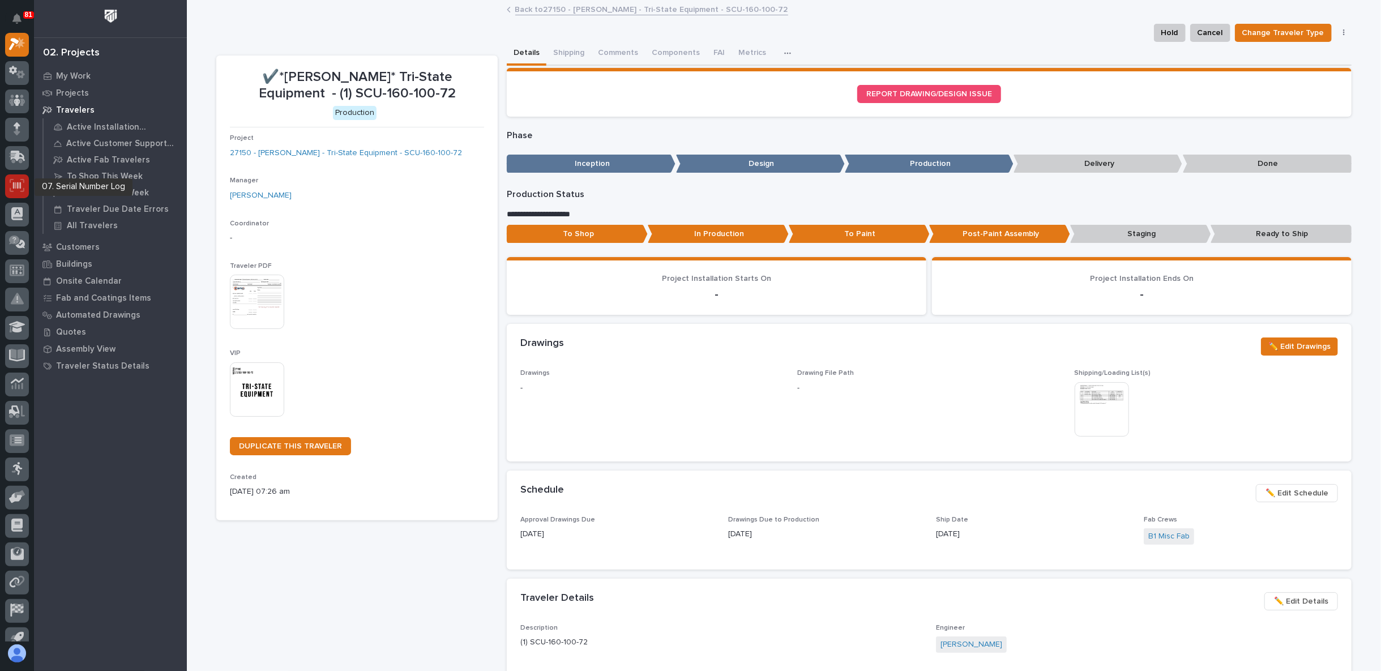
click at [16, 185] on icon at bounding box center [17, 185] width 15 height 13
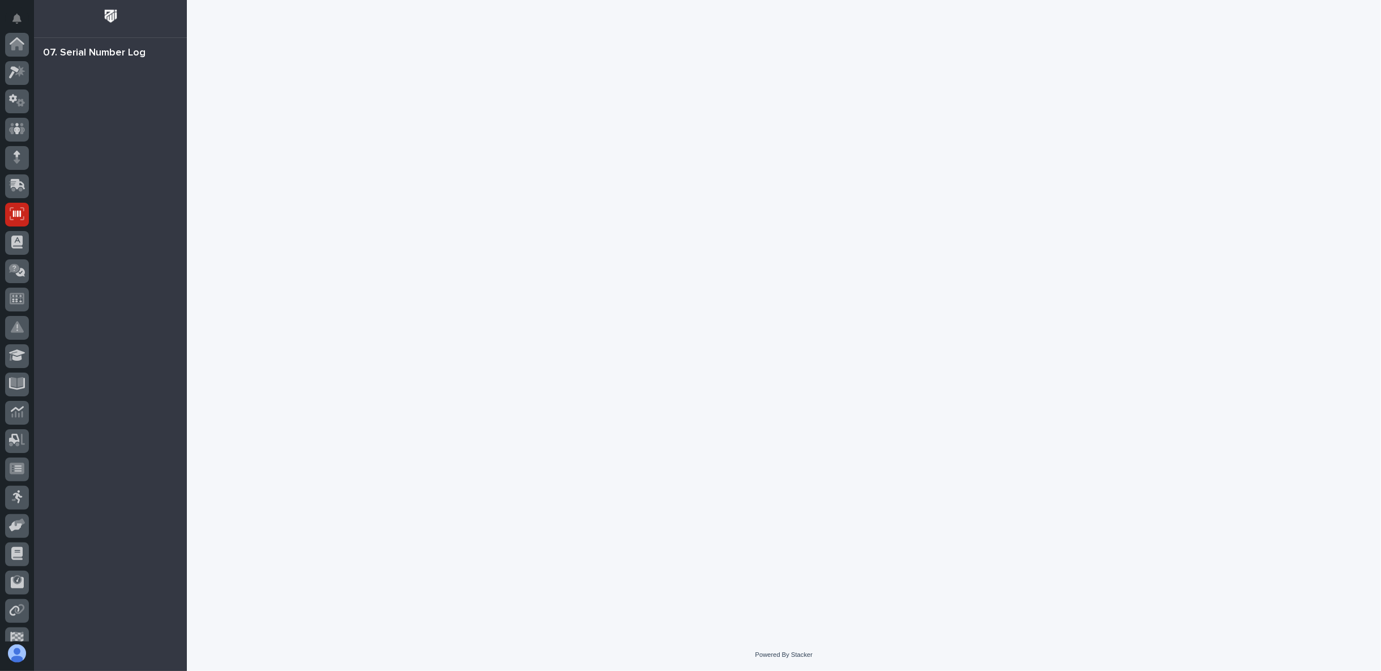
scroll to position [99, 0]
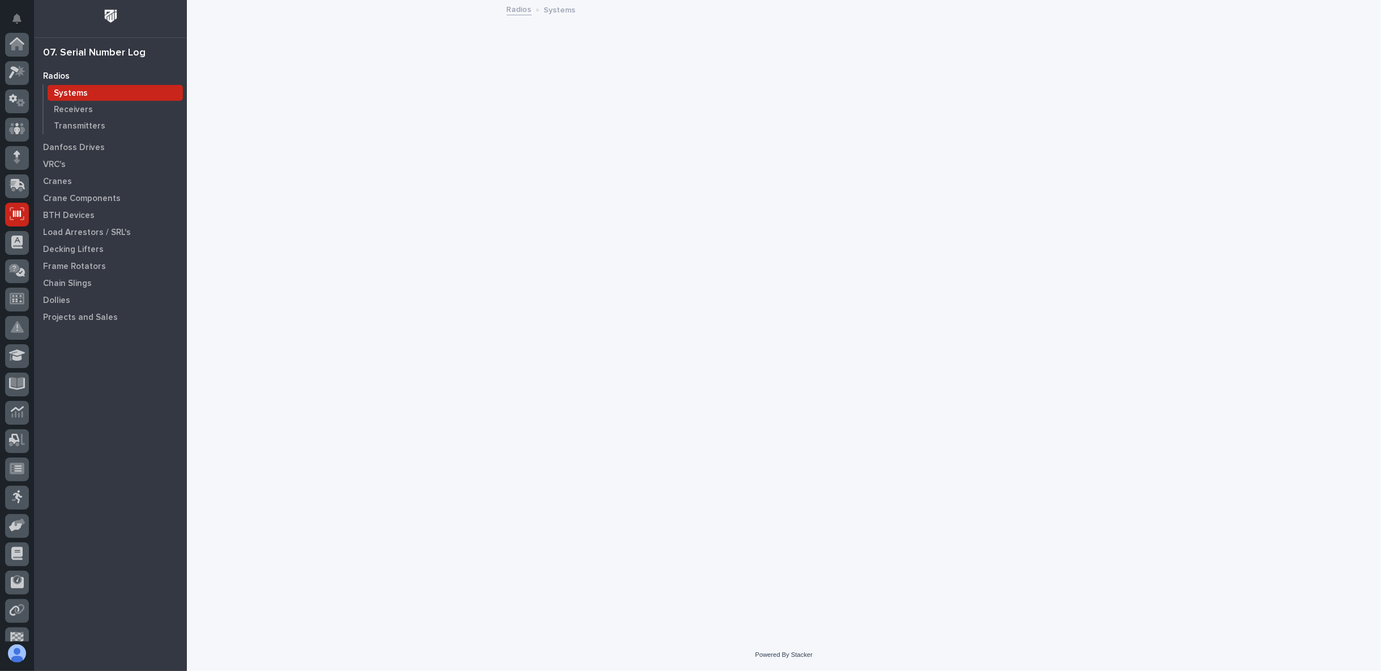
scroll to position [99, 0]
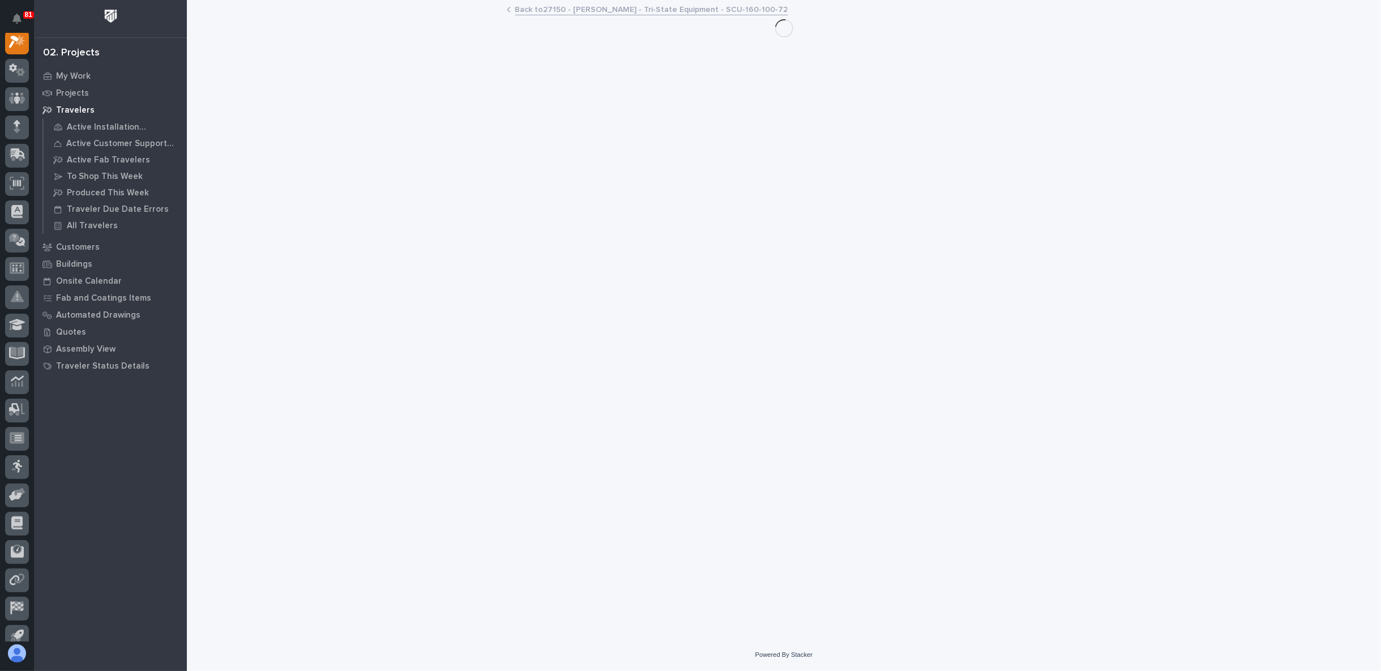
scroll to position [28, 0]
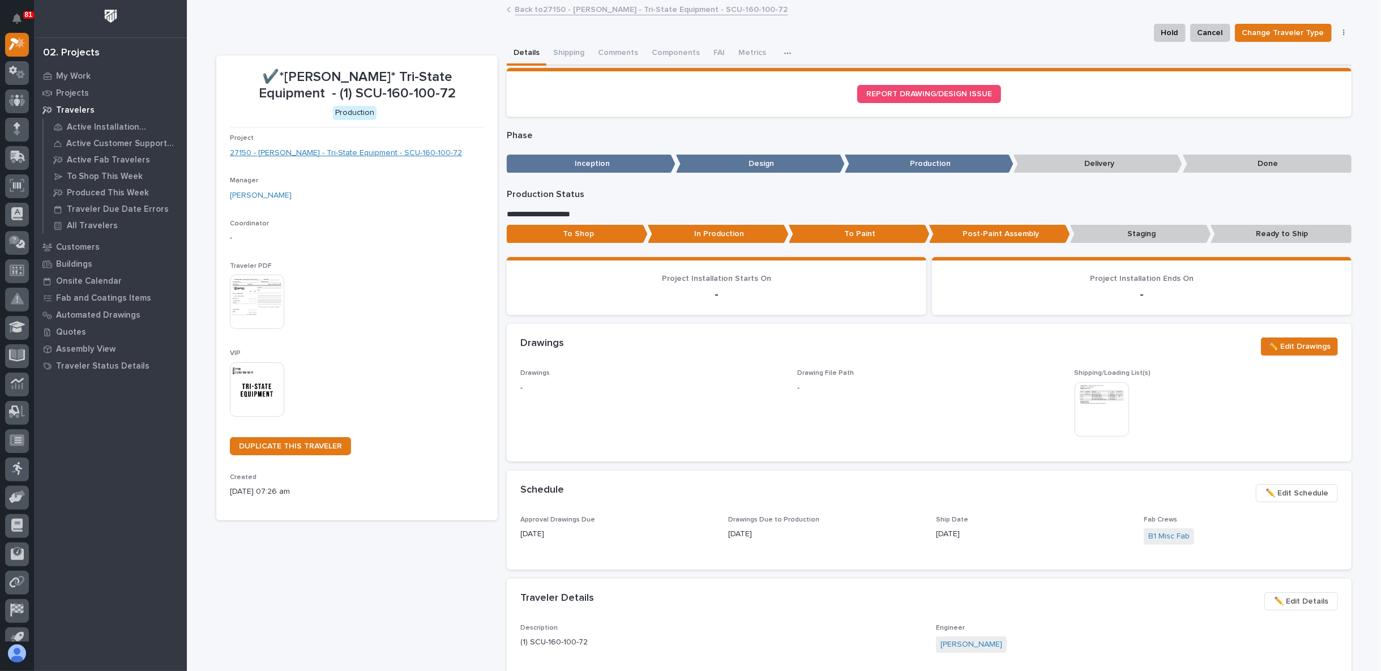
click at [316, 152] on link "27150 - Starke - Tri-State Equipment - SCU-160-100-72" at bounding box center [346, 153] width 232 height 12
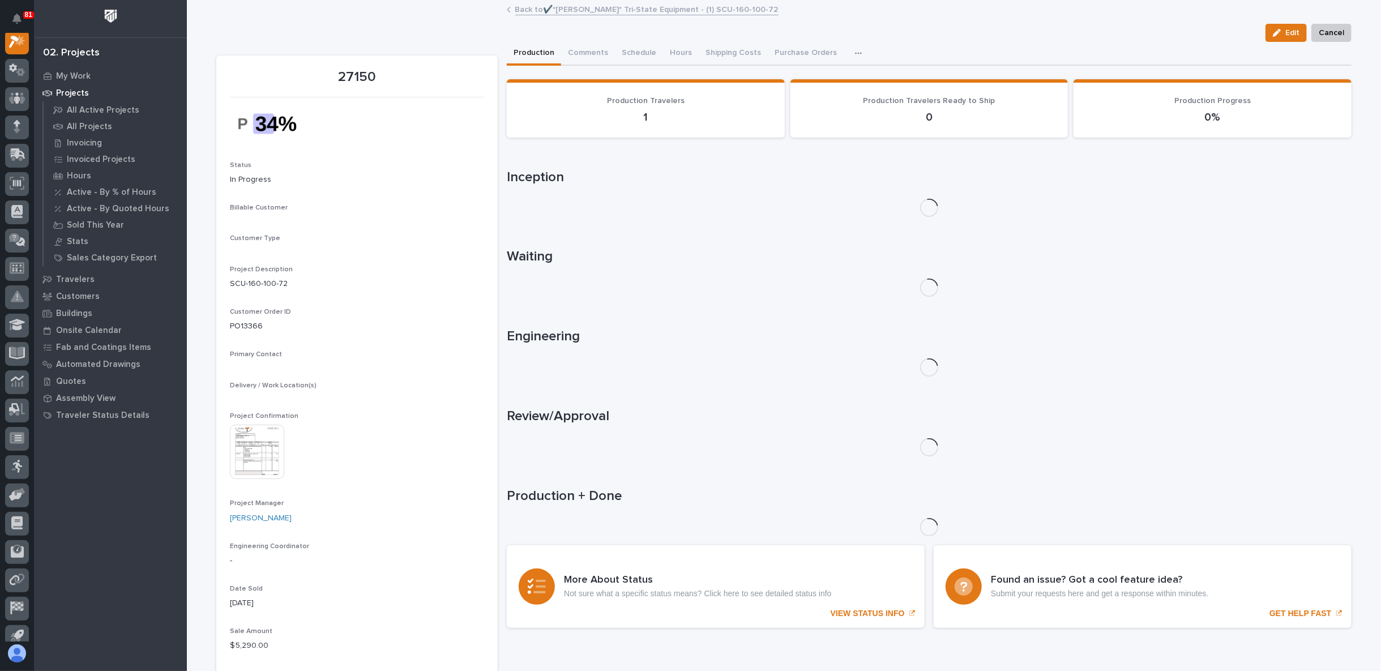
scroll to position [28, 0]
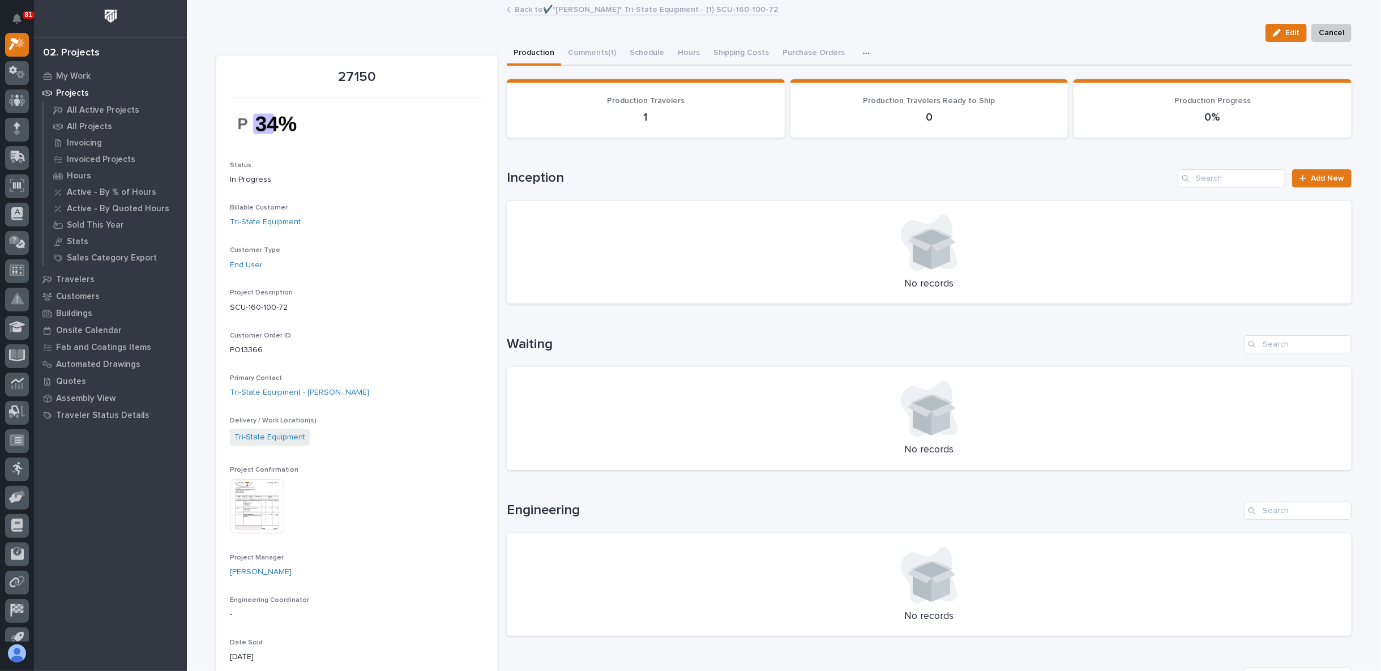
click at [254, 504] on img at bounding box center [257, 506] width 54 height 54
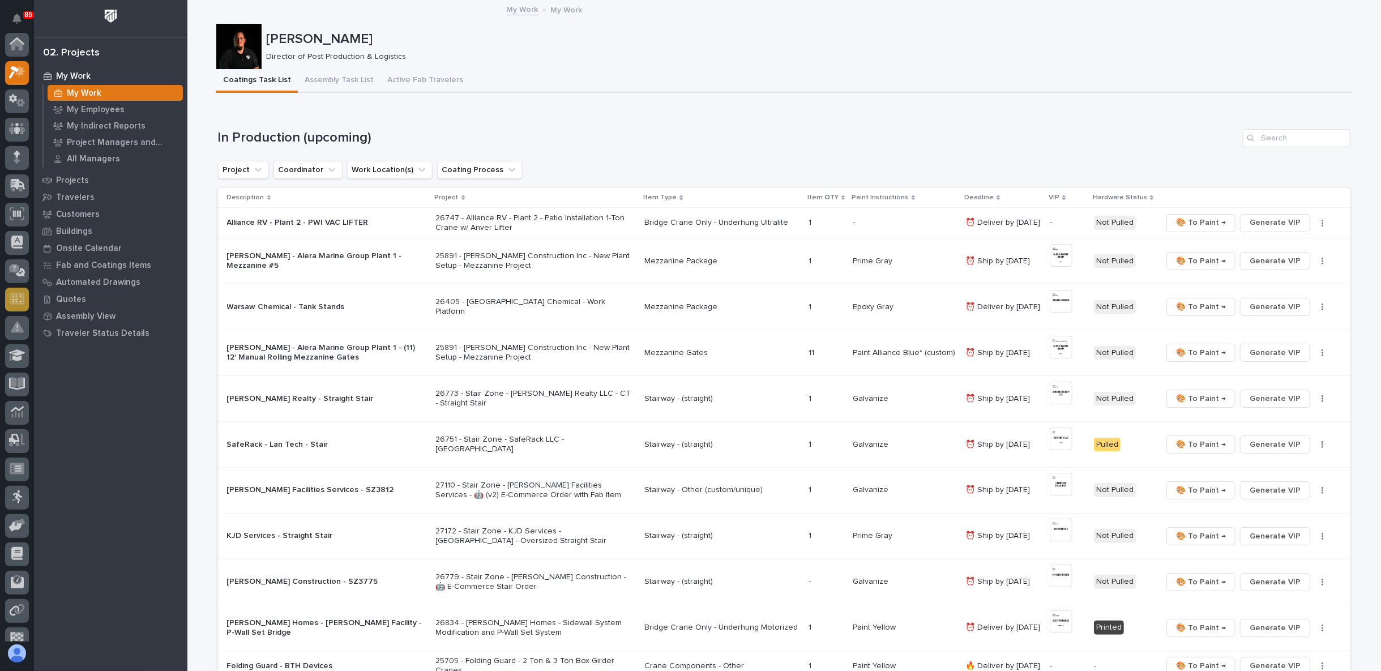
scroll to position [28, 0]
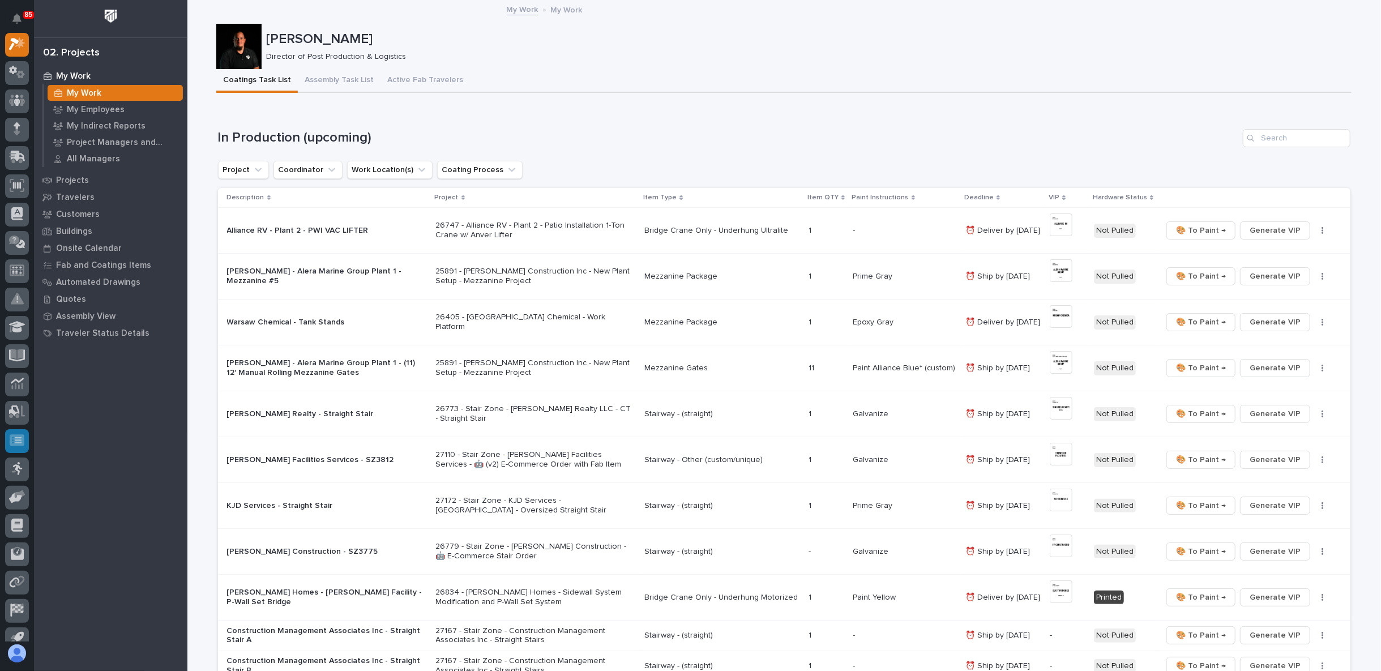
click at [16, 437] on icon at bounding box center [17, 440] width 15 height 11
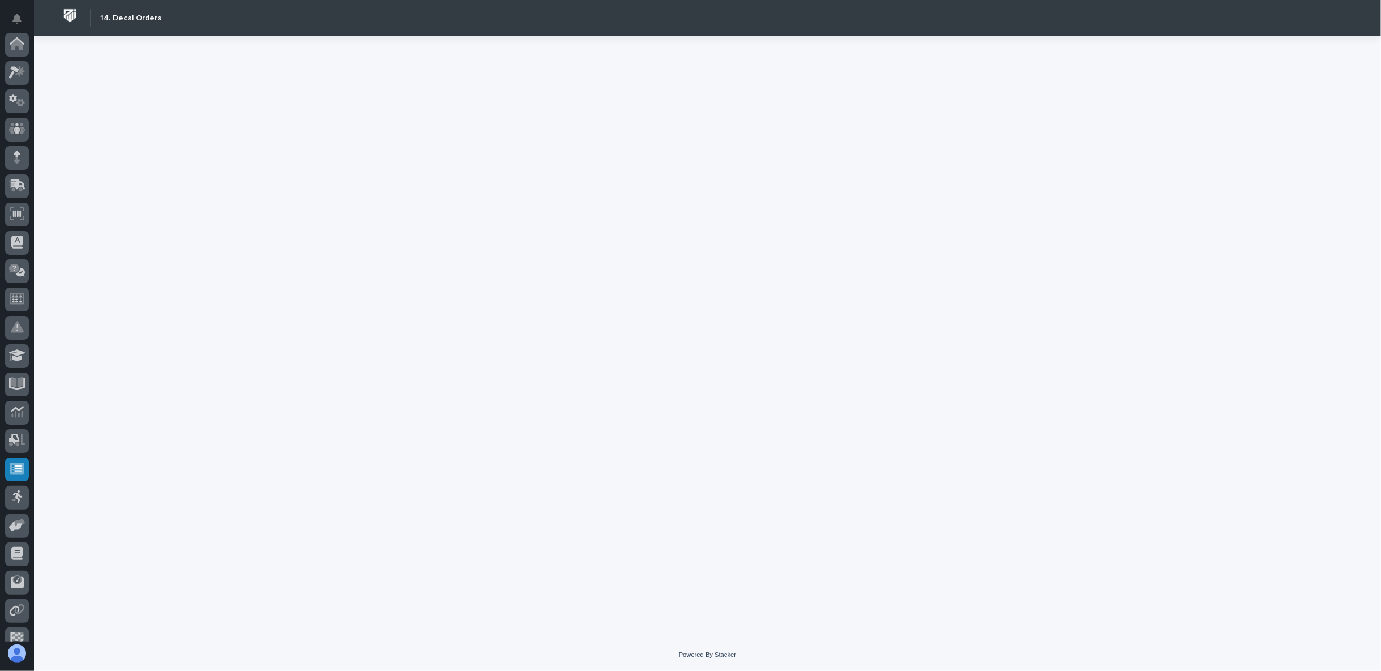
scroll to position [99, 0]
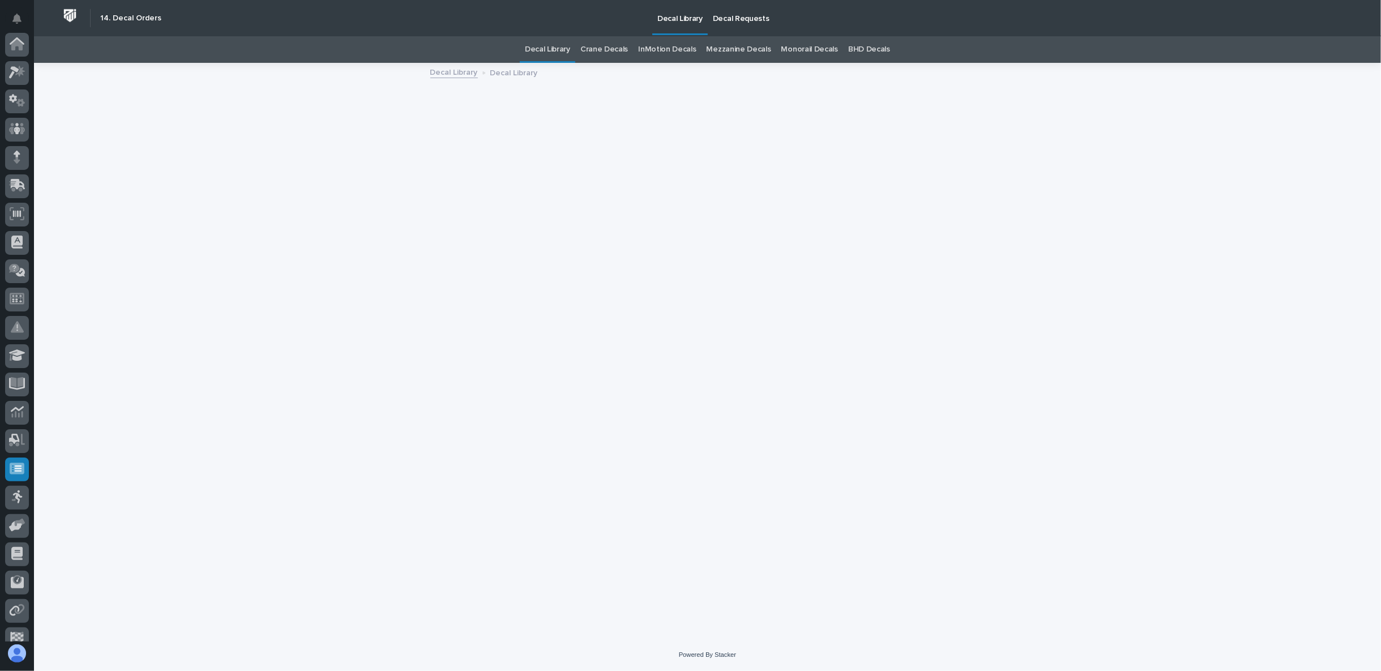
scroll to position [99, 0]
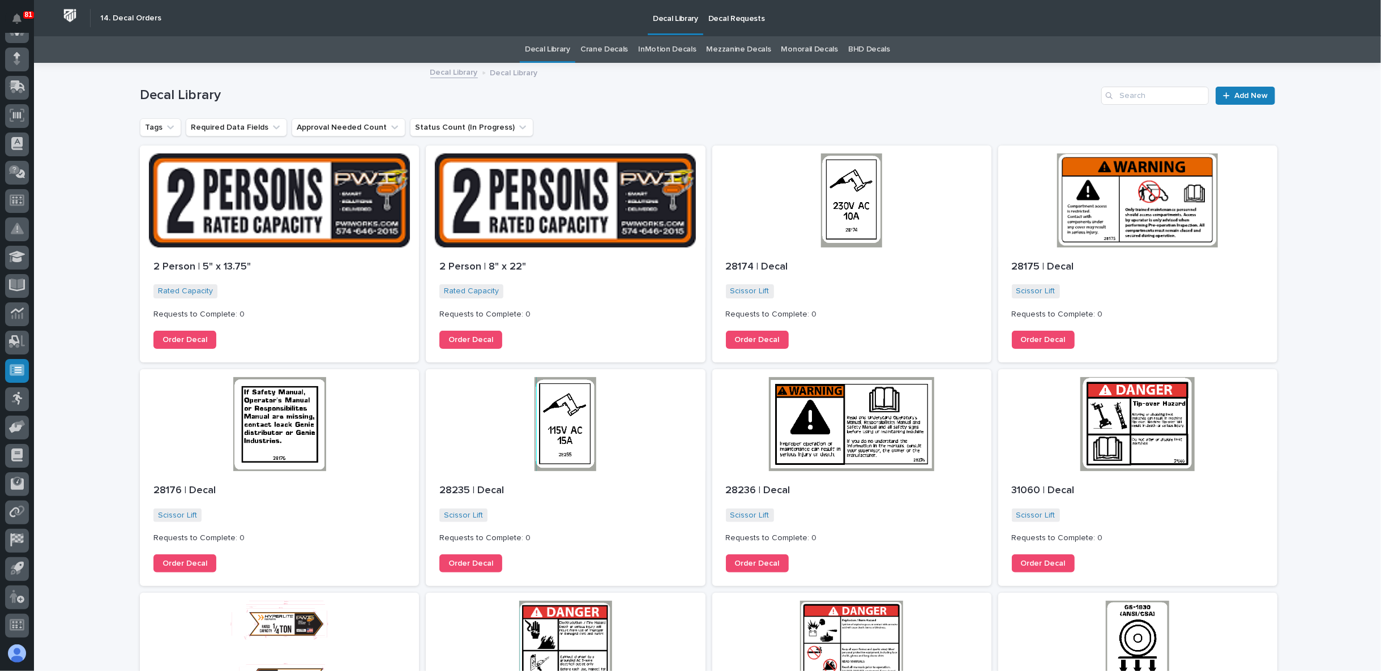
click at [729, 22] on p "Decal Requests" at bounding box center [736, 12] width 57 height 24
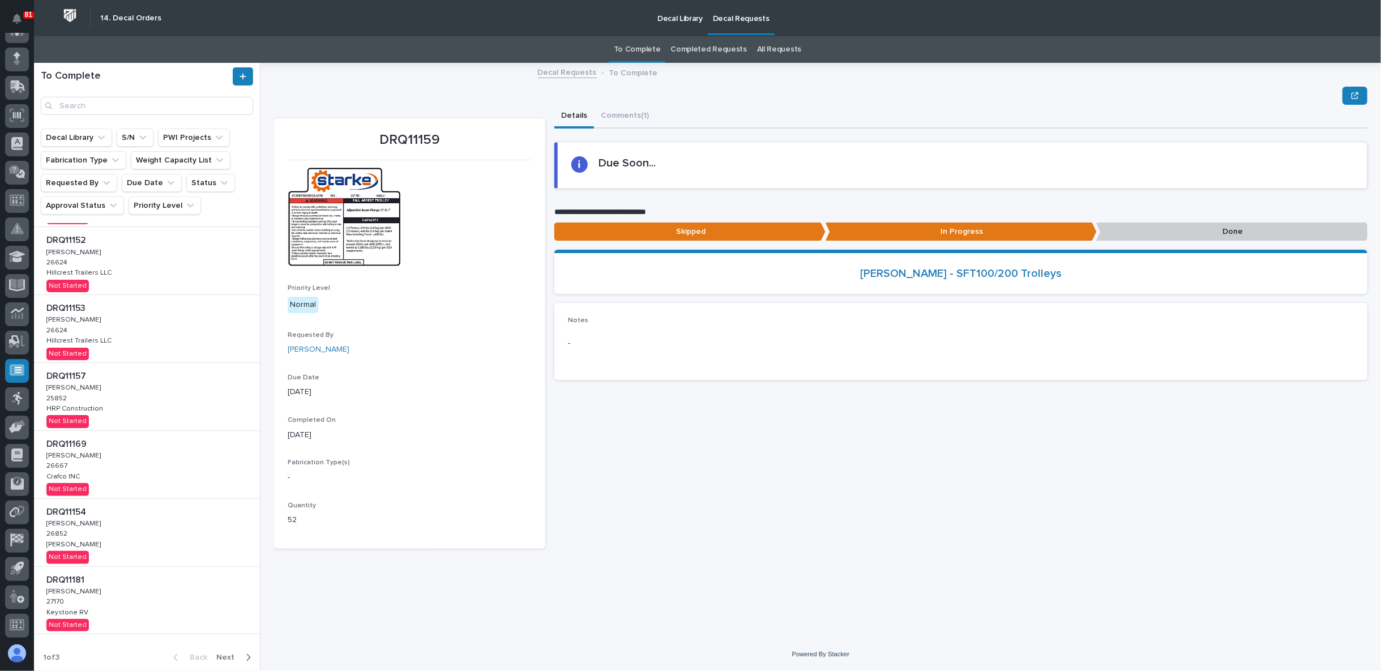
scroll to position [252, 0]
click at [228, 652] on span "Next" at bounding box center [228, 657] width 25 height 10
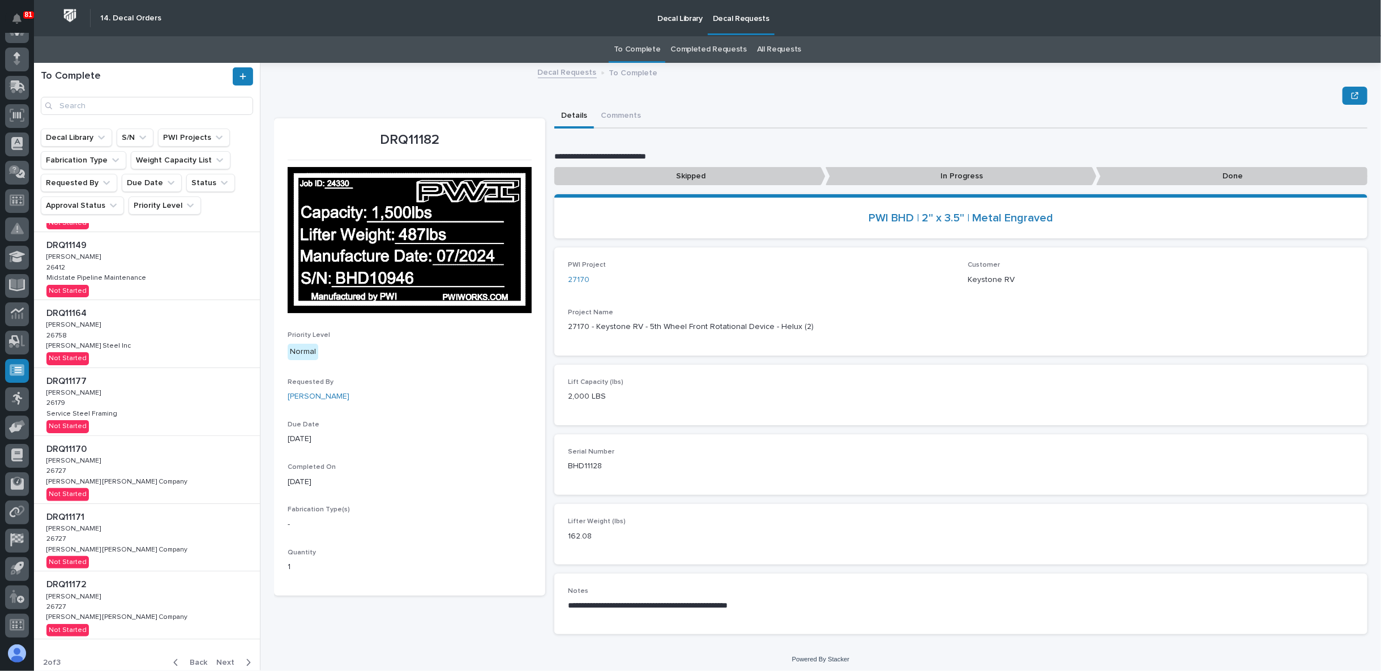
scroll to position [268, 0]
click at [220, 653] on span "Next" at bounding box center [228, 657] width 25 height 10
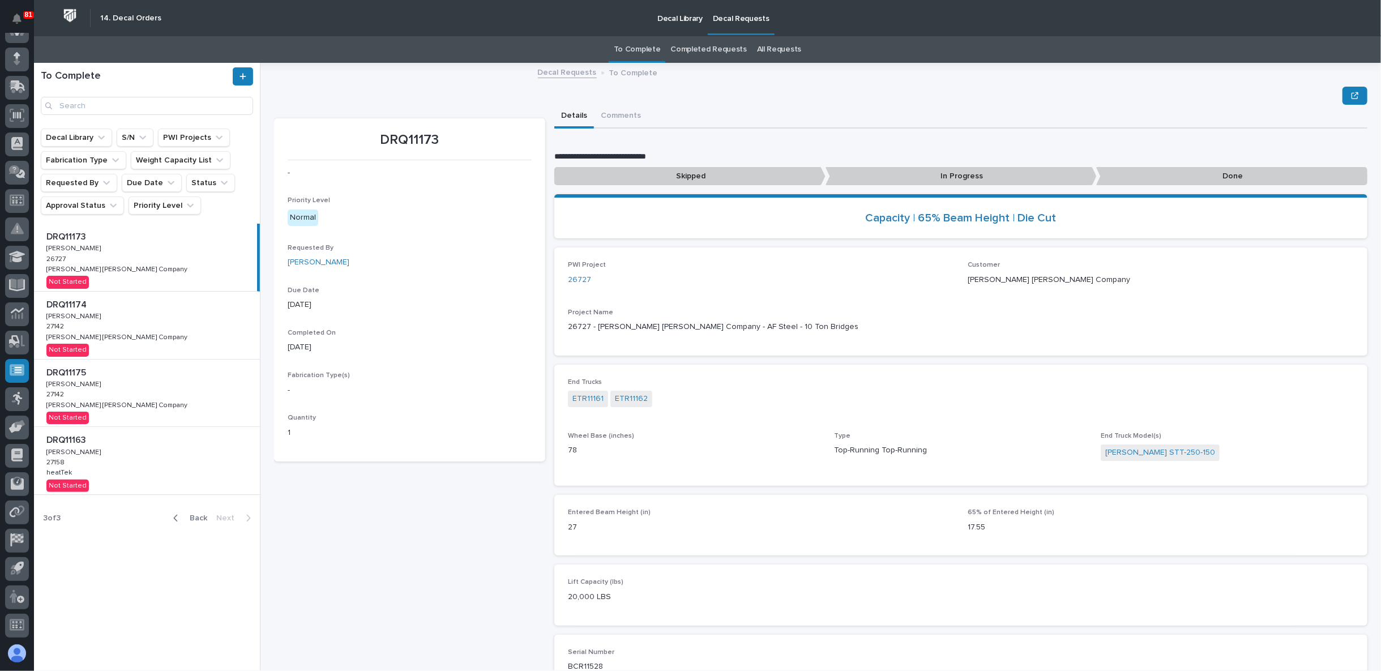
click at [187, 523] on span "Back" at bounding box center [195, 518] width 24 height 10
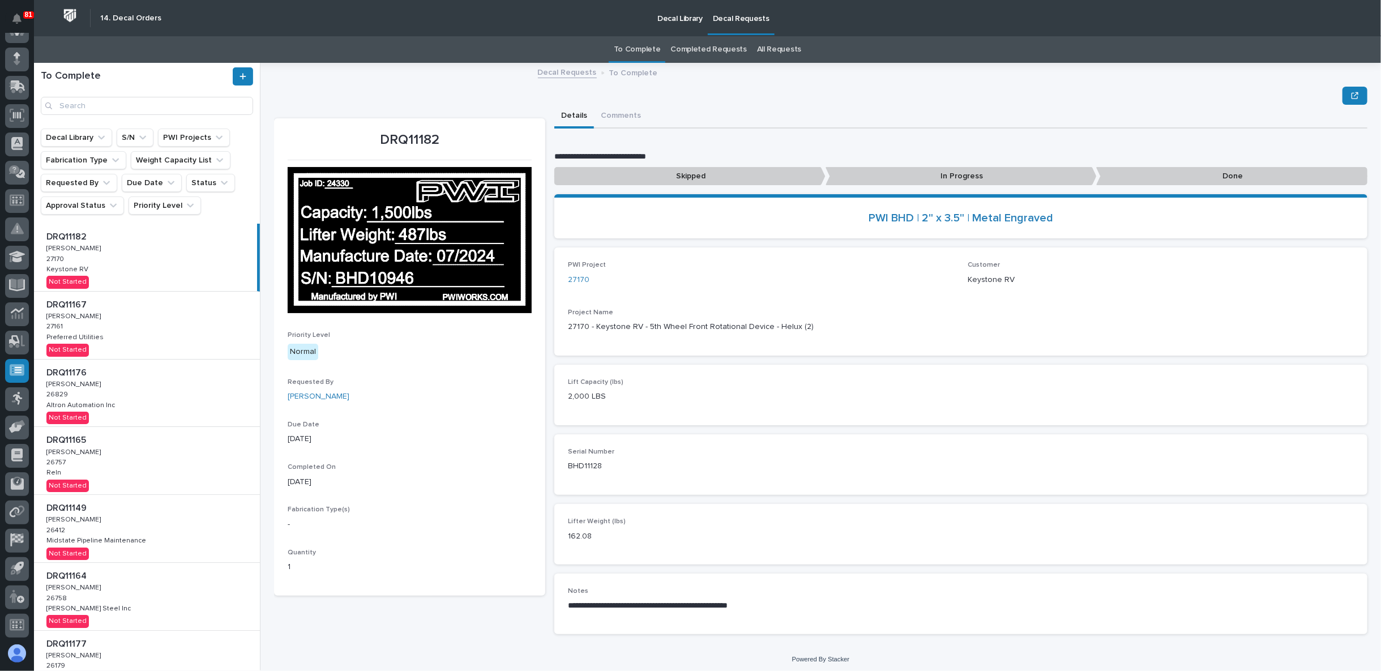
click at [208, 518] on div "DRQ11149 DRQ11149 [PERSON_NAME] [PERSON_NAME] 26412 26412 Midstate Pipeline Mai…" at bounding box center [147, 528] width 226 height 67
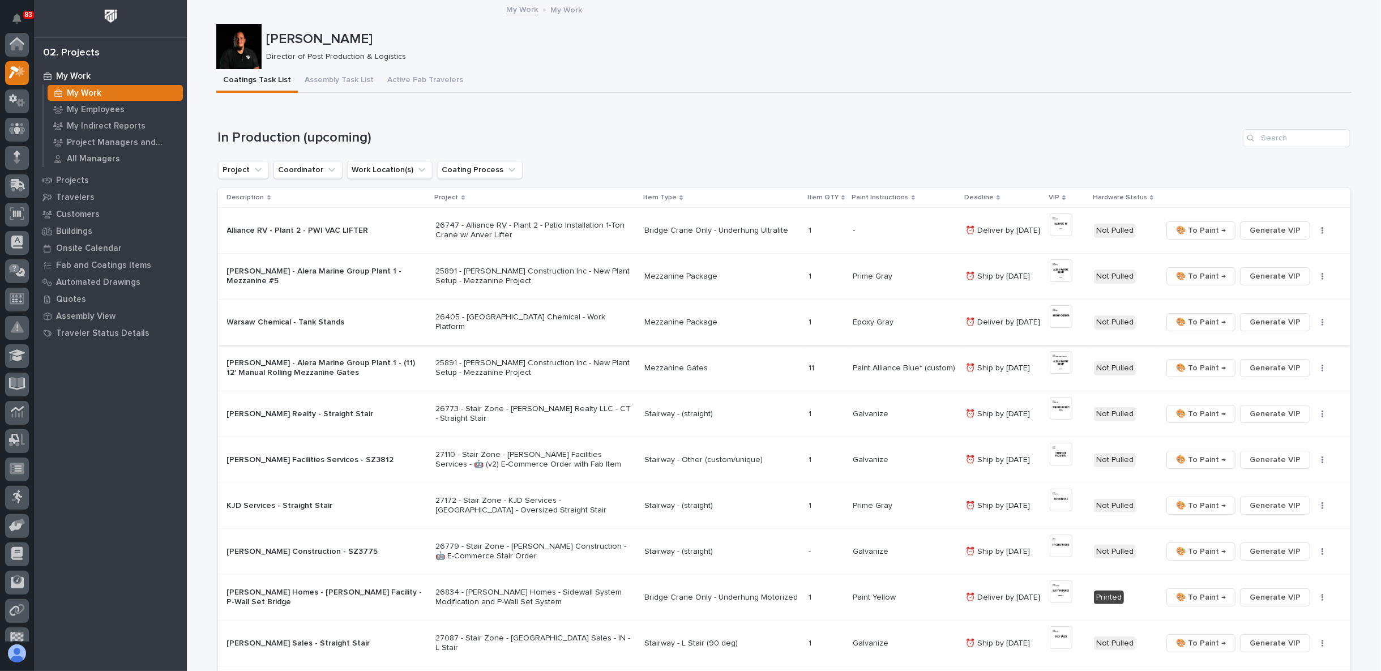
scroll to position [28, 0]
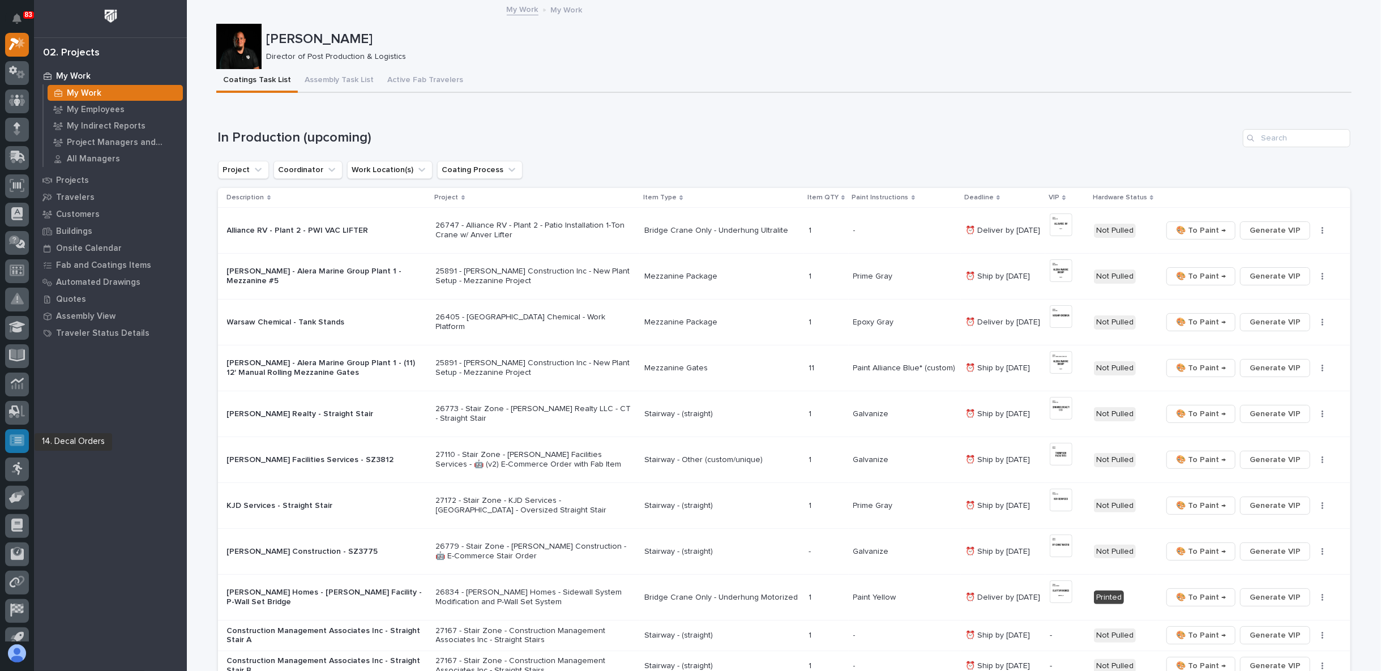
click at [16, 440] on icon at bounding box center [18, 441] width 7 height 6
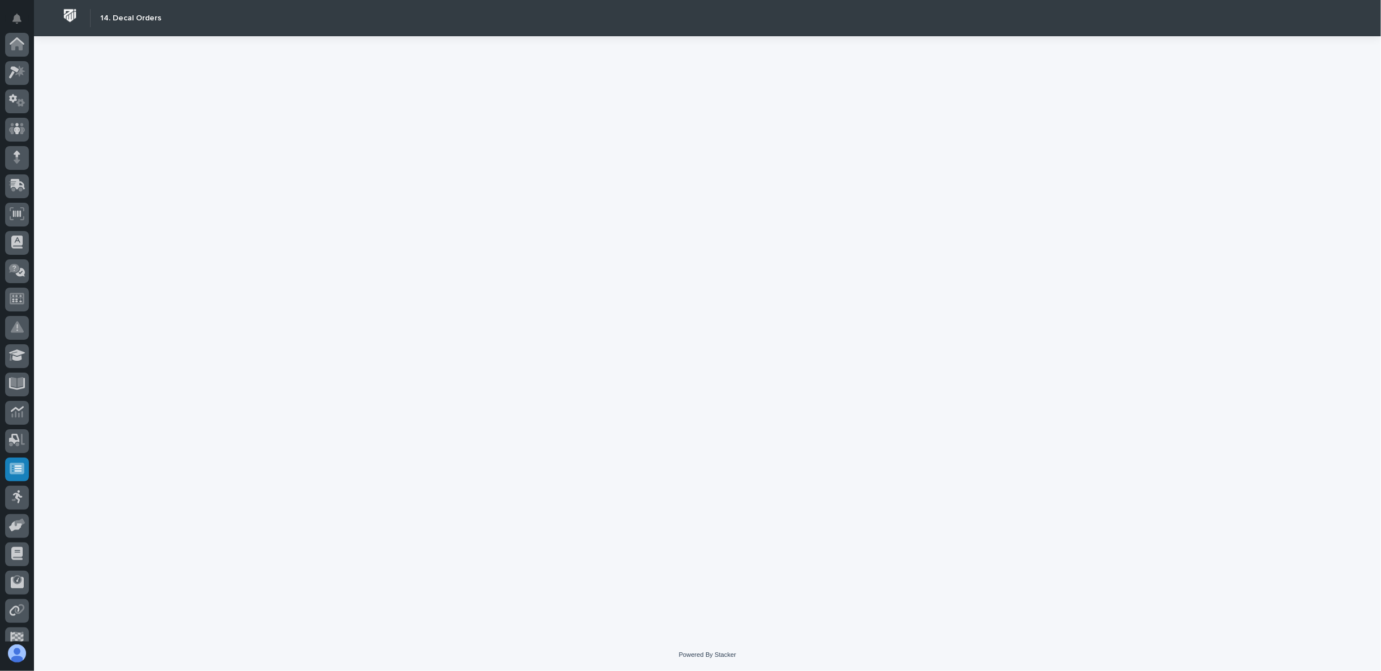
scroll to position [99, 0]
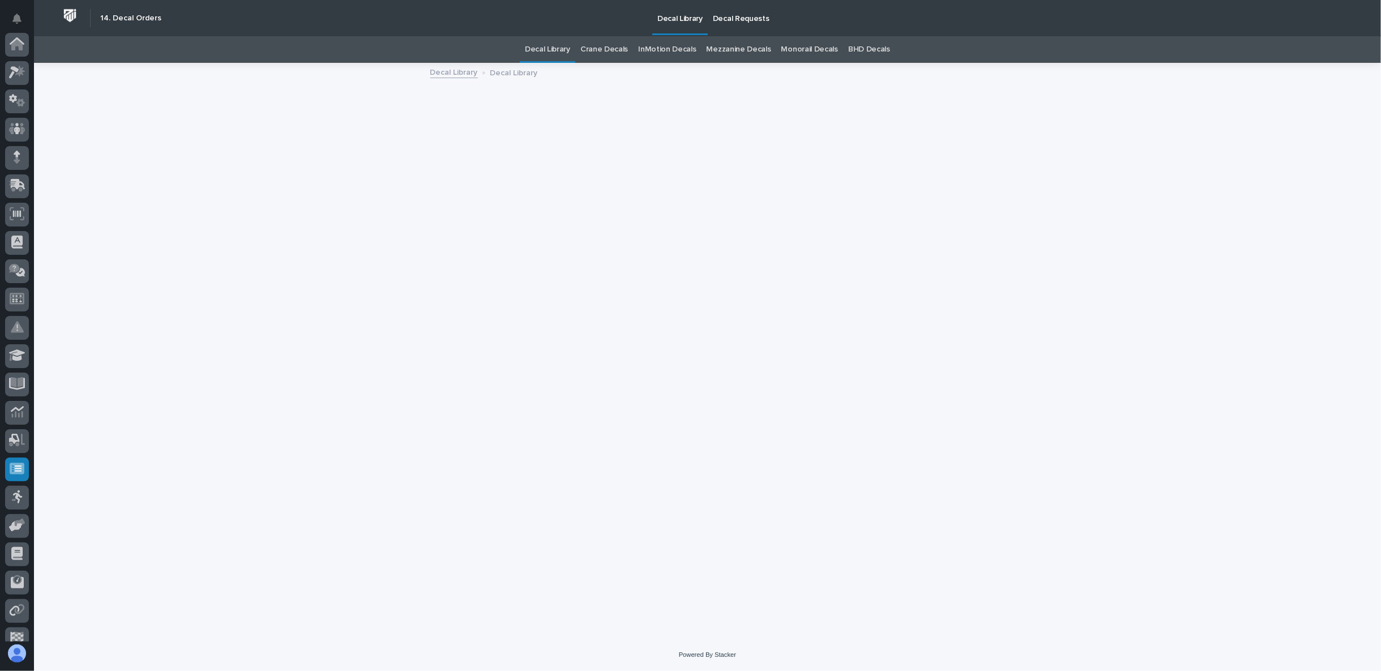
scroll to position [99, 0]
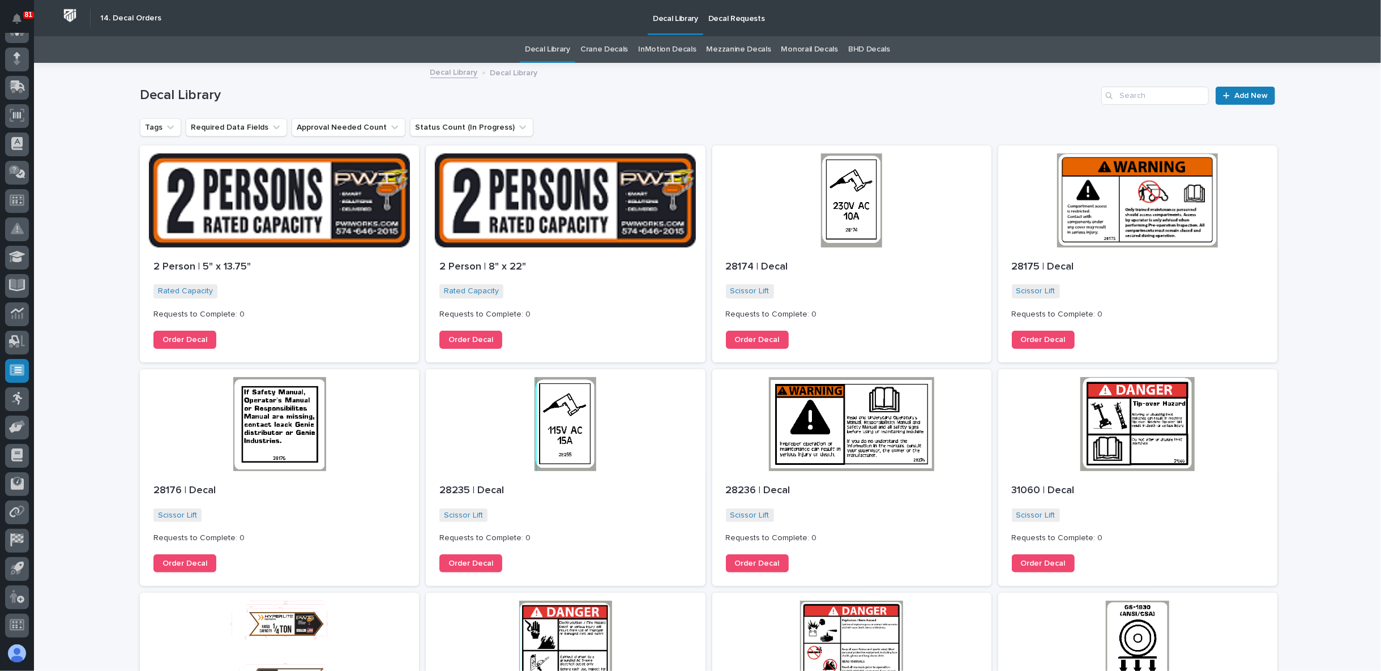
click at [742, 16] on p "Decal Requests" at bounding box center [736, 12] width 57 height 24
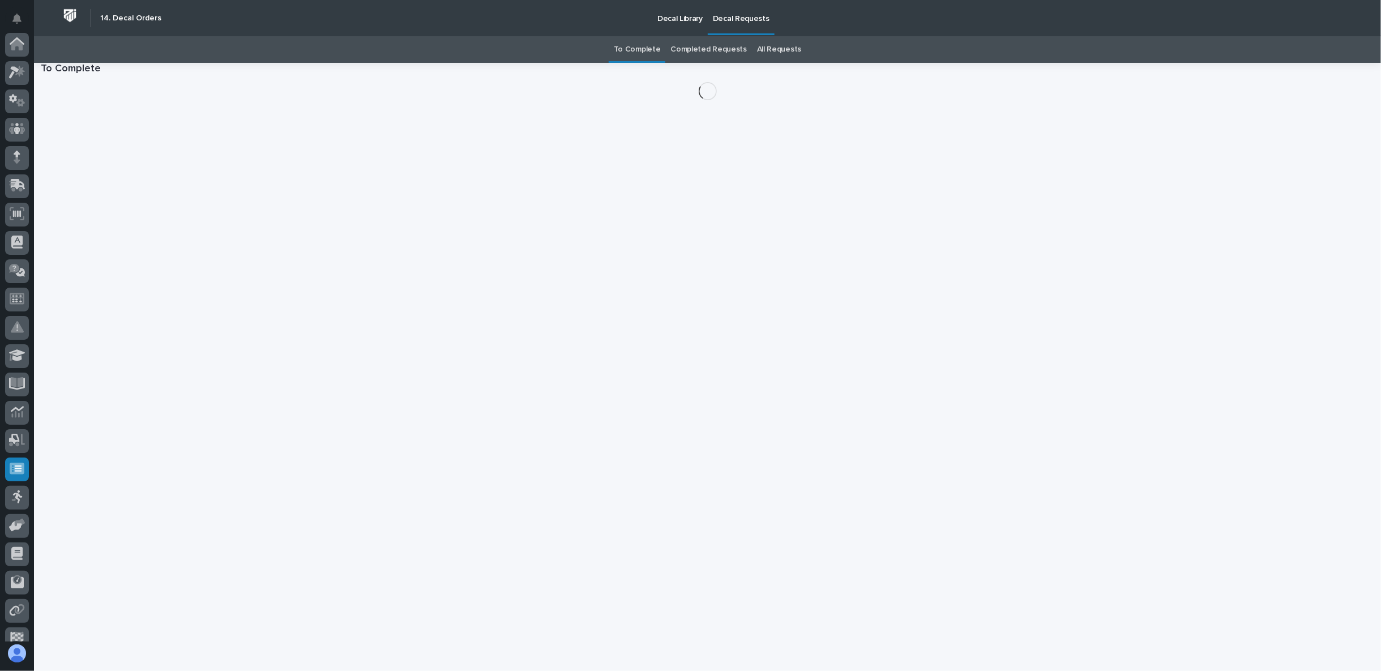
scroll to position [99, 0]
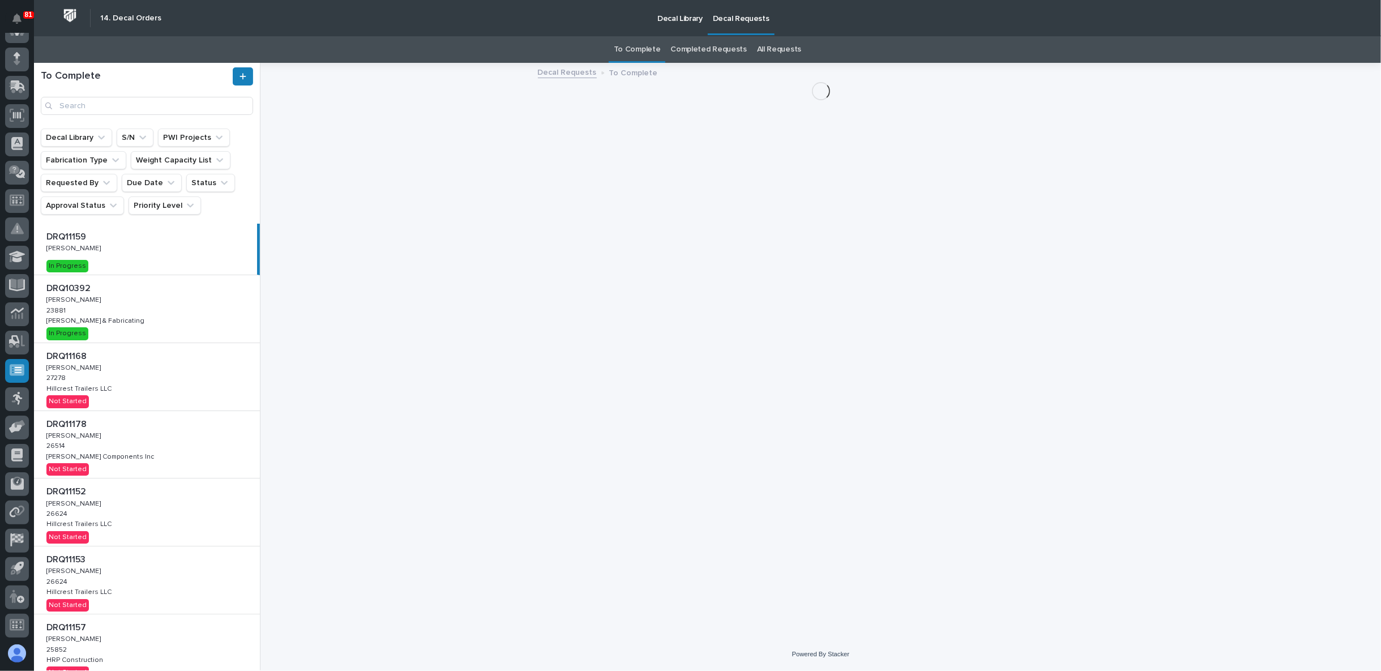
click at [672, 18] on p "Decal Library" at bounding box center [679, 12] width 45 height 24
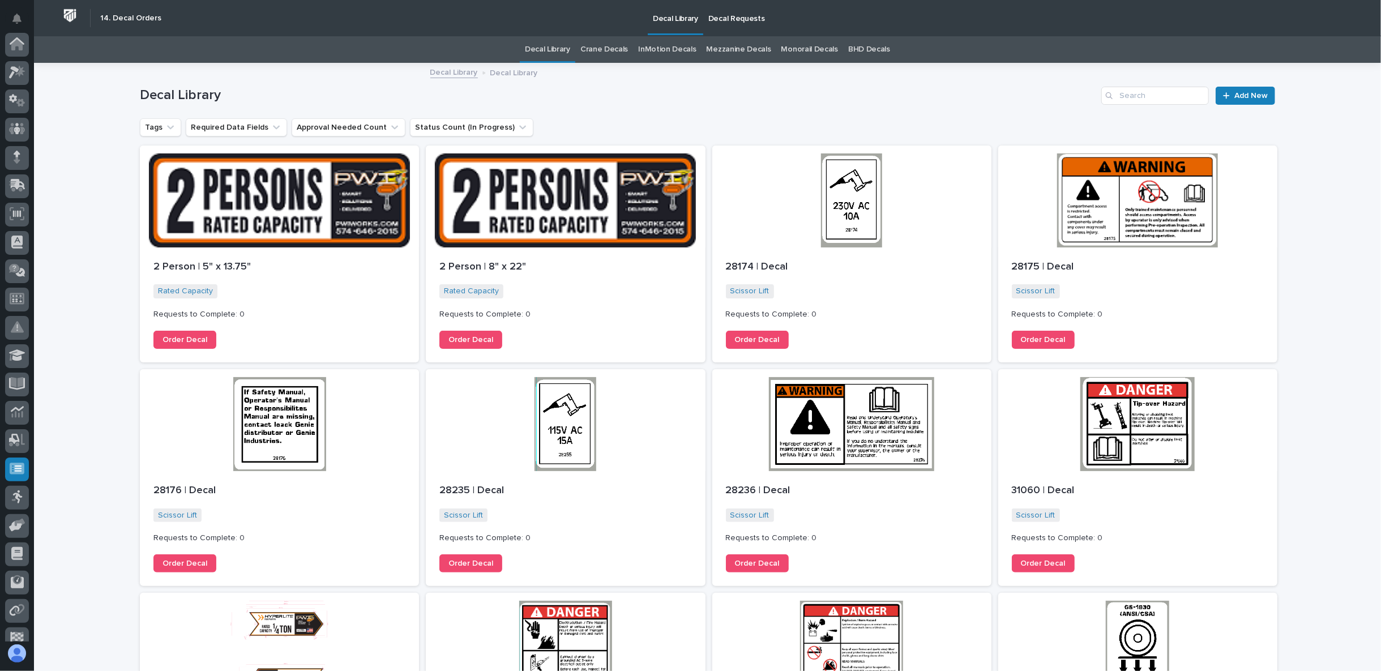
scroll to position [99, 0]
click at [1139, 99] on input "Search" at bounding box center [1155, 96] width 108 height 18
click at [611, 44] on link "Crane Decals" at bounding box center [604, 49] width 48 height 27
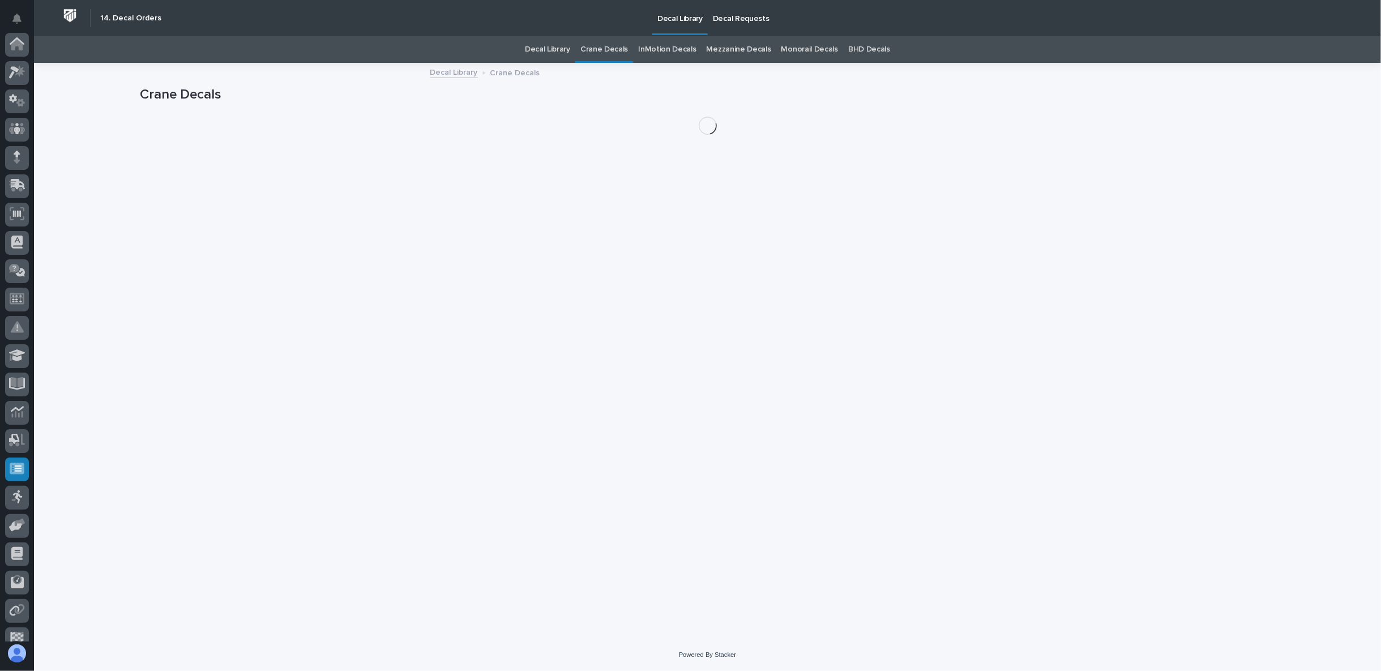
scroll to position [99, 0]
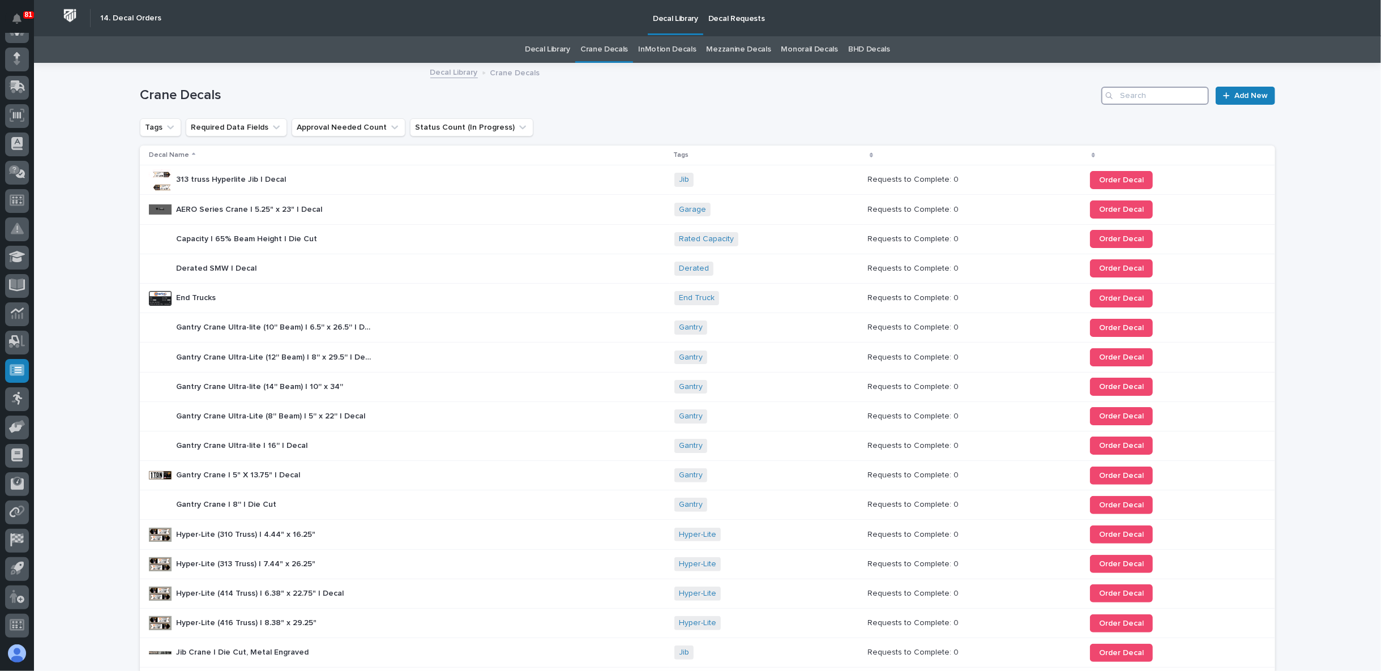
click at [1142, 92] on input "Search" at bounding box center [1155, 96] width 108 height 18
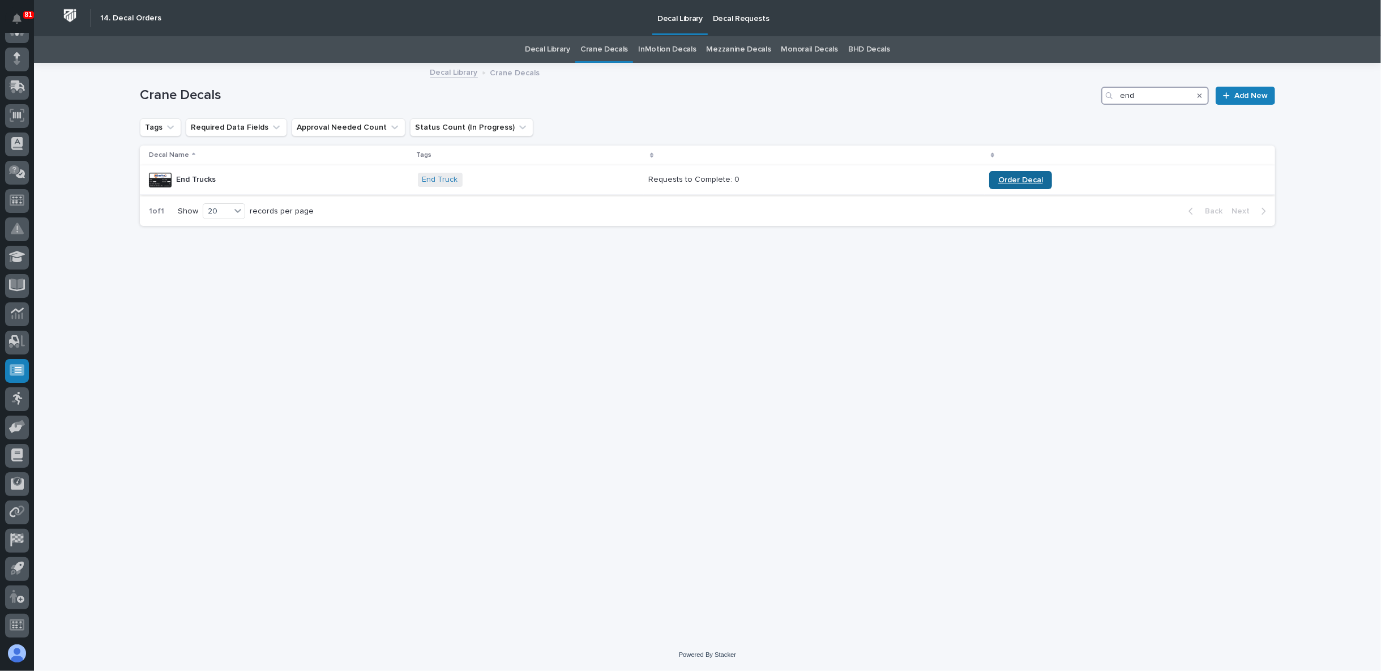
type input "end"
click at [1016, 177] on span "Order Decal" at bounding box center [1020, 180] width 45 height 8
click at [541, 53] on link "Decal Library" at bounding box center [547, 49] width 45 height 27
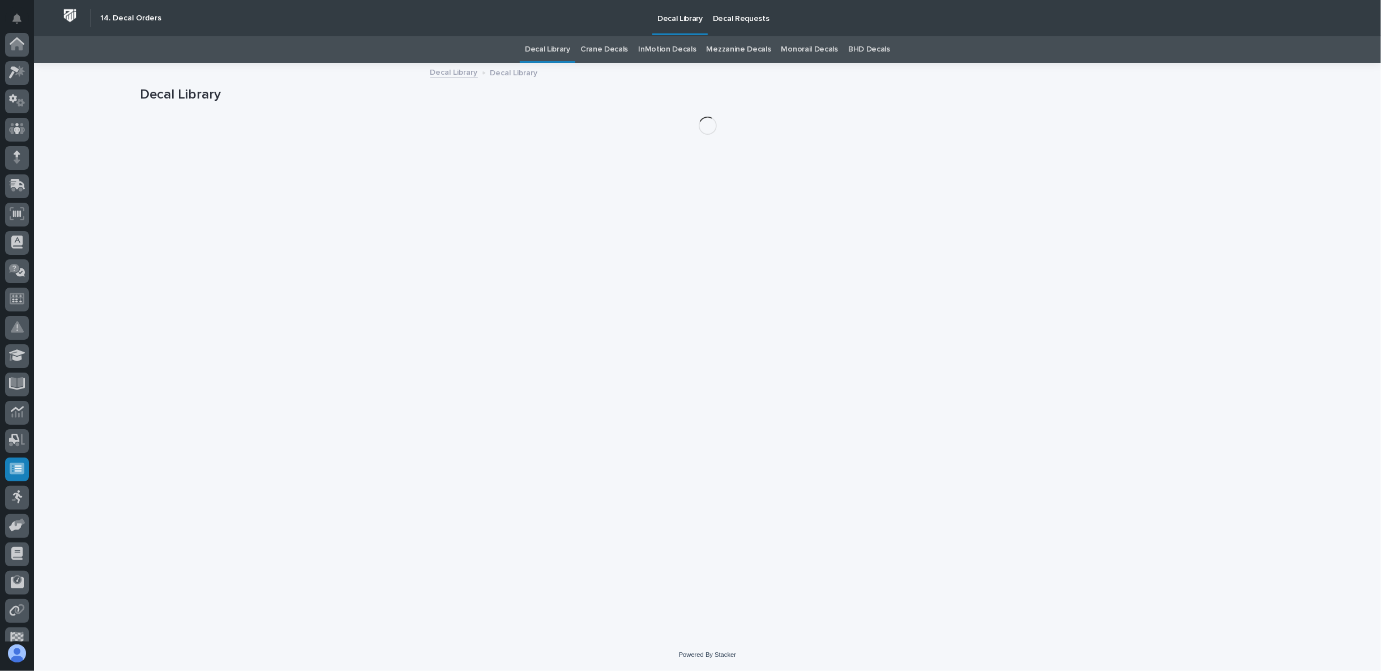
scroll to position [99, 0]
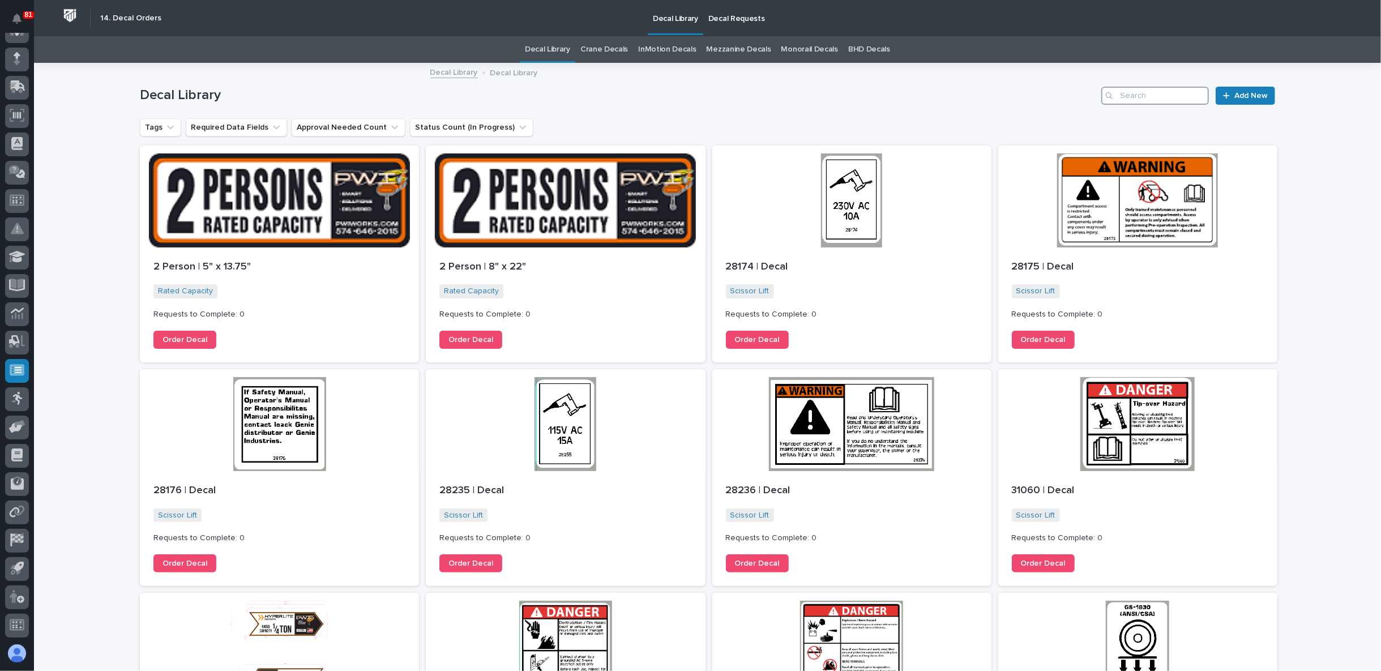
click at [1159, 92] on input "Search" at bounding box center [1155, 96] width 108 height 18
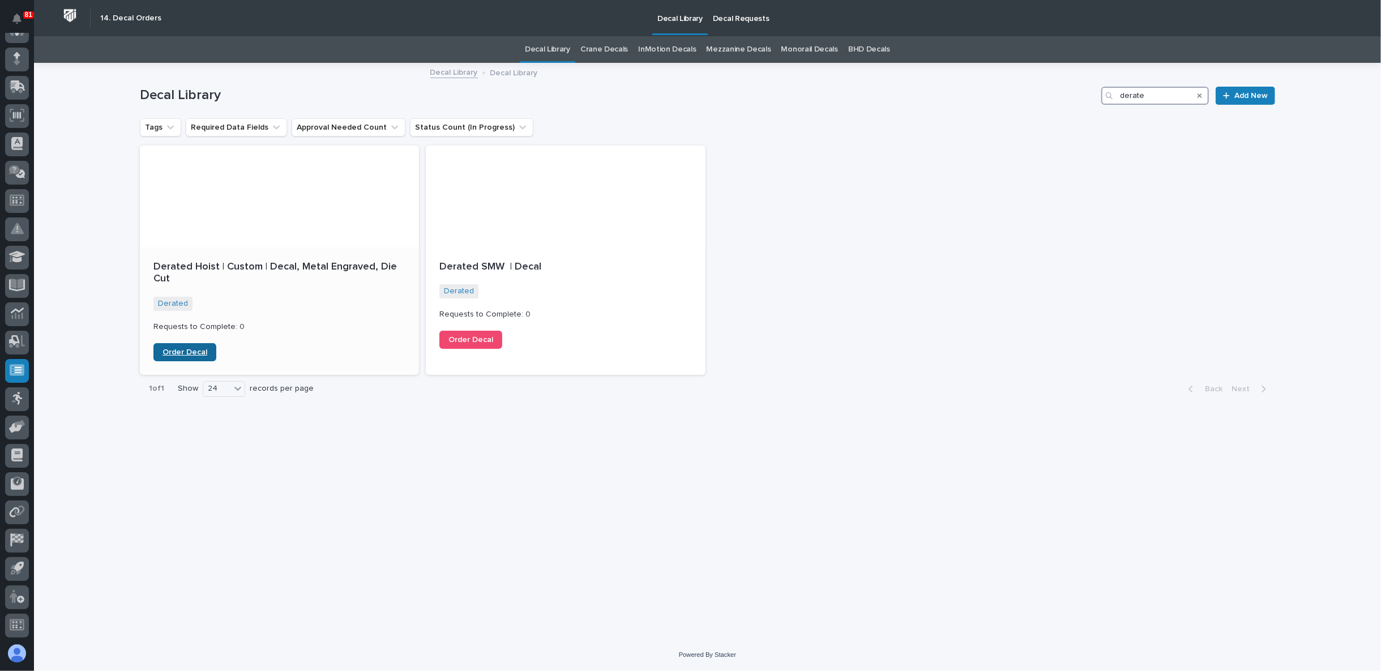
type input "derate"
click at [182, 348] on span "Order Decal" at bounding box center [185, 352] width 45 height 8
click at [95, 216] on div "Loading... Saving… Loading... Saving… Decal Library derate Add New Tags Require…" at bounding box center [707, 351] width 1347 height 575
click at [14, 53] on div at bounding box center [17, 45] width 24 height 24
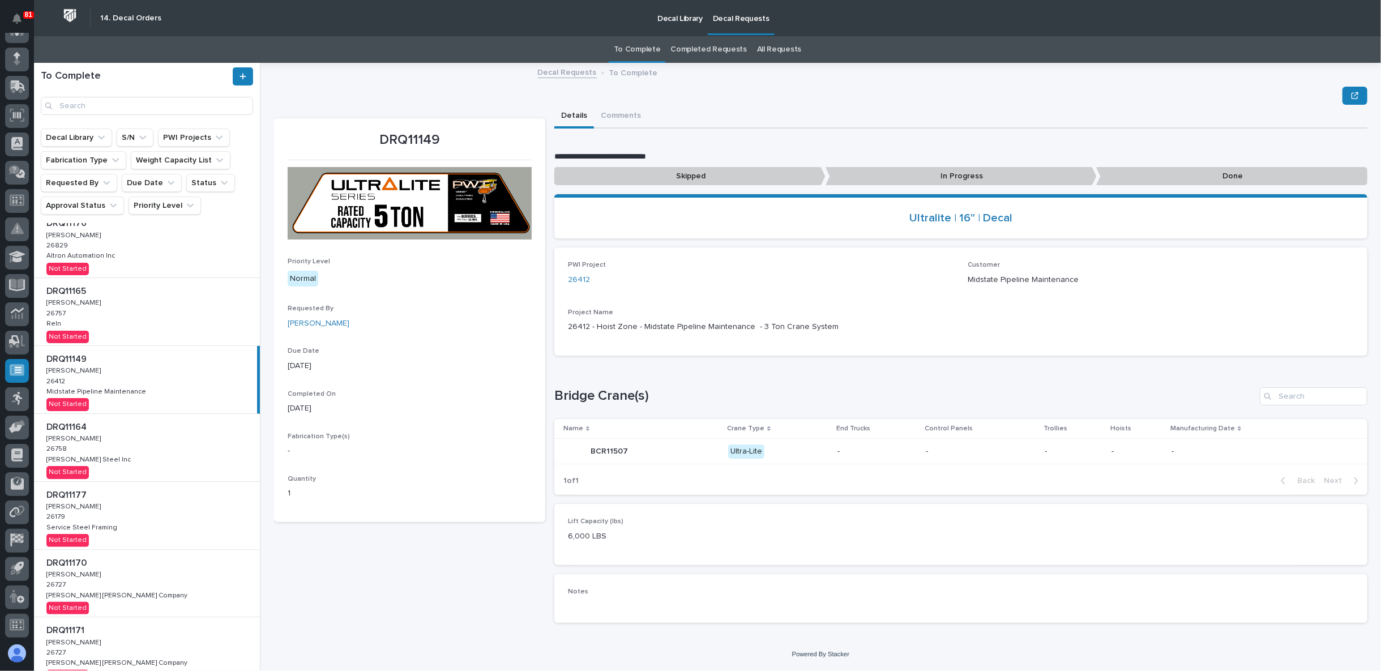
scroll to position [268, 0]
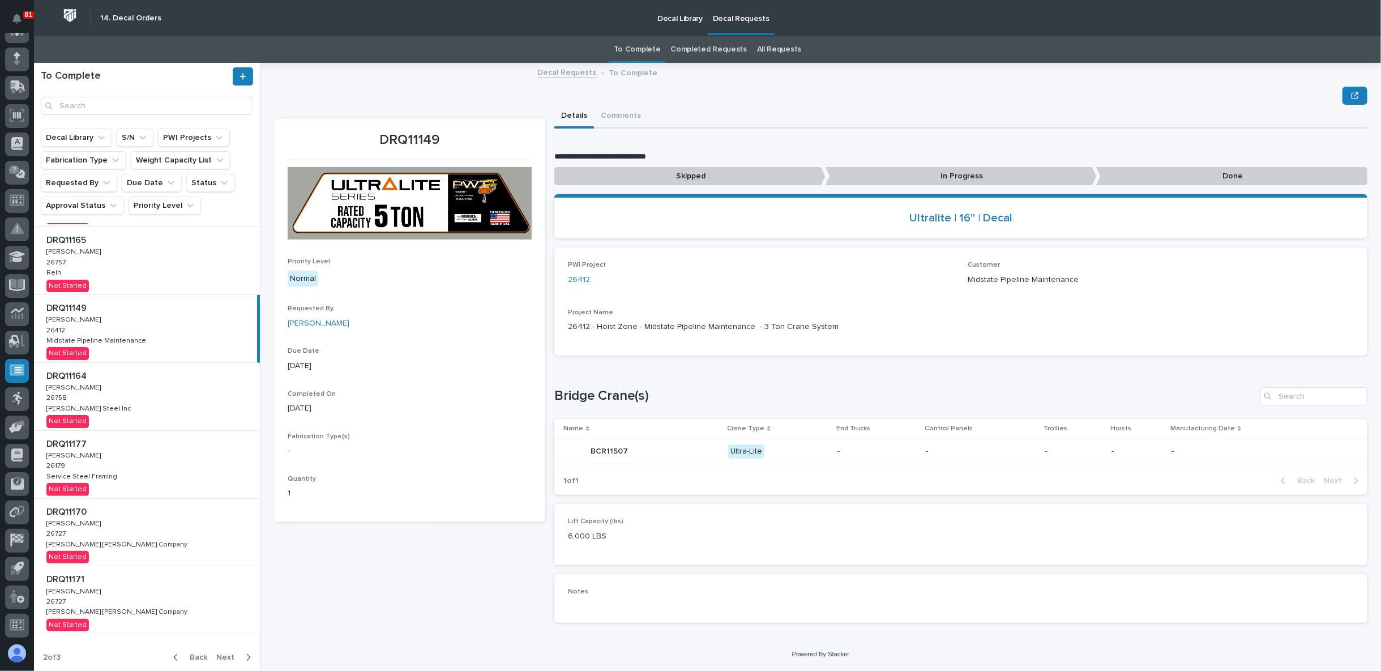
click at [189, 650] on div "Back Next" at bounding box center [212, 657] width 96 height 28
drag, startPoint x: 187, startPoint y: 657, endPoint x: 188, endPoint y: 650, distance: 6.8
click at [187, 657] on span "Back" at bounding box center [195, 657] width 24 height 10
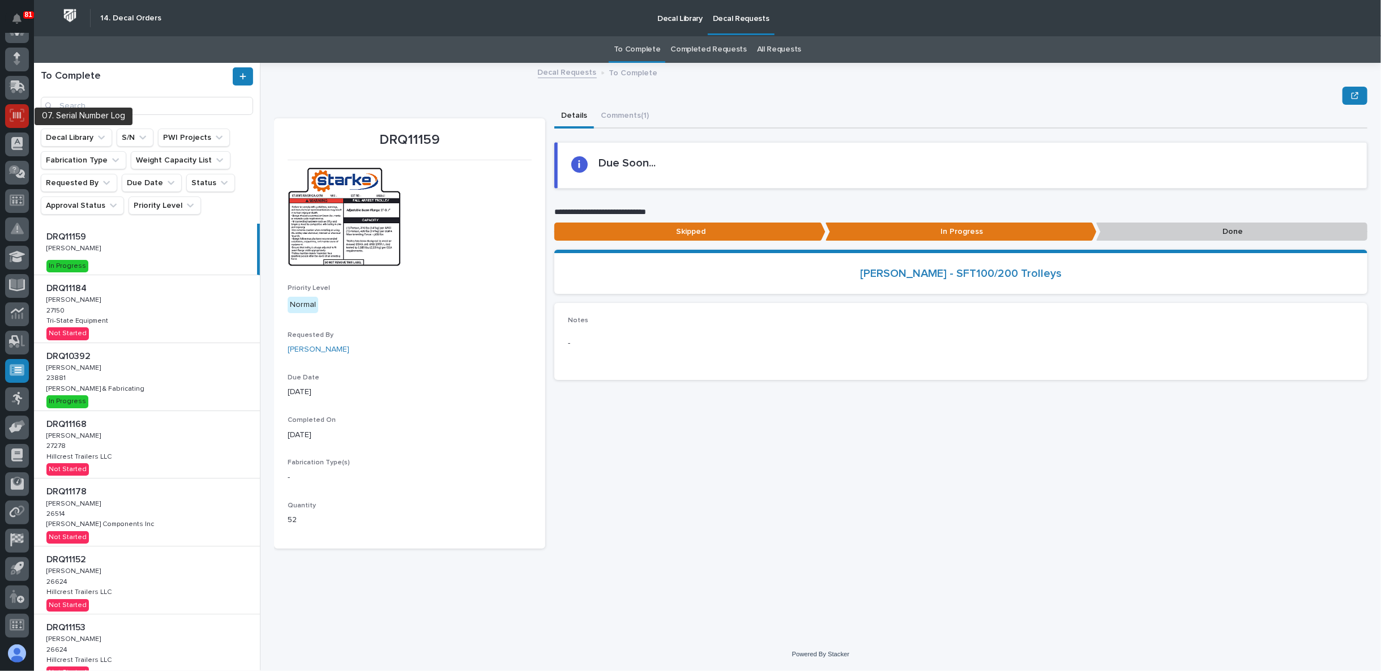
click at [19, 109] on icon at bounding box center [17, 115] width 15 height 13
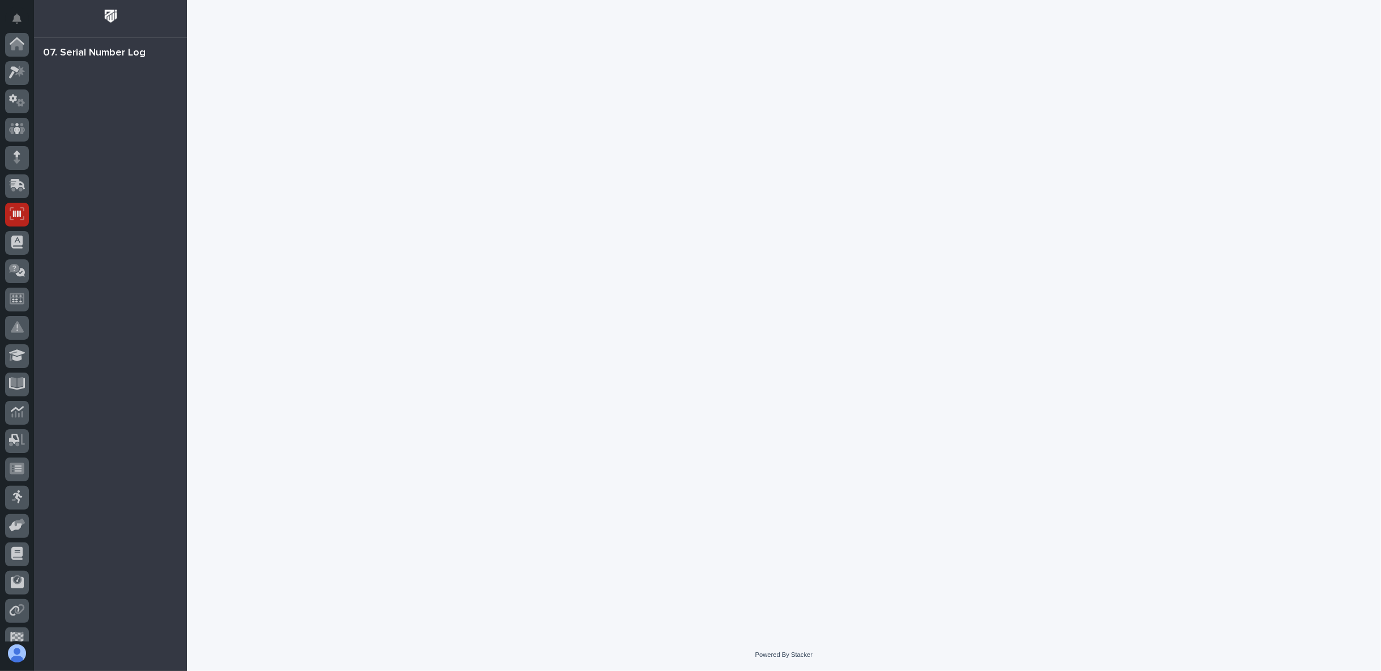
scroll to position [99, 0]
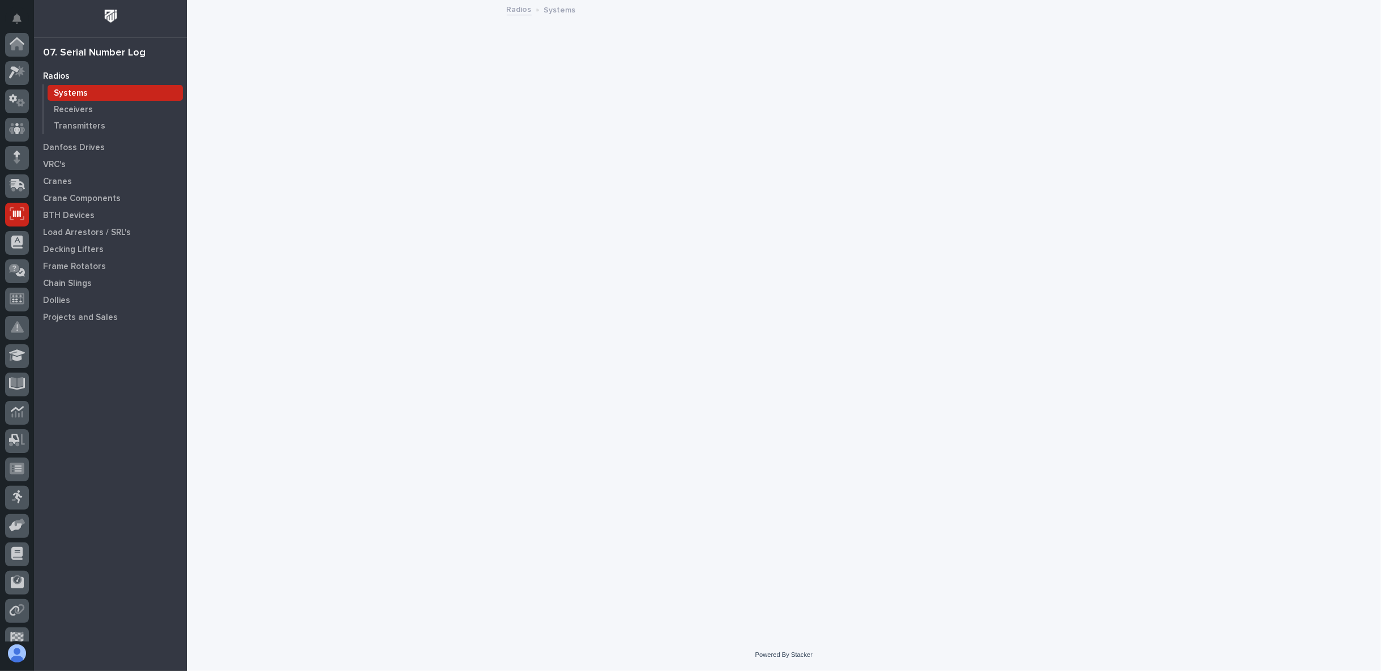
scroll to position [99, 0]
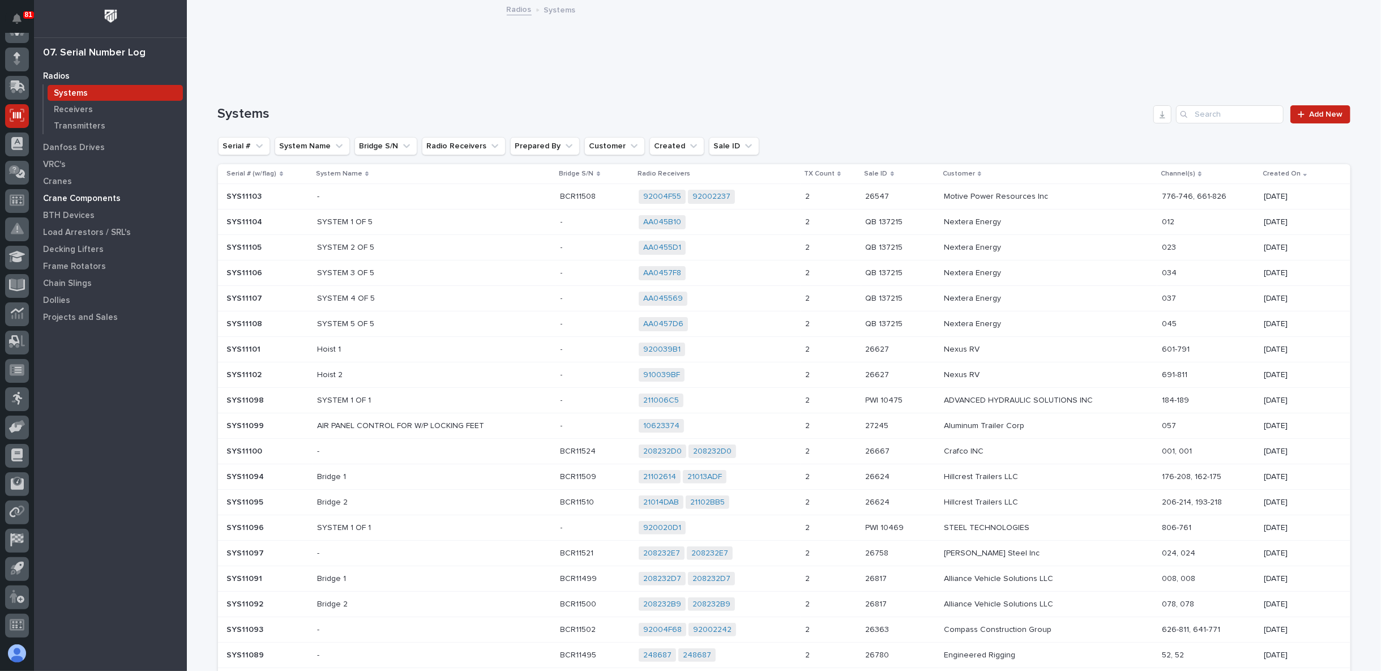
click at [67, 198] on p "Crane Components" at bounding box center [82, 199] width 78 height 10
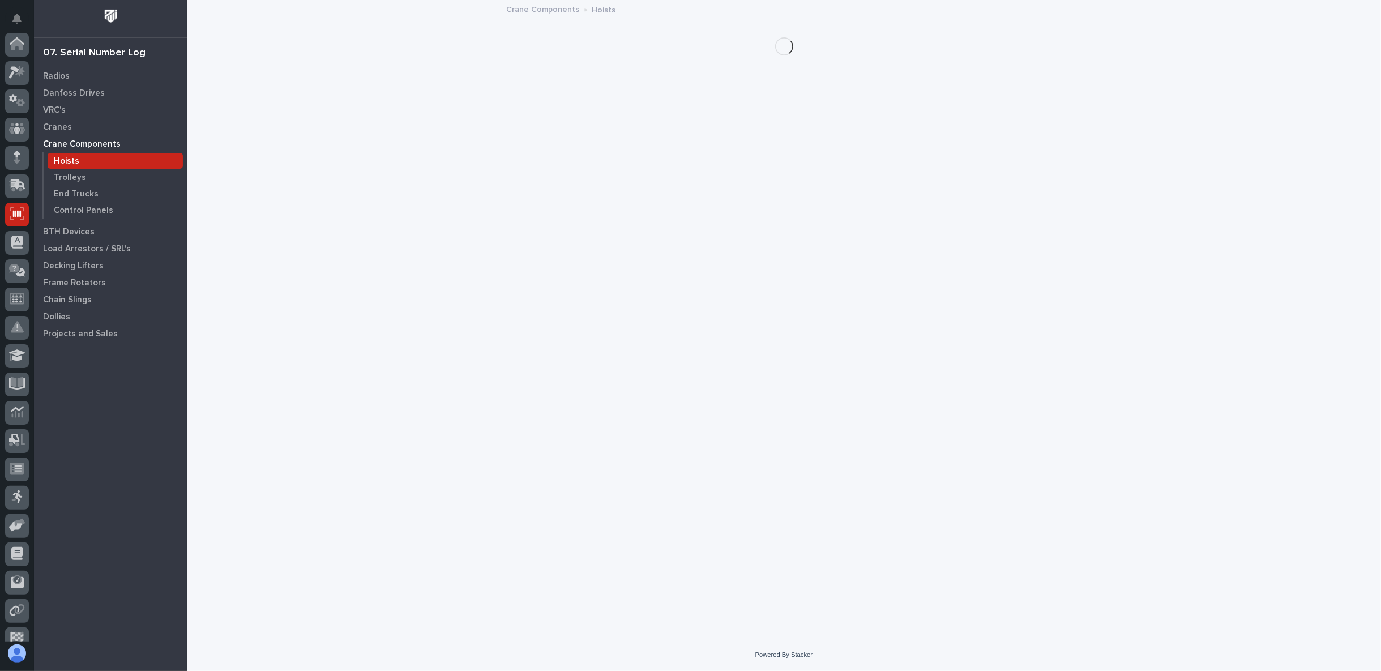
scroll to position [99, 0]
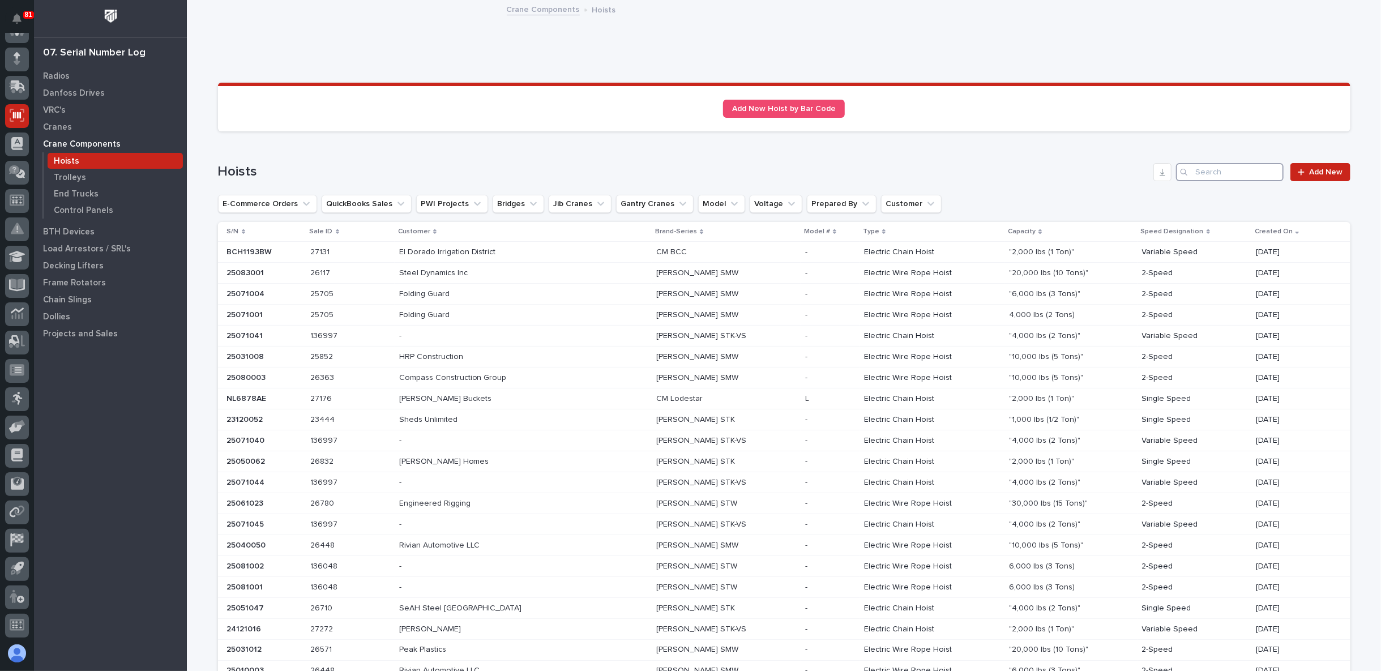
click at [1212, 168] on input "Search" at bounding box center [1230, 172] width 108 height 18
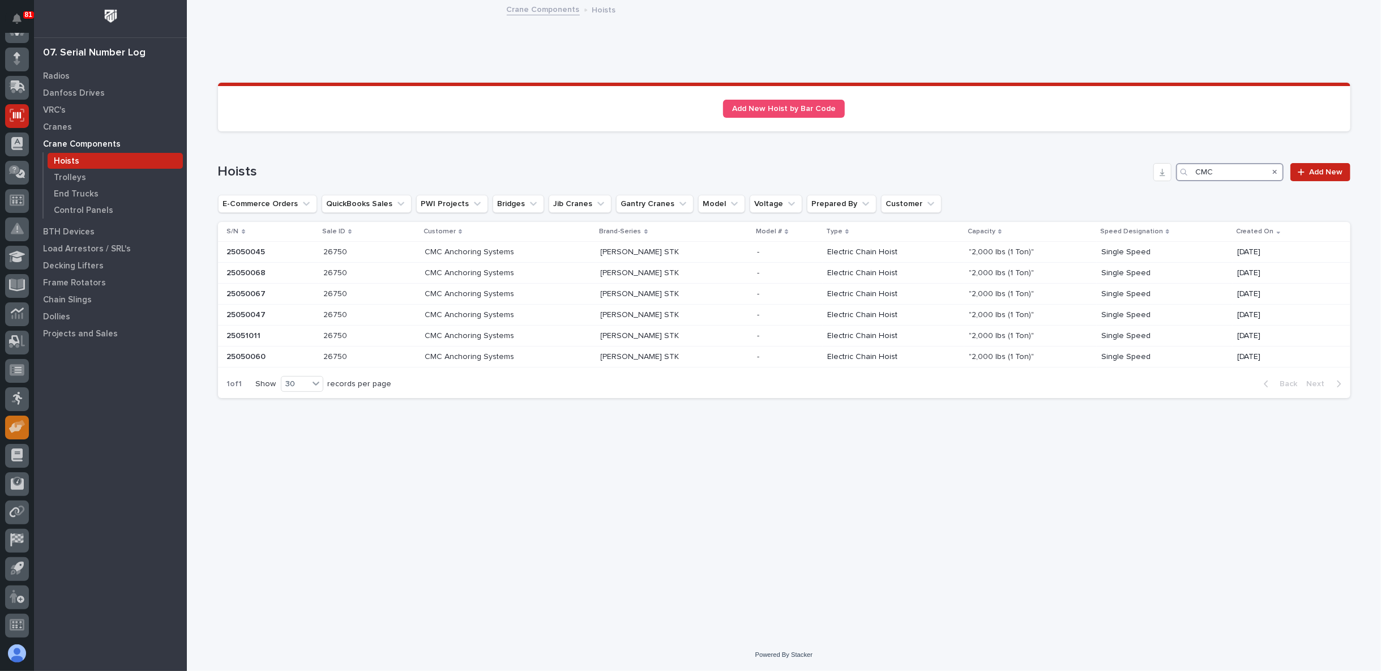
type input "CMC"
click at [376, 253] on p at bounding box center [369, 252] width 92 height 10
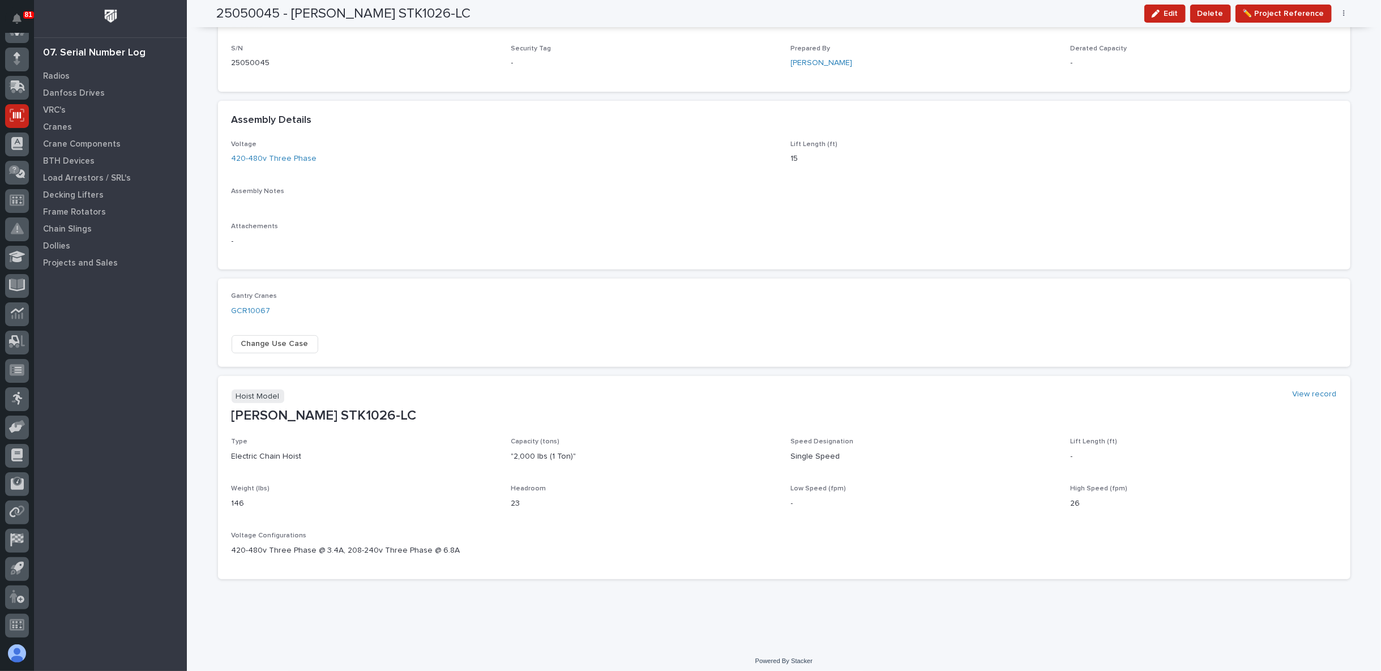
scroll to position [285, 0]
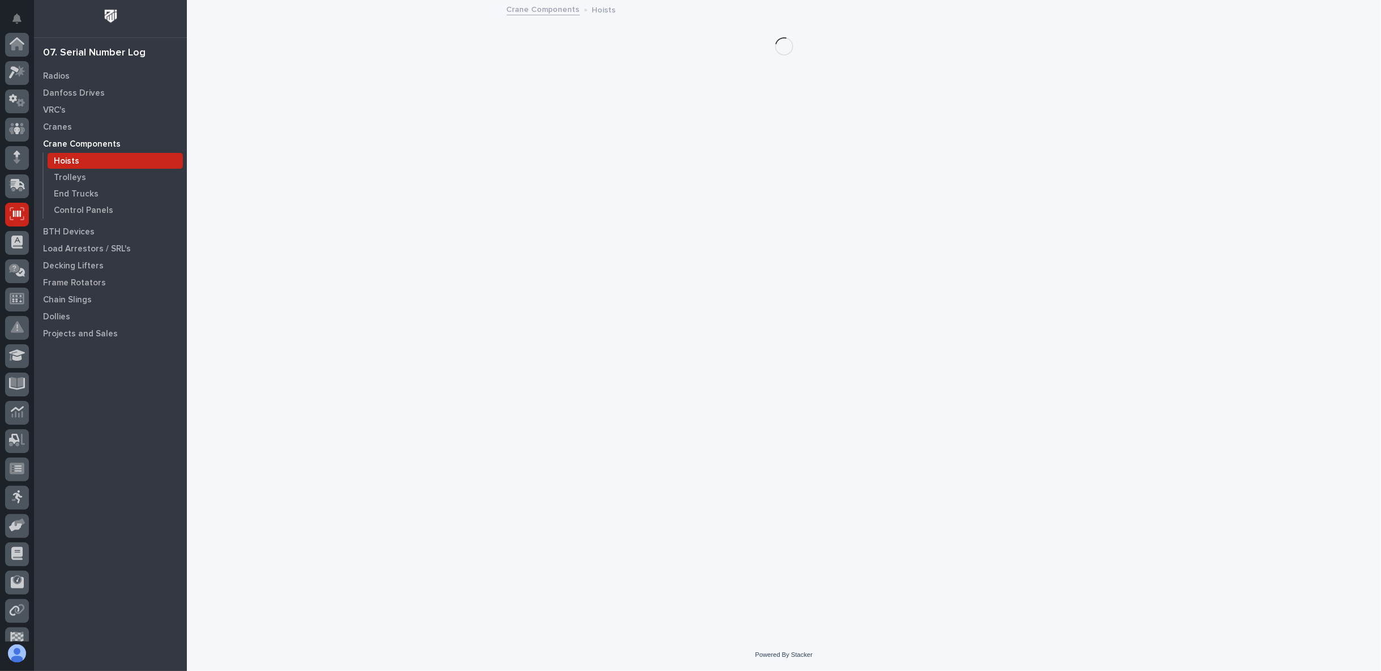
scroll to position [99, 0]
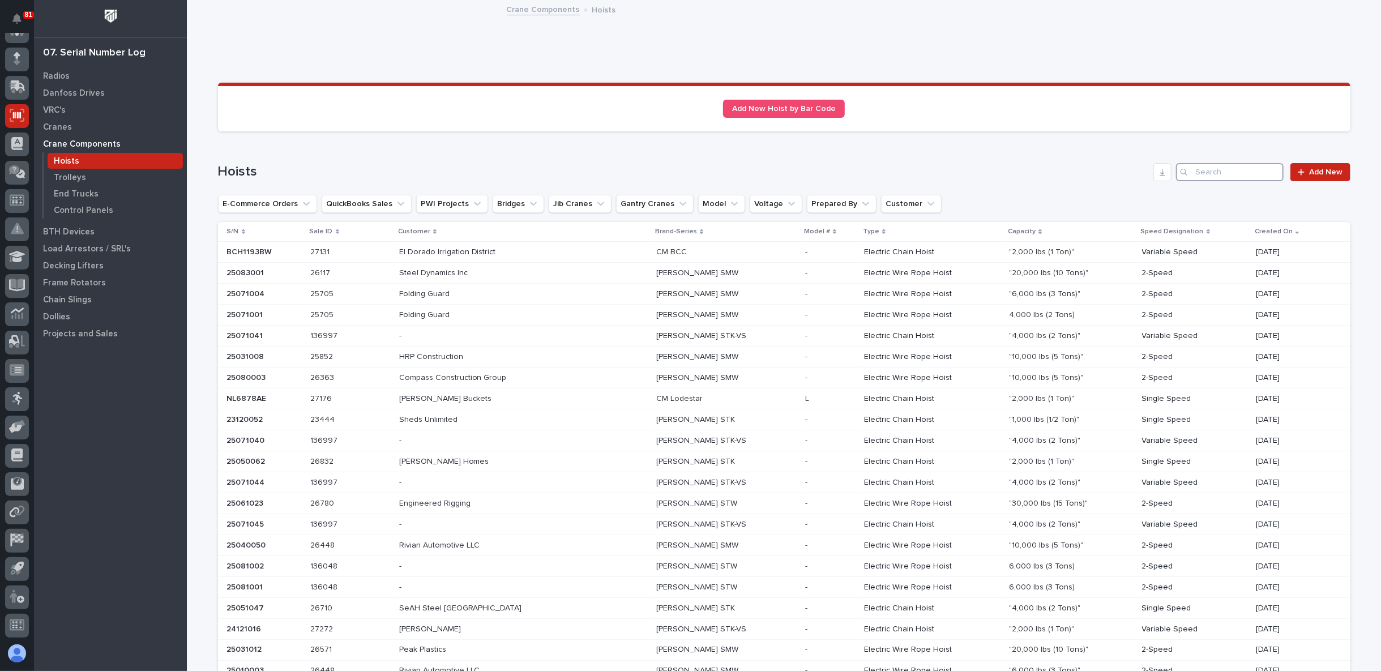
click at [1219, 170] on input "Search" at bounding box center [1230, 172] width 108 height 18
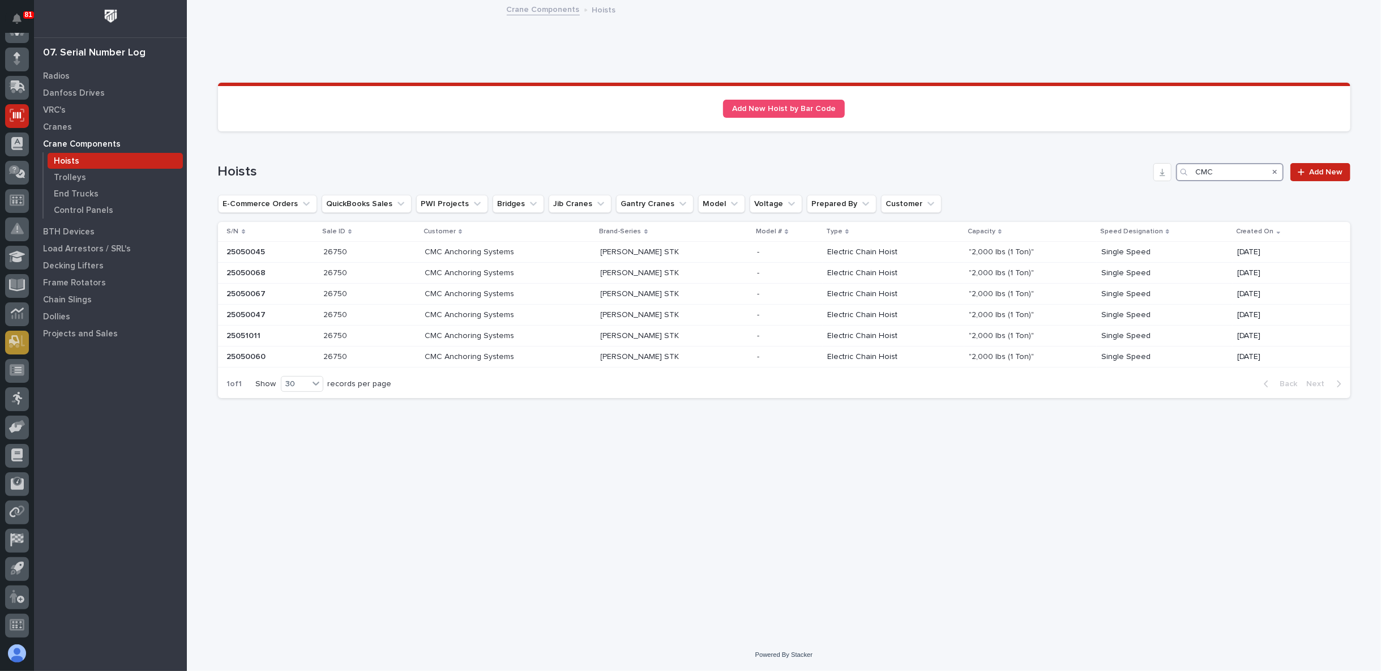
type input "CMC"
click at [75, 175] on p "Trolleys" at bounding box center [70, 178] width 32 height 10
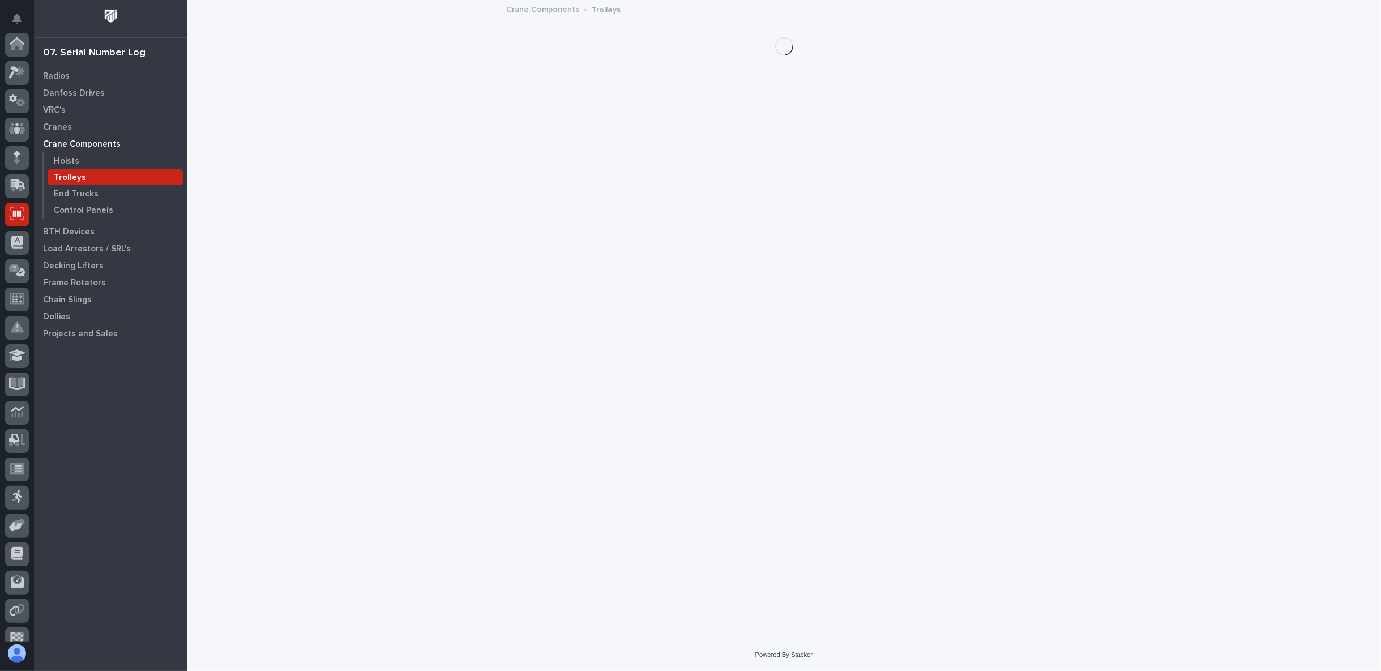
scroll to position [99, 0]
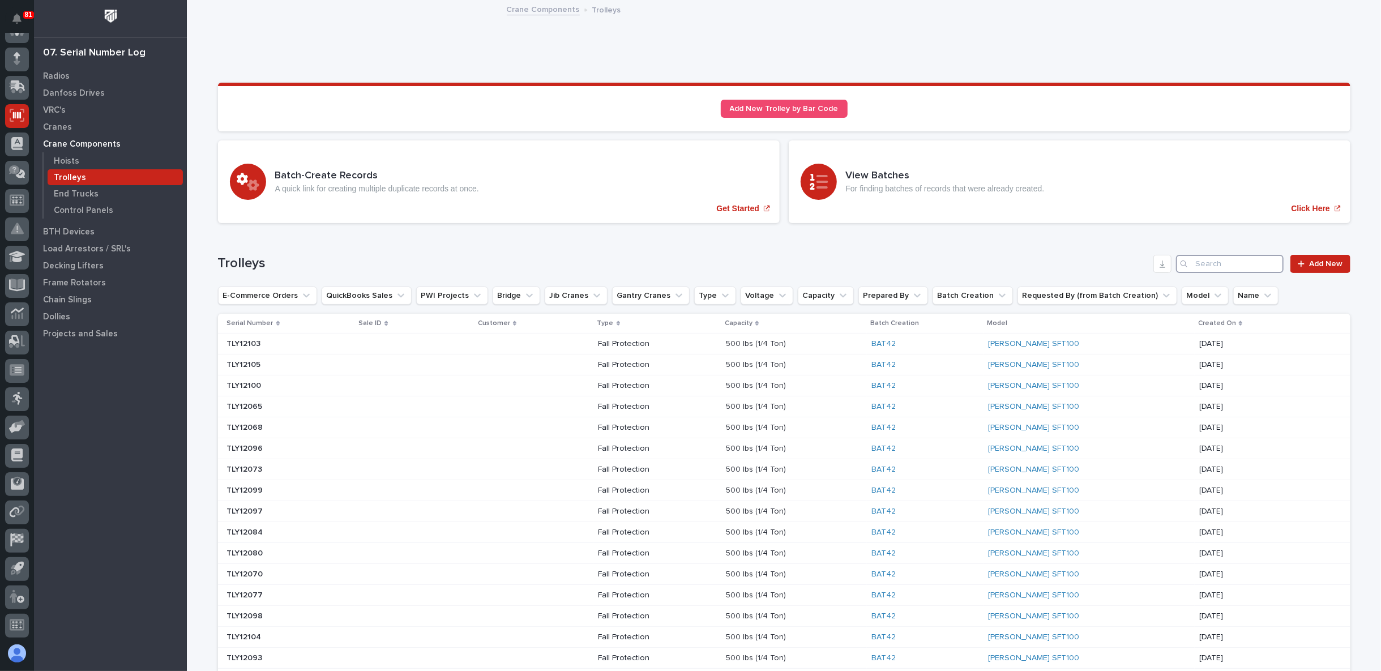
click at [1224, 260] on input "Search" at bounding box center [1230, 264] width 108 height 18
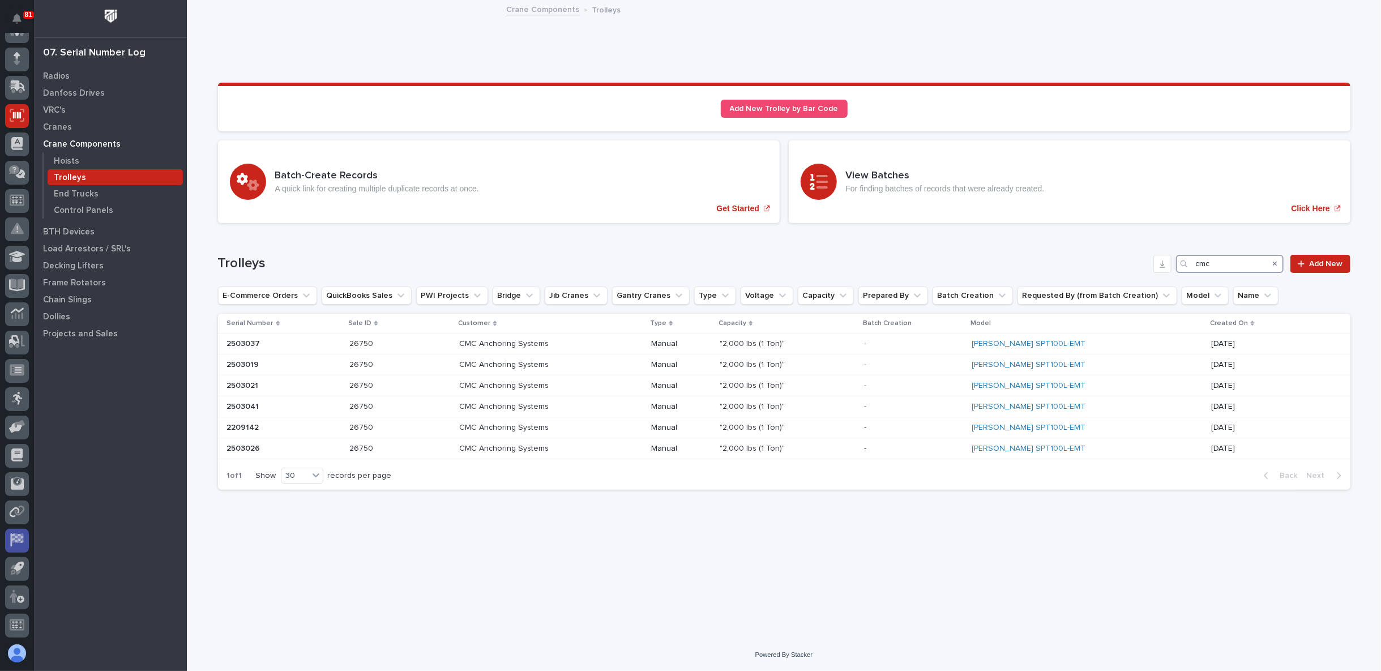
type input "cmc"
click at [14, 386] on icon at bounding box center [17, 382] width 13 height 11
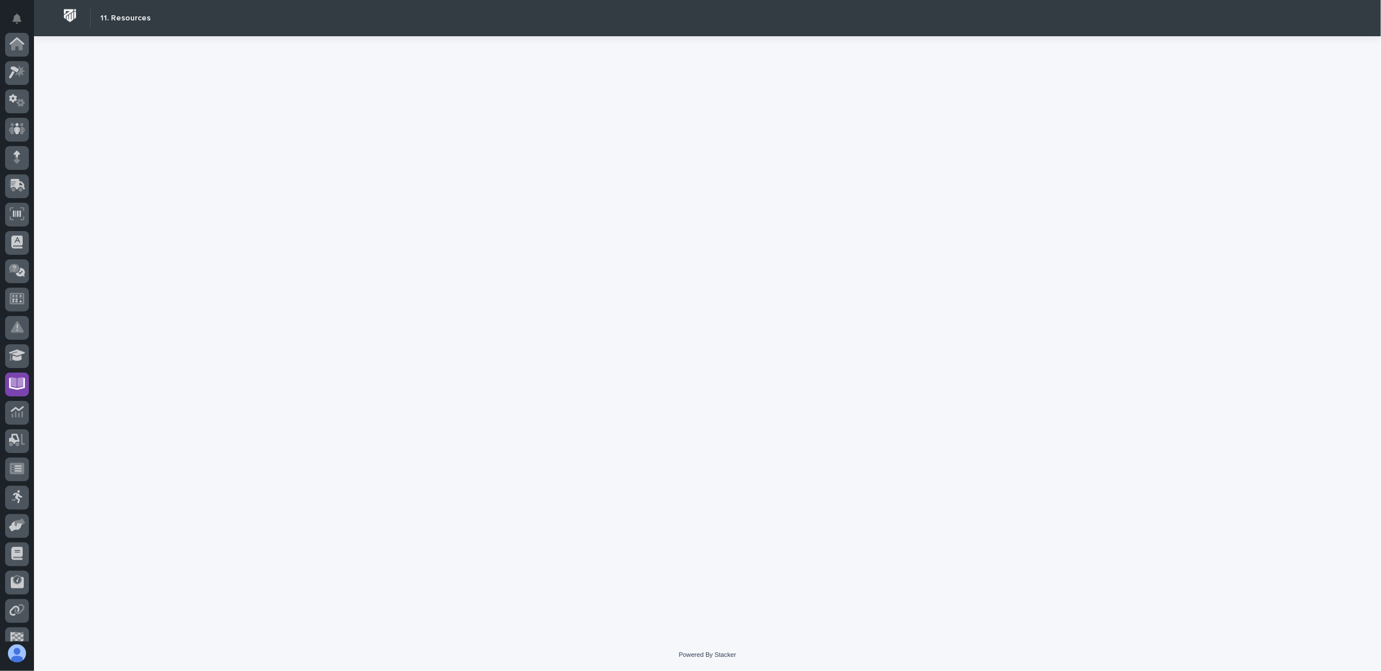
scroll to position [99, 0]
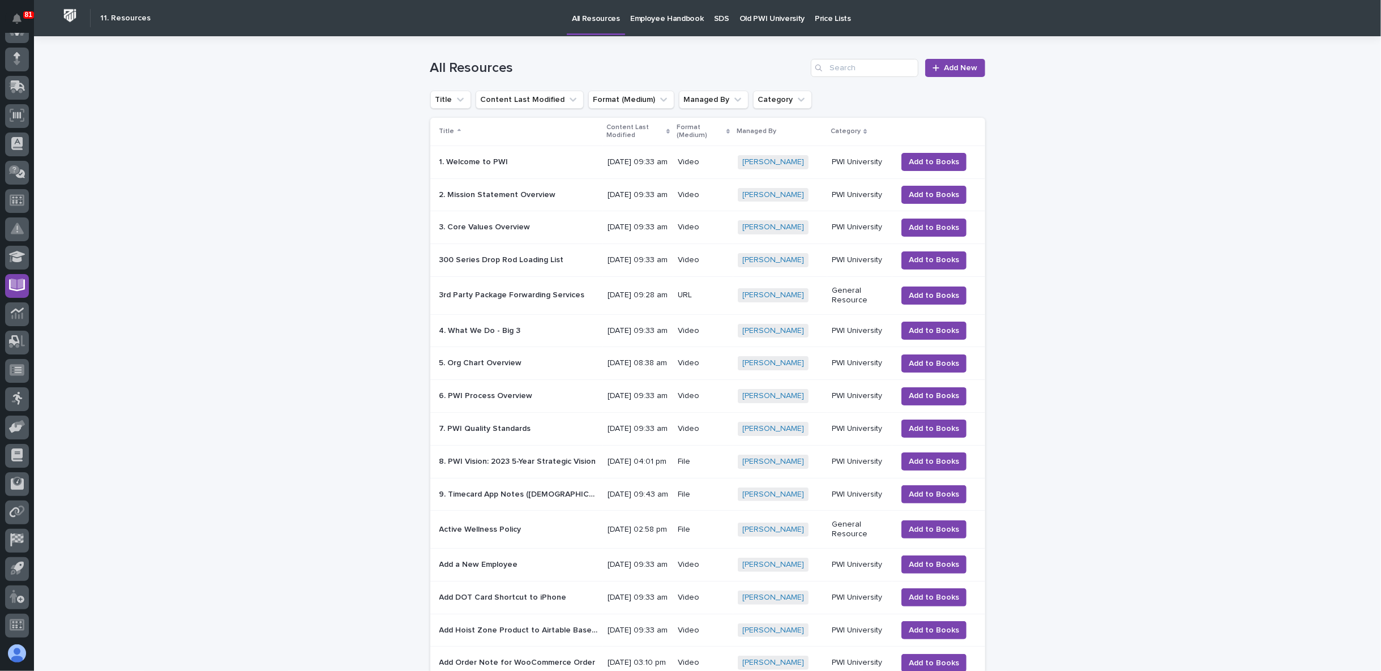
click at [714, 18] on p "SDS" at bounding box center [721, 12] width 15 height 24
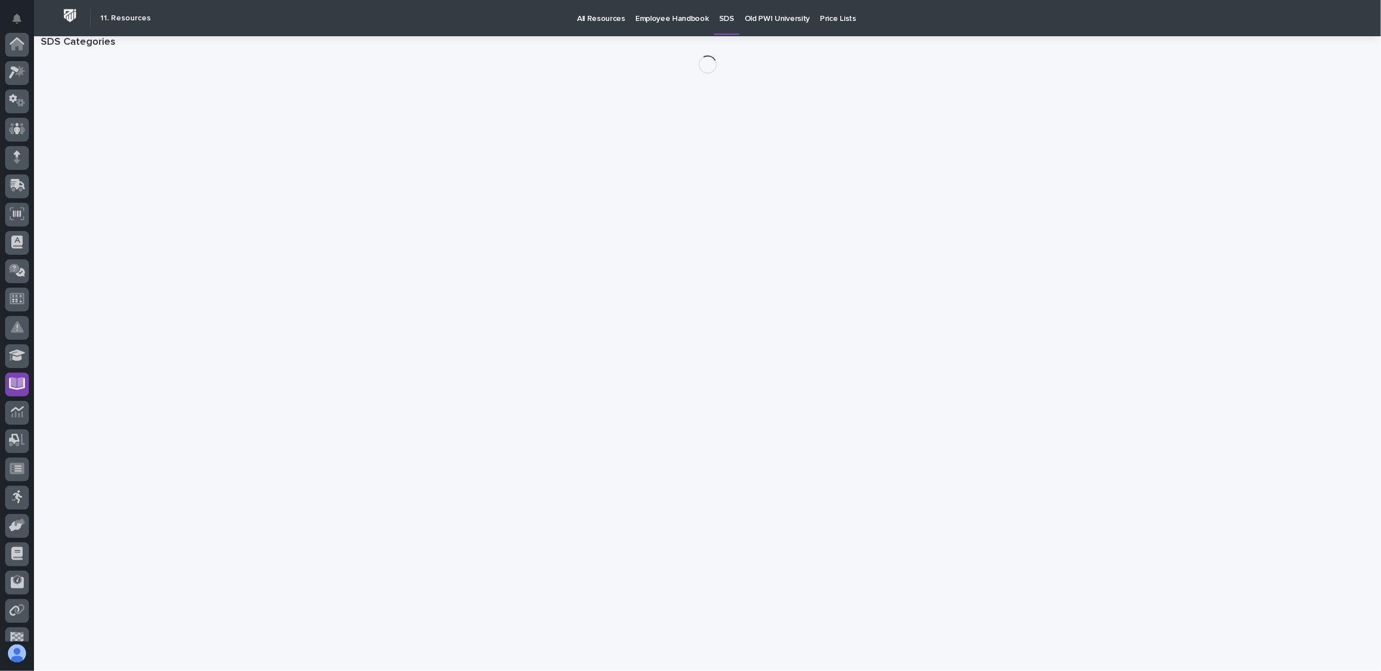
scroll to position [99, 0]
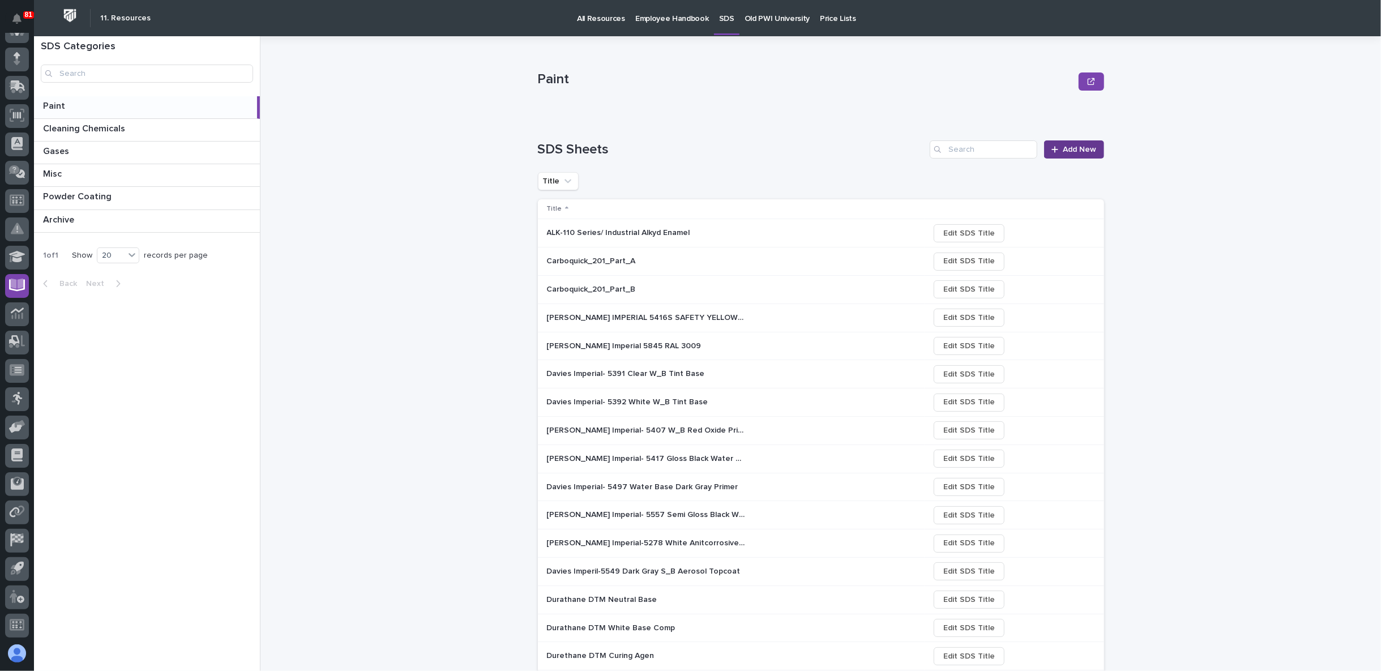
click at [1084, 145] on span "Add New" at bounding box center [1079, 149] width 33 height 10
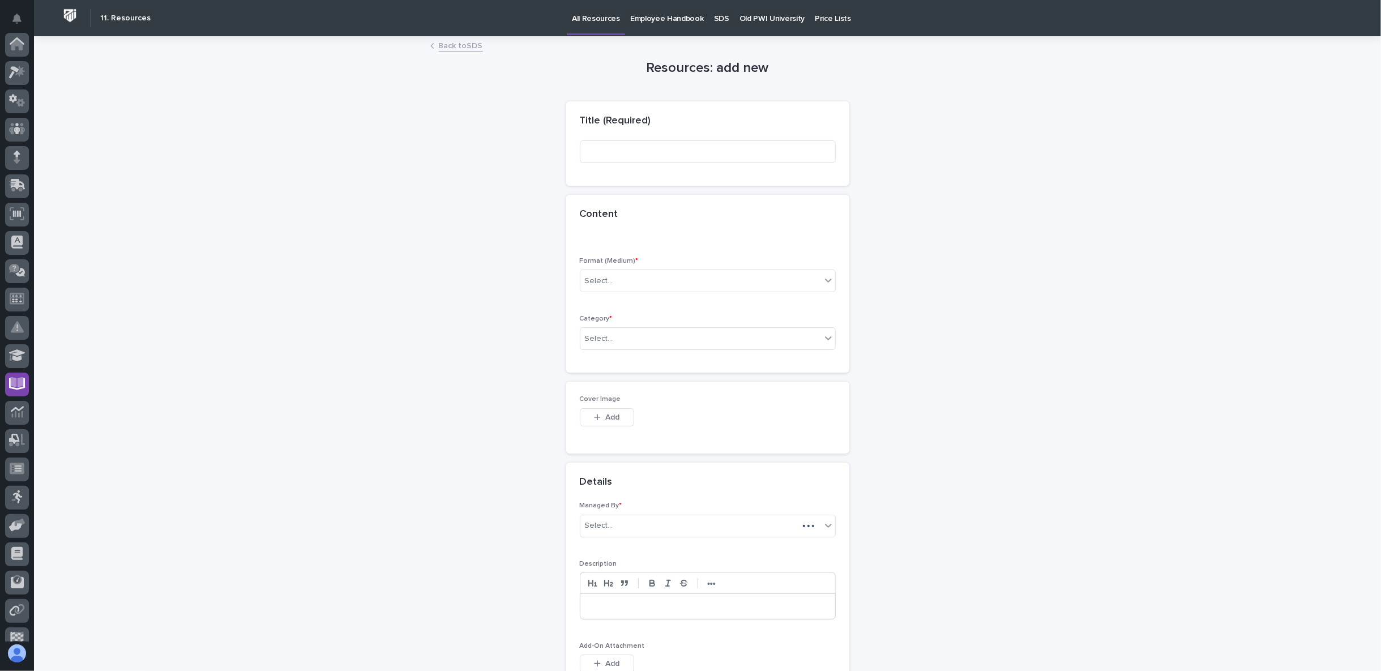
scroll to position [99, 0]
click at [623, 155] on input at bounding box center [708, 151] width 256 height 23
paste input "SPECTRACRON® 360"
click at [583, 151] on input "SPECTRACRON® 360" at bounding box center [708, 151] width 256 height 23
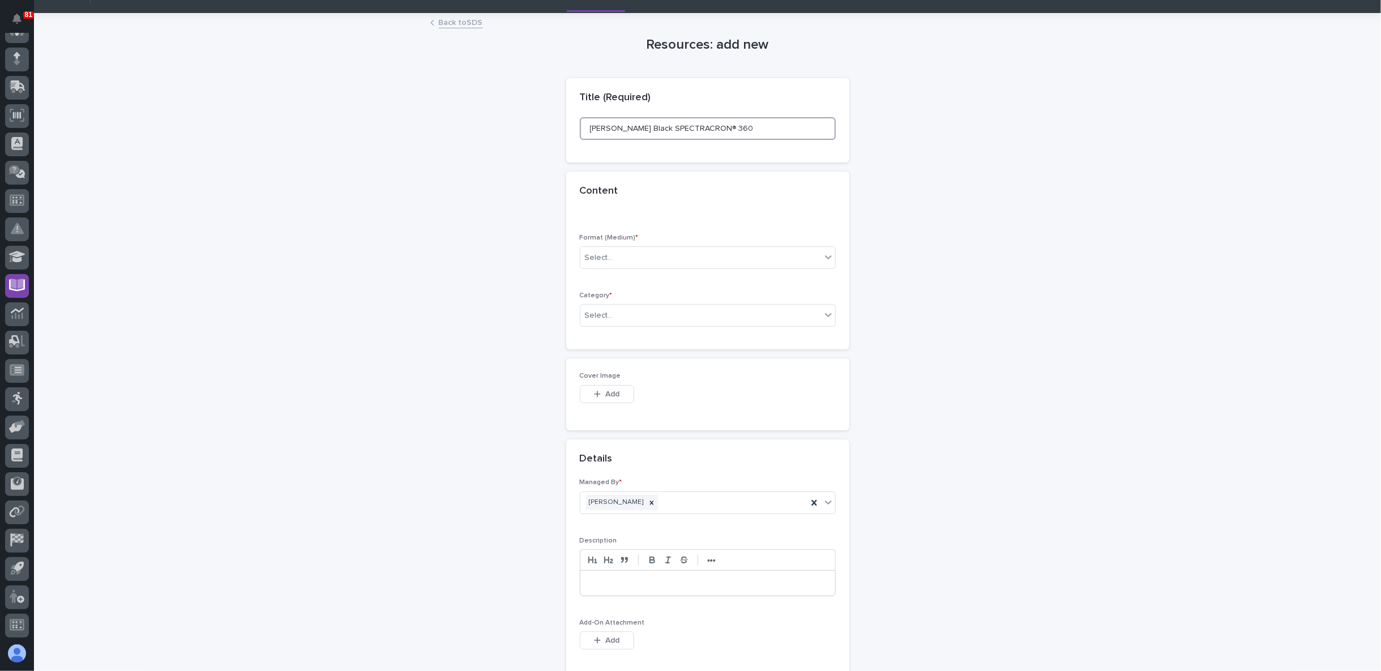
scroll to position [0, 0]
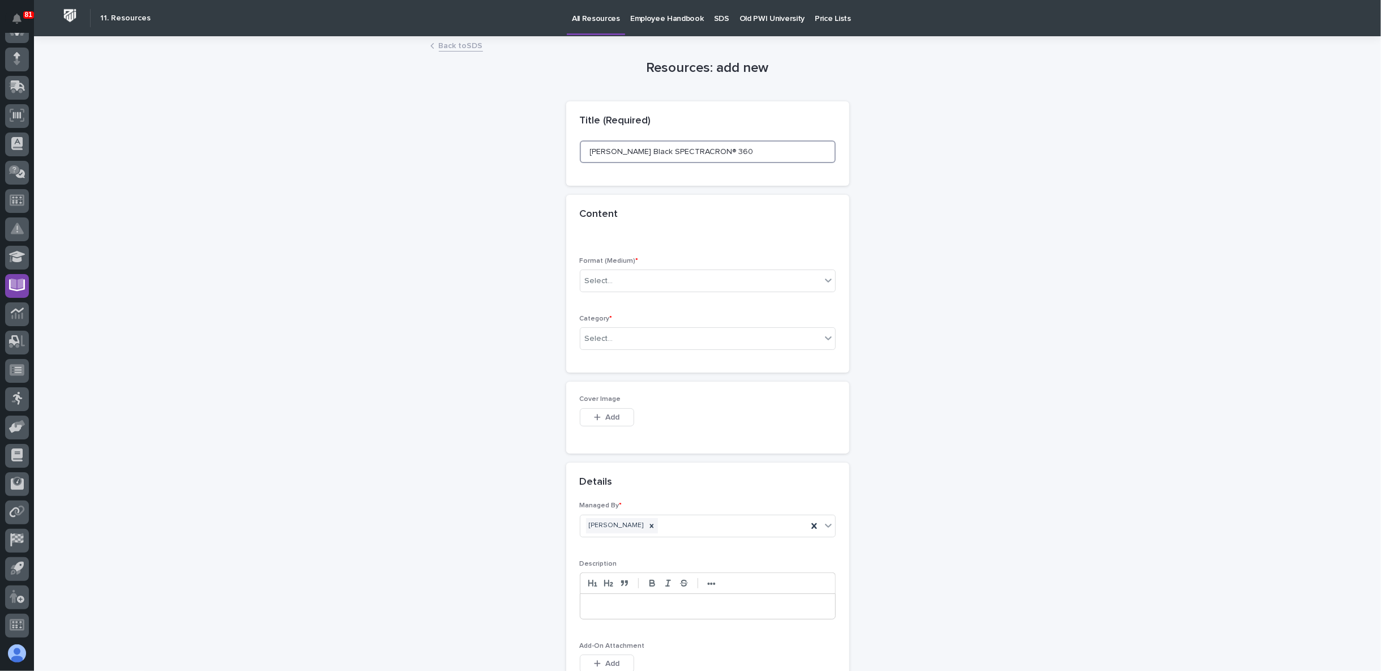
click at [635, 153] on input "[PERSON_NAME] Black SPECTRACRON® 360" at bounding box center [708, 151] width 256 height 23
click at [628, 149] on input "[PERSON_NAME] Black SPECTRACRON® 360" at bounding box center [708, 151] width 256 height 23
type input "[PERSON_NAME] Black SPECTRACRON® 360"
click at [665, 277] on div "Select..." at bounding box center [700, 281] width 241 height 19
click at [619, 322] on div "File" at bounding box center [702, 322] width 255 height 20
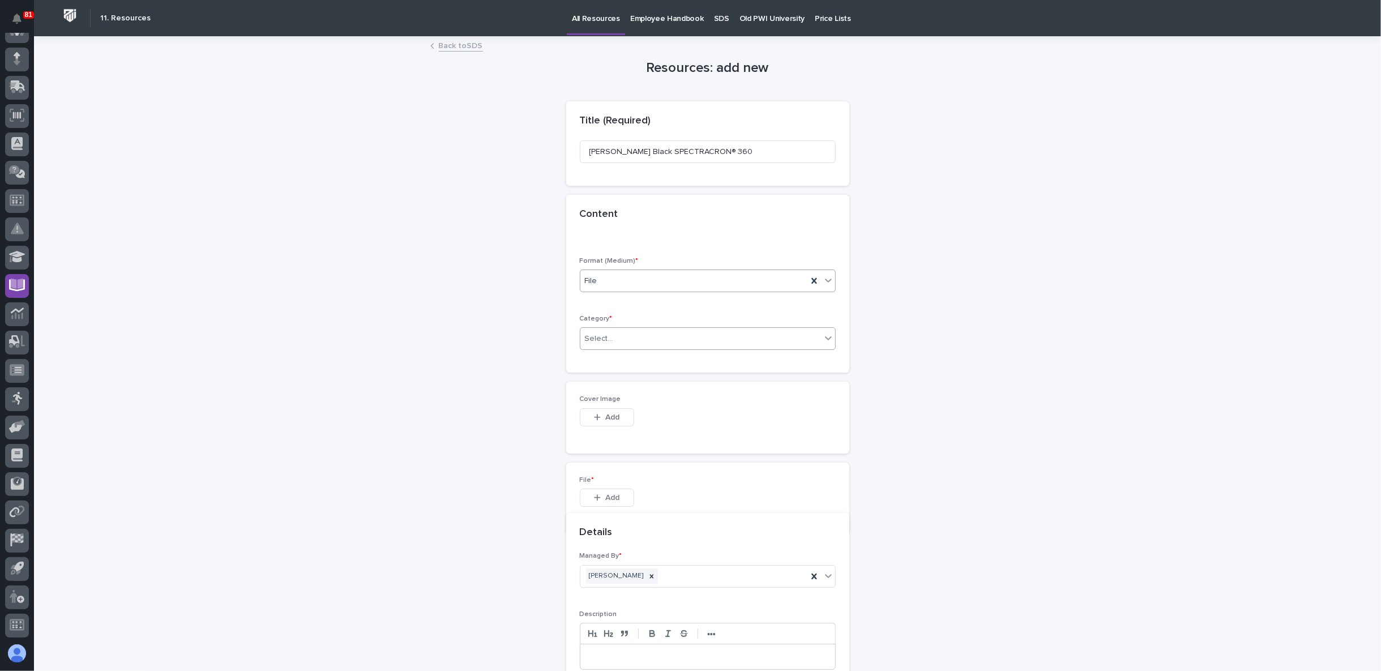
click at [630, 343] on div "Select..." at bounding box center [700, 339] width 241 height 19
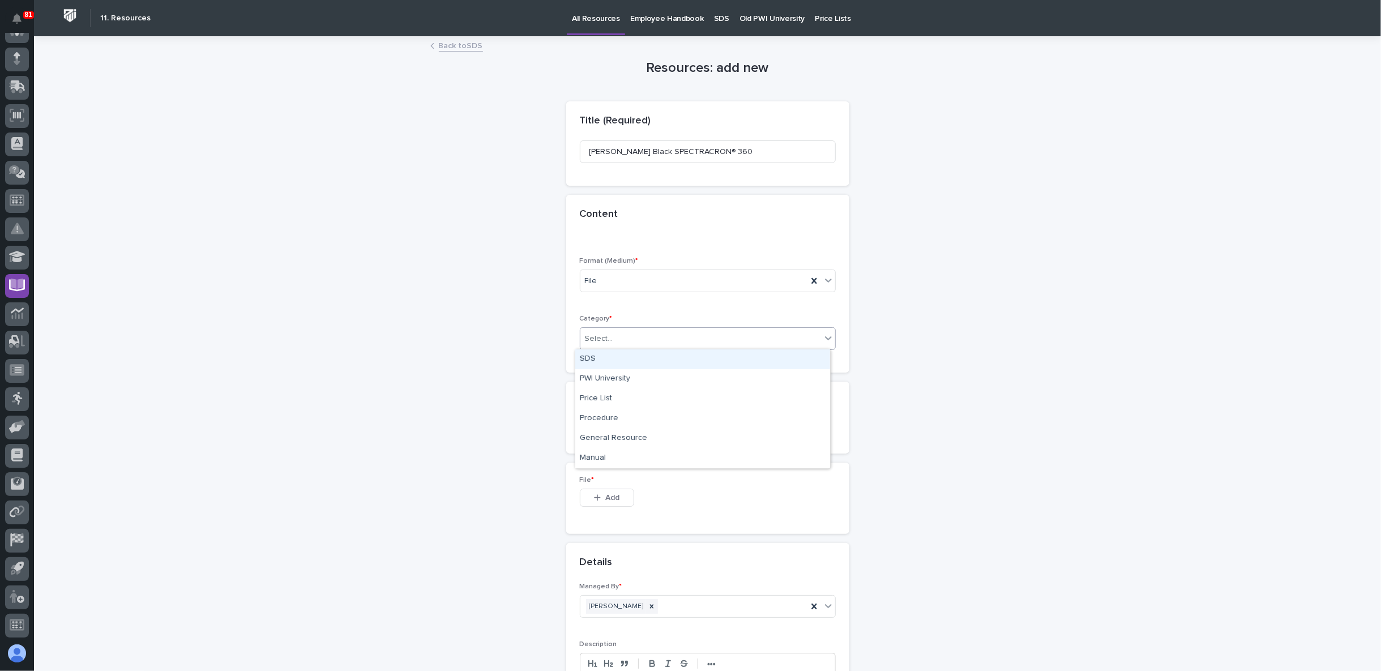
click at [636, 364] on div "SDS" at bounding box center [702, 359] width 255 height 20
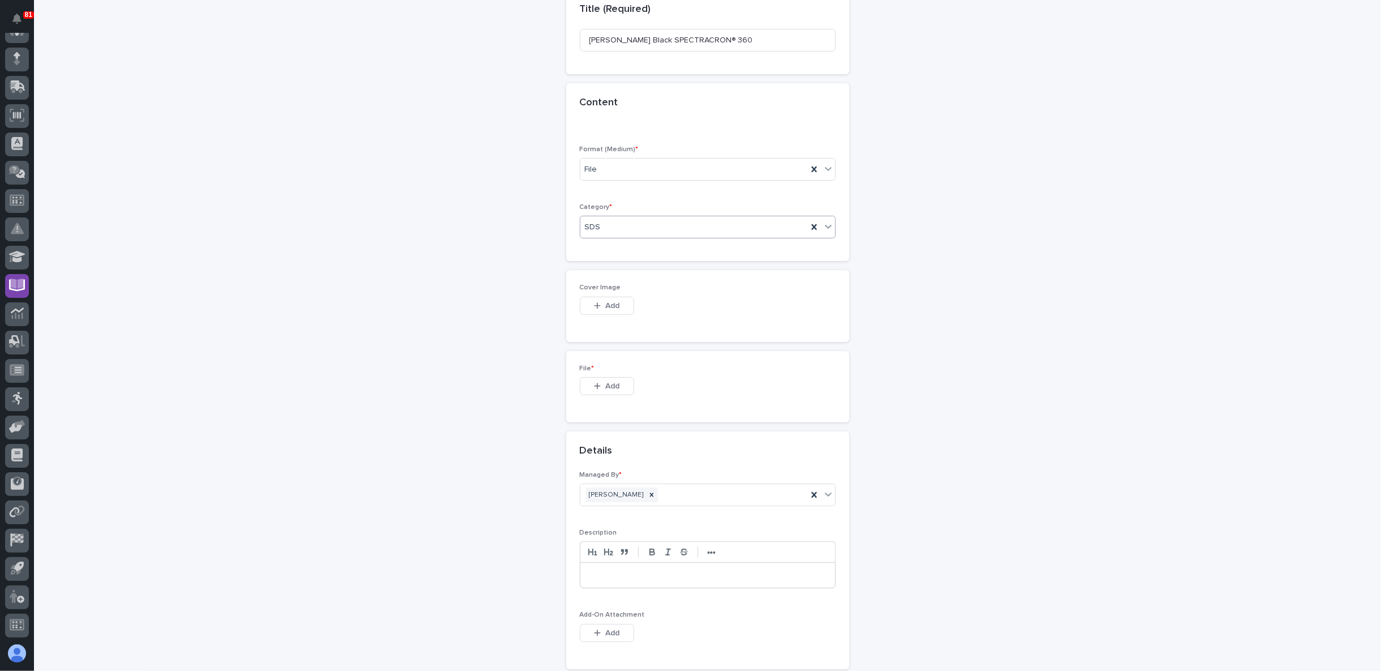
scroll to position [126, 0]
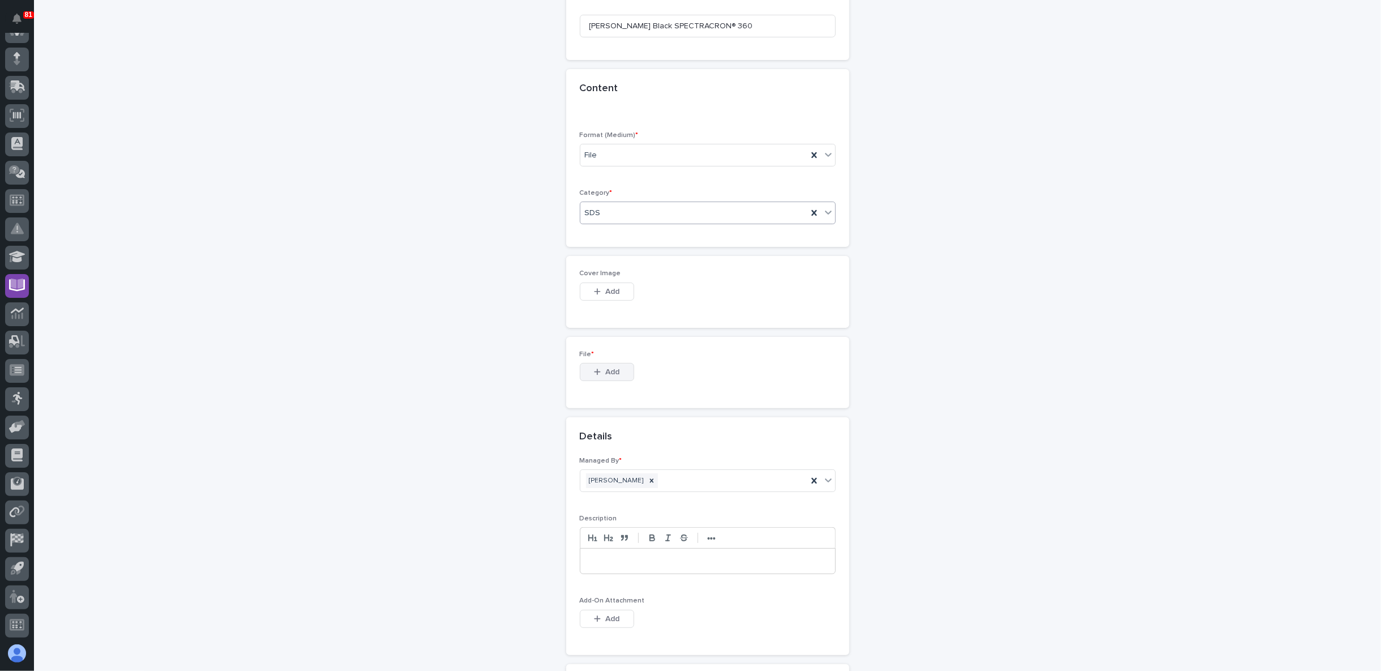
click at [607, 370] on span "Add" at bounding box center [612, 372] width 14 height 10
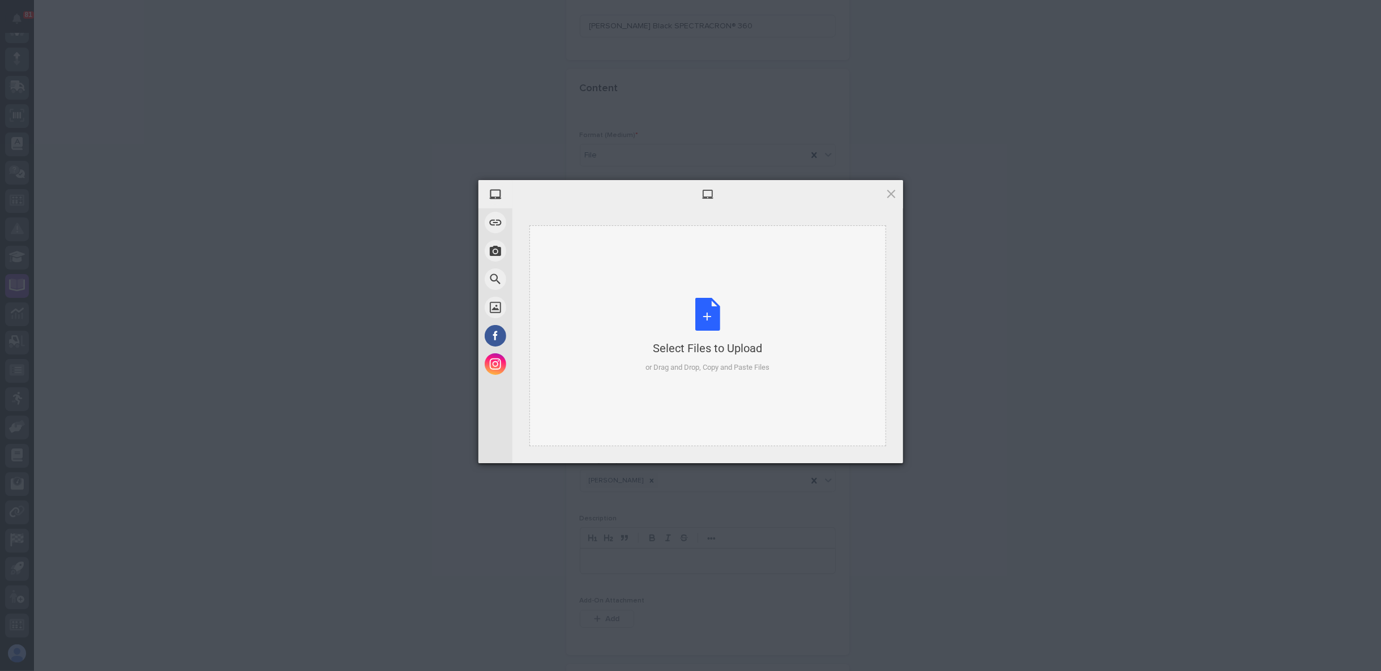
click at [709, 331] on div "Select Files to Upload or Drag and Drop, Copy and Paste Files" at bounding box center [708, 335] width 124 height 75
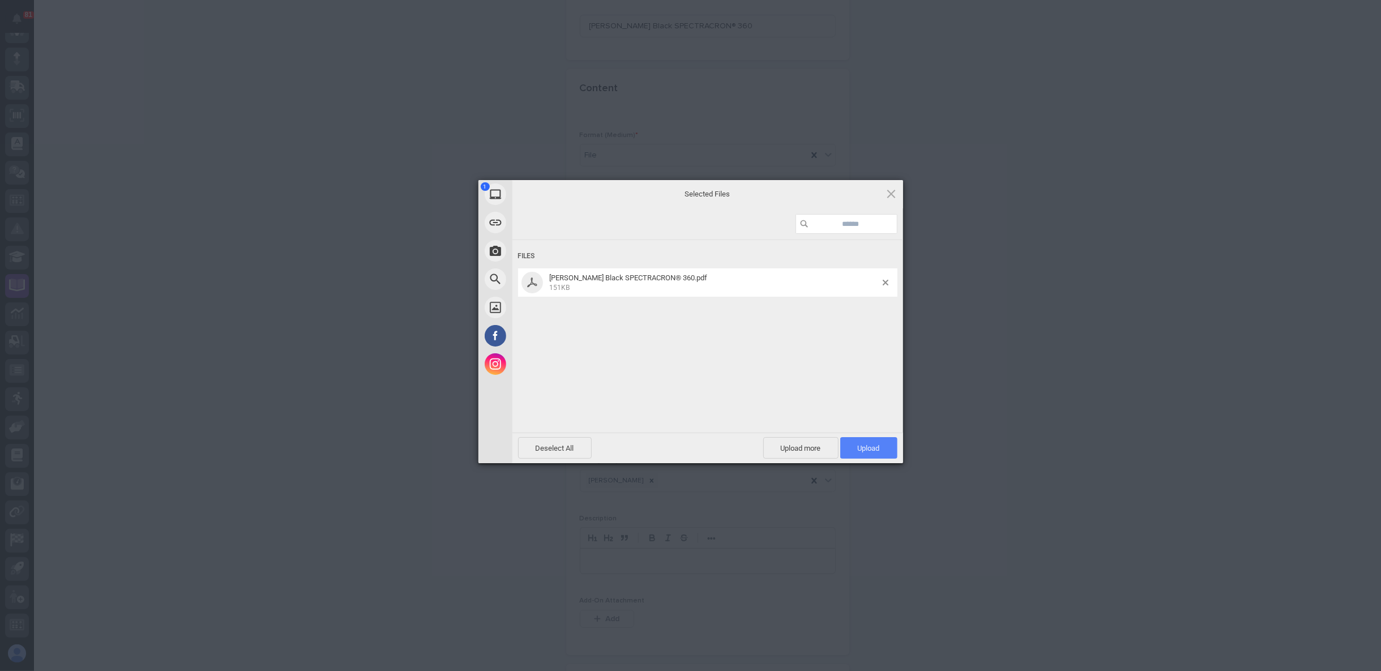
click at [879, 451] on span "Upload 1" at bounding box center [869, 448] width 22 height 8
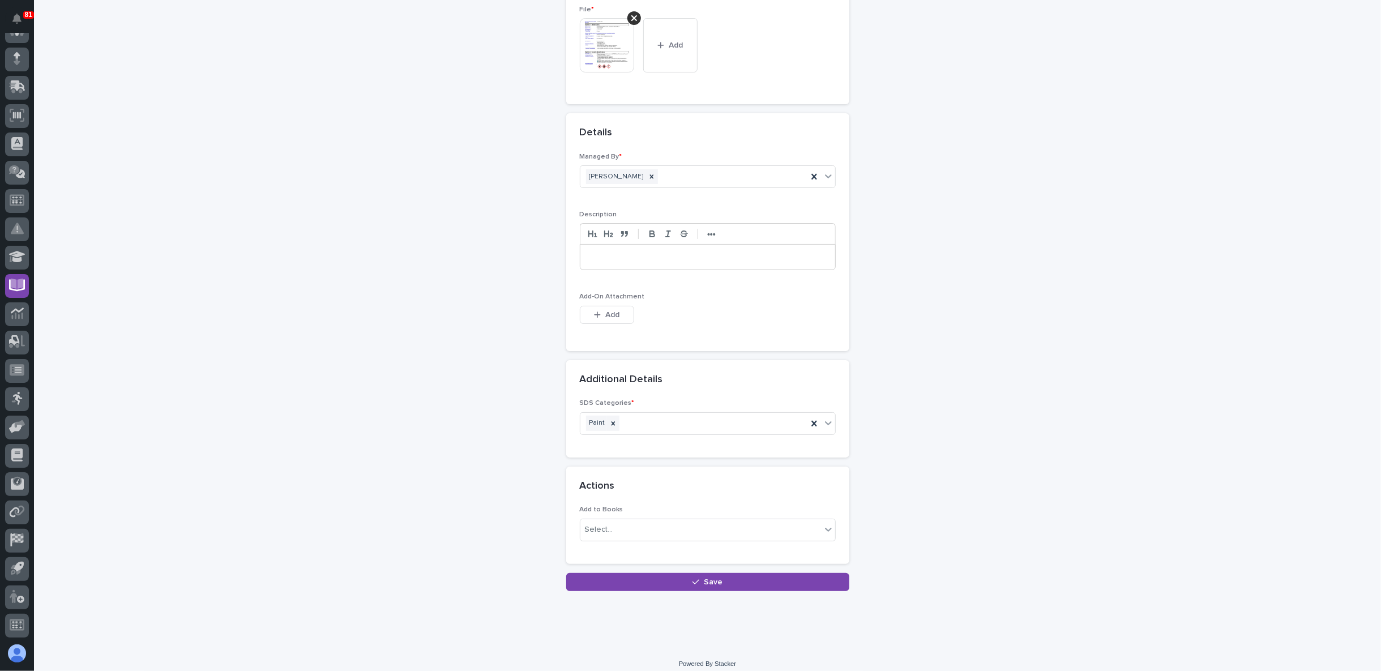
scroll to position [476, 0]
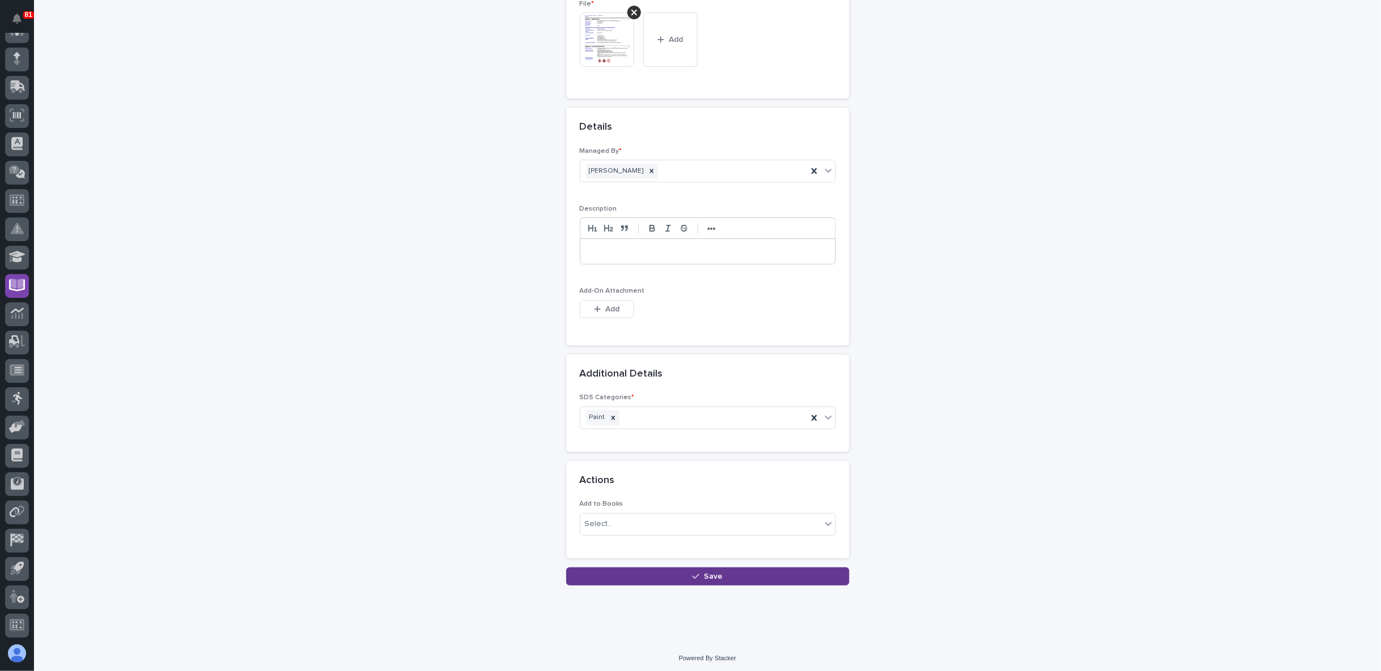
click at [702, 567] on button "Save" at bounding box center [707, 576] width 283 height 18
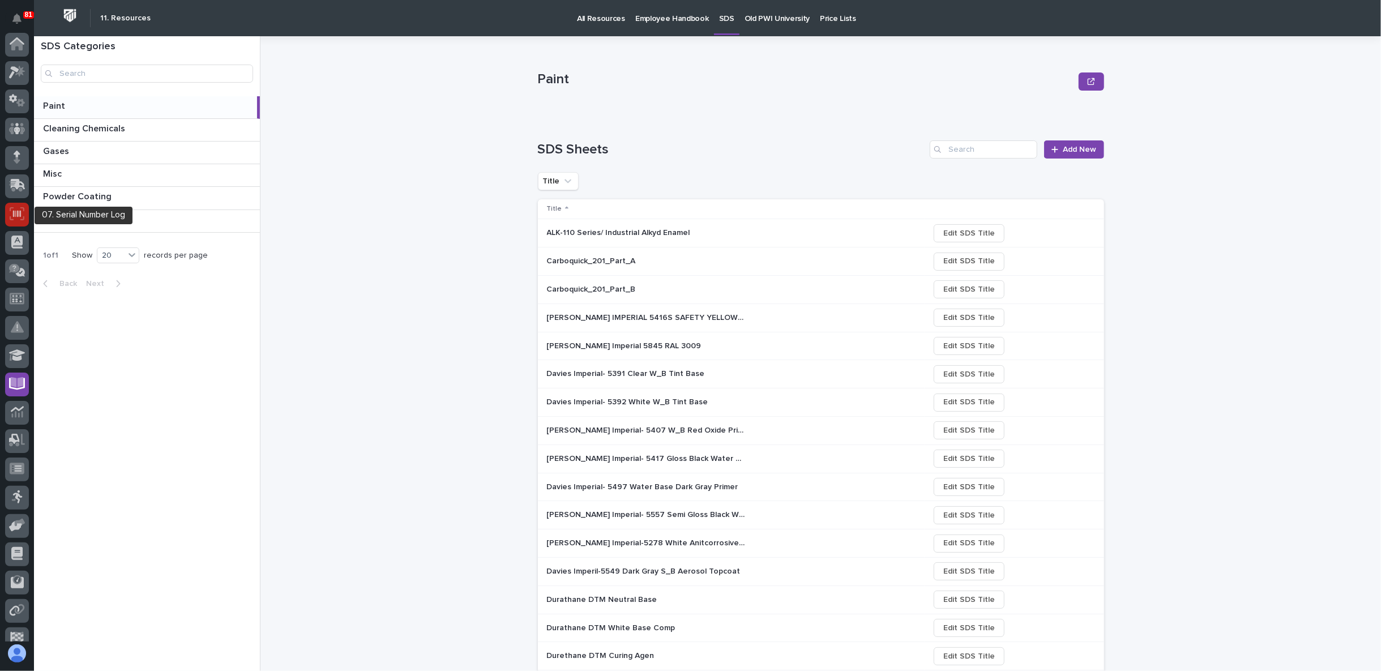
click at [14, 209] on icon at bounding box center [17, 213] width 15 height 13
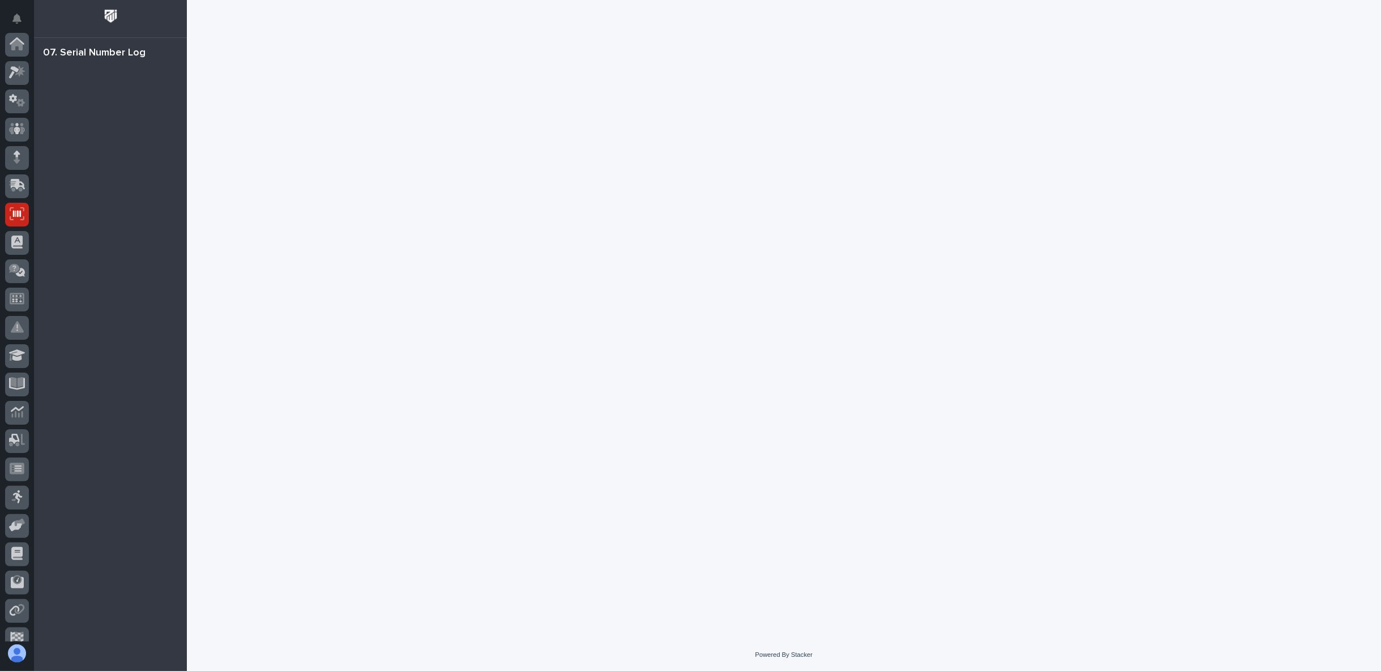
scroll to position [99, 0]
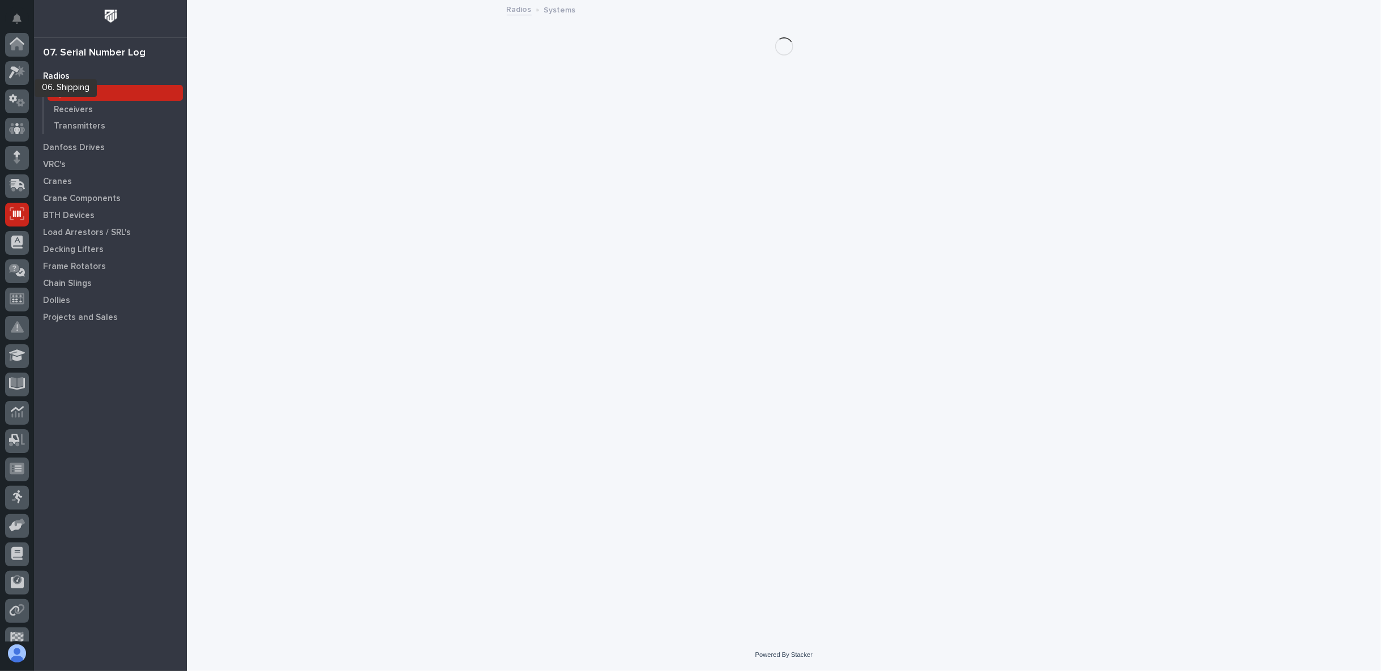
scroll to position [99, 0]
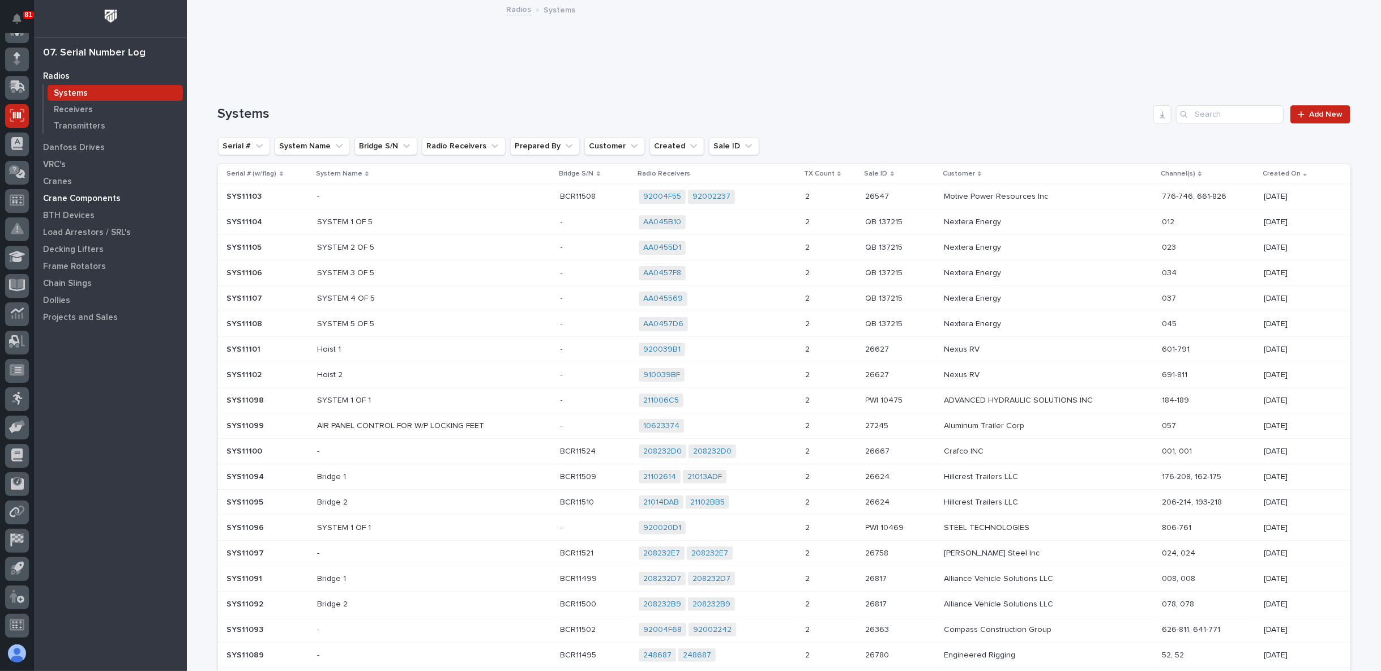
click at [71, 194] on p "Crane Components" at bounding box center [82, 199] width 78 height 10
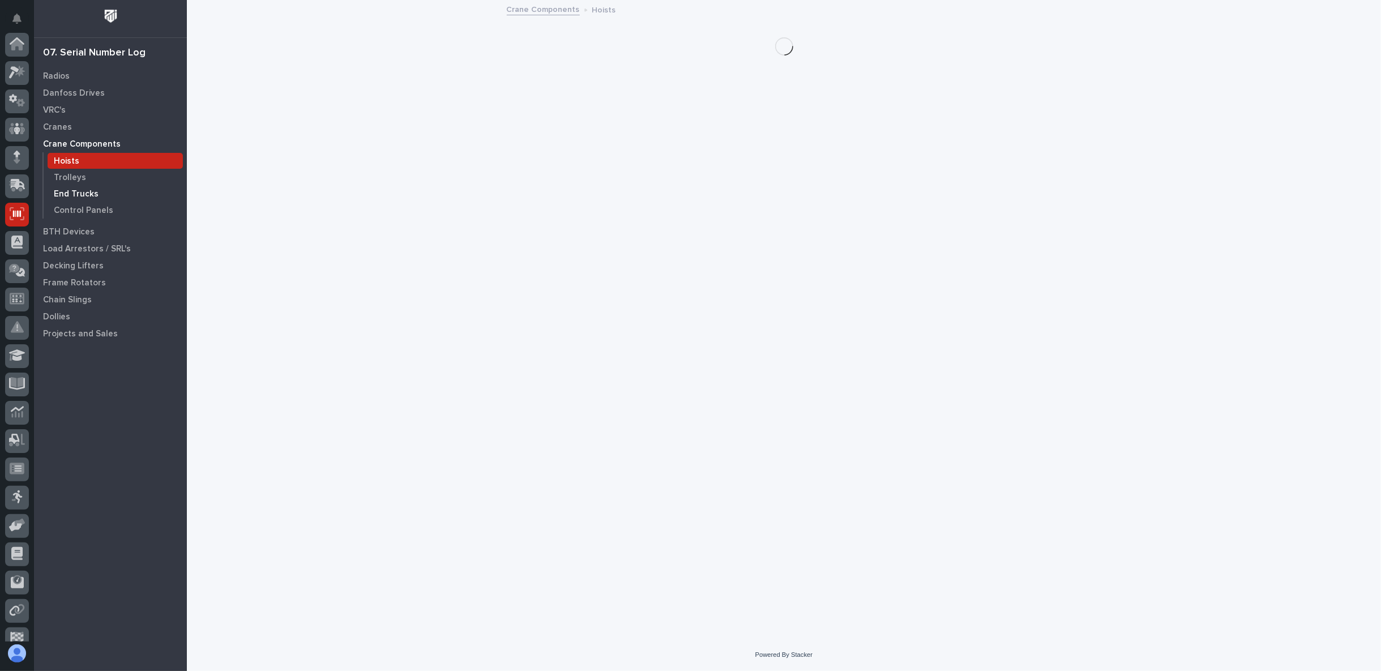
scroll to position [99, 0]
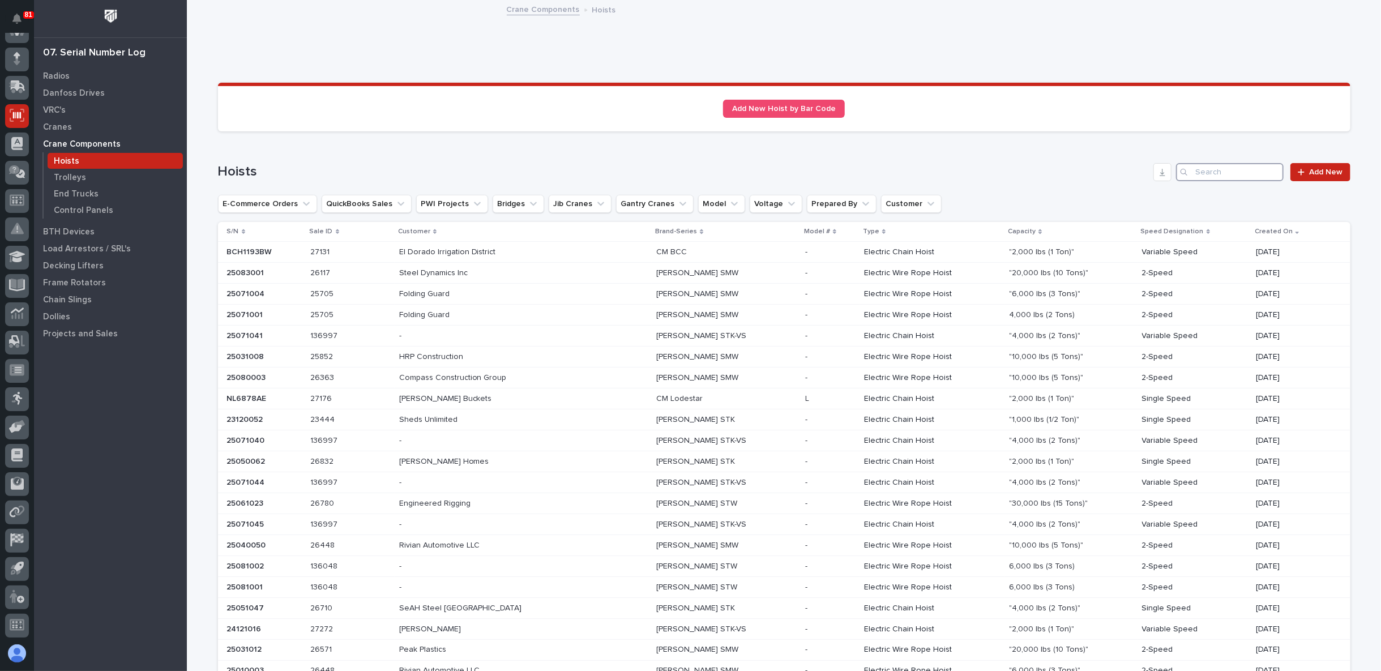
click at [1197, 172] on input "Search" at bounding box center [1230, 172] width 108 height 18
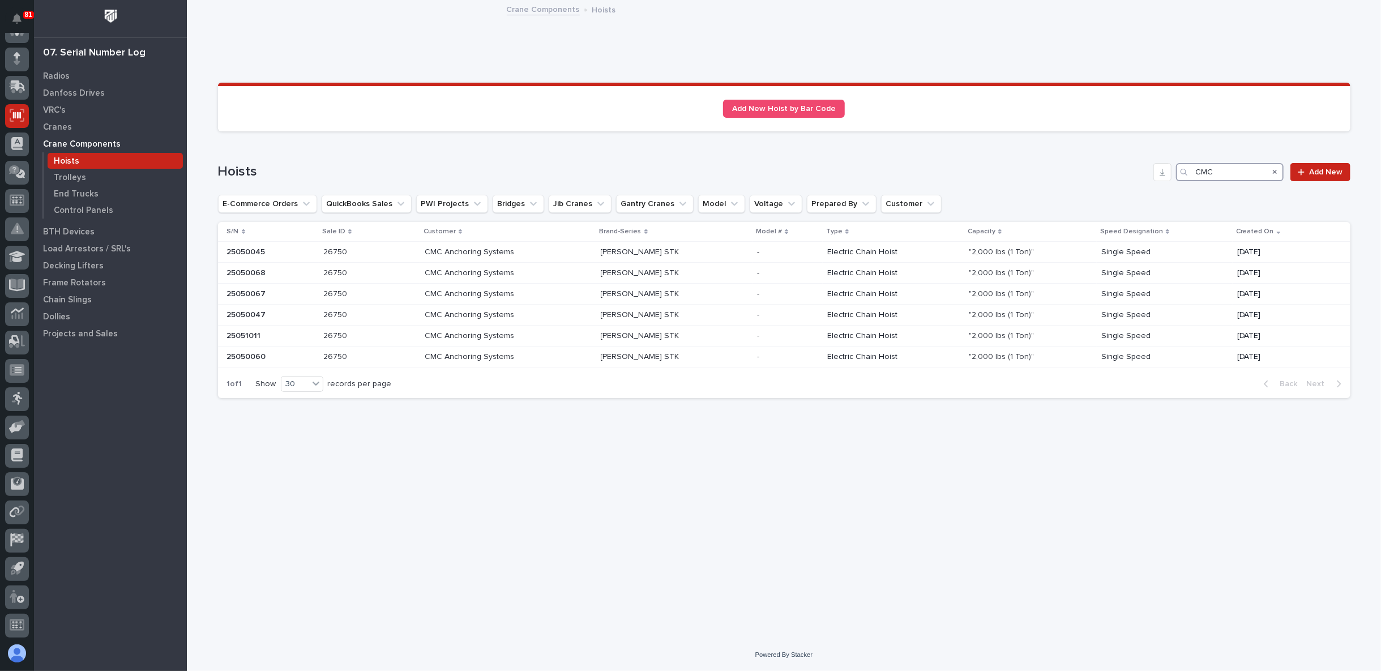
type input "CMC"
